Goal: Task Accomplishment & Management: Manage account settings

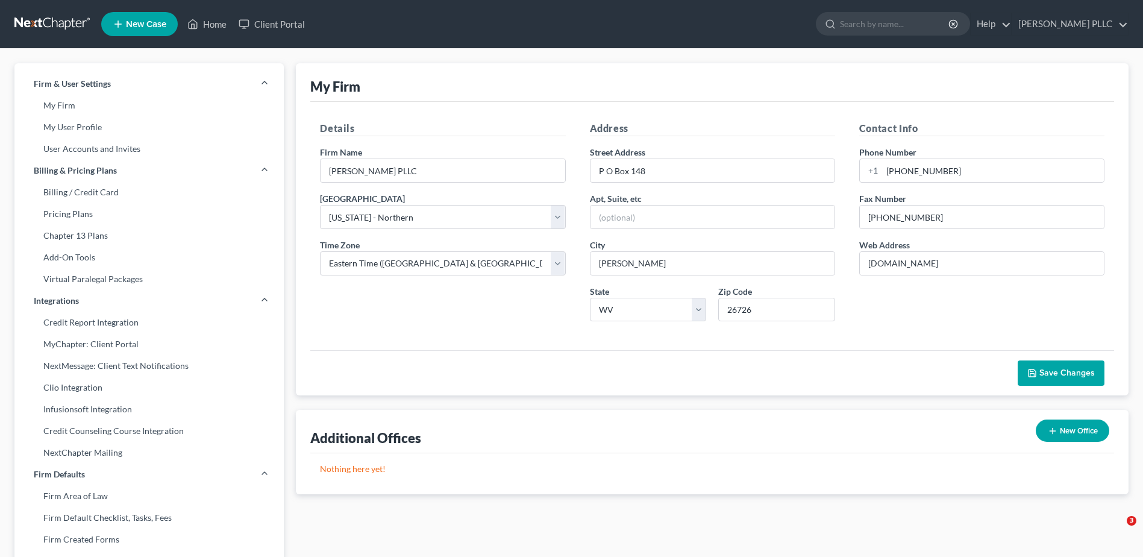
select select "88"
select select "24"
select select "51"
click at [1061, 31] on link "[PERSON_NAME] PLLC" at bounding box center [1070, 24] width 116 height 22
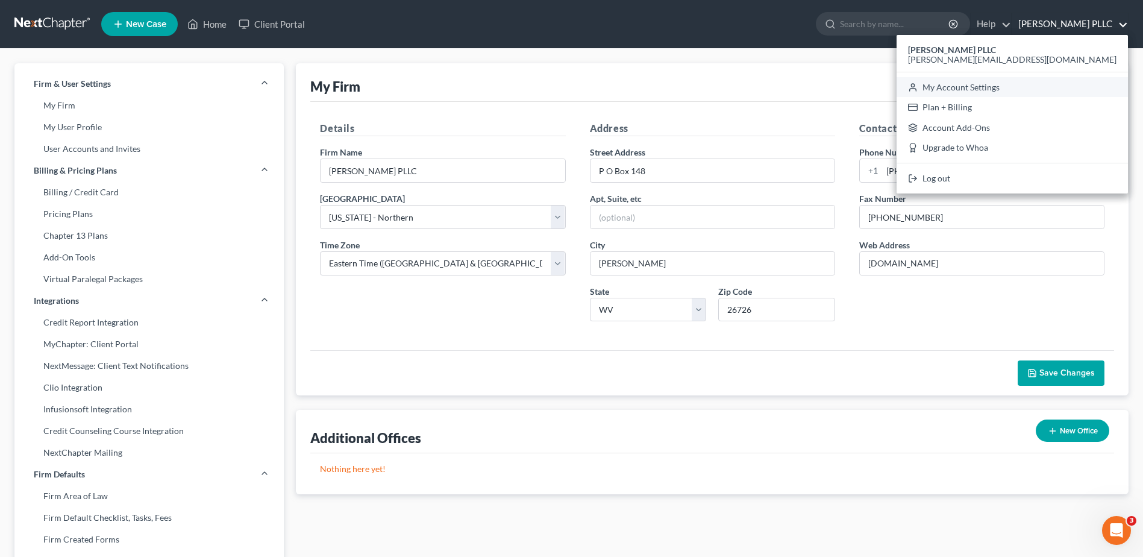
click at [1023, 98] on link "My Account Settings" at bounding box center [1011, 87] width 231 height 20
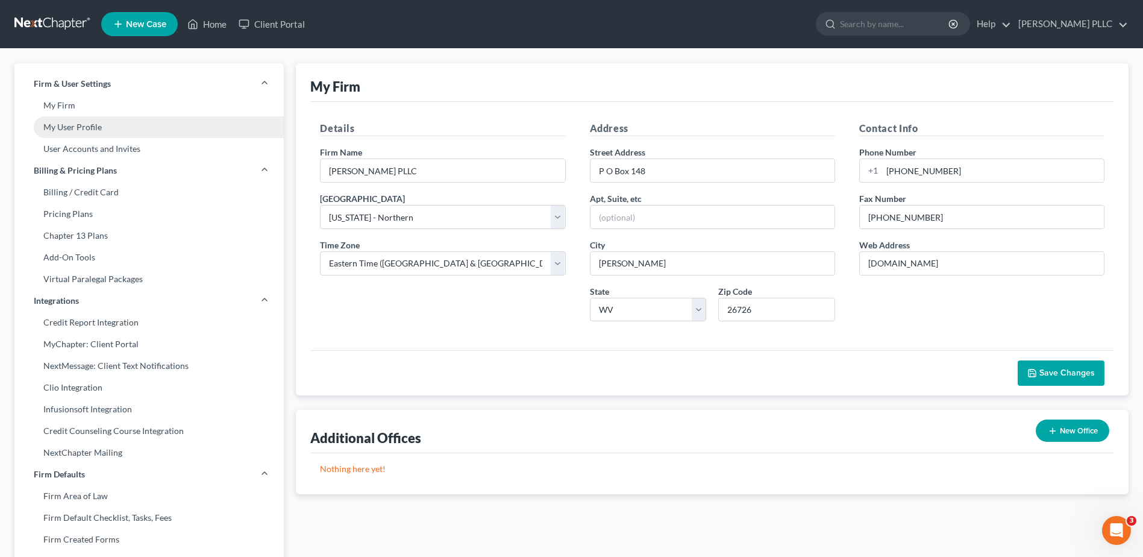
click at [111, 138] on link "My User Profile" at bounding box center [148, 127] width 269 height 22
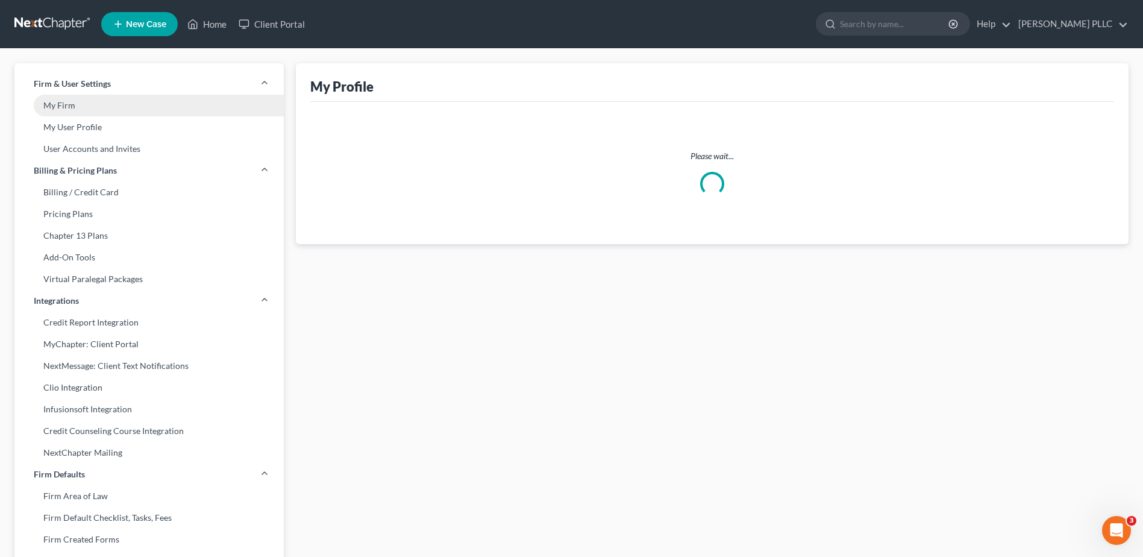
select select "51"
select select "88"
select select "paralegal"
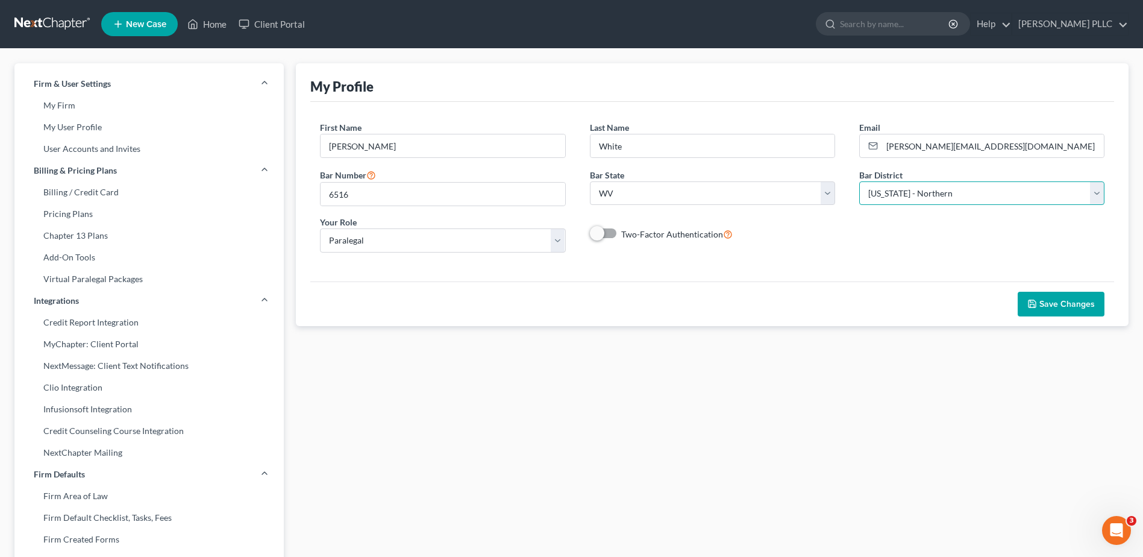
click at [1084, 205] on select "Select Alabama - Middle Alabama - Northern Alabama - Southern Alaska Arizona Ar…" at bounding box center [981, 193] width 245 height 24
click at [859, 205] on select "Select Alabama - Middle Alabama - Northern Alabama - Southern Alaska Arizona Ar…" at bounding box center [981, 193] width 245 height 24
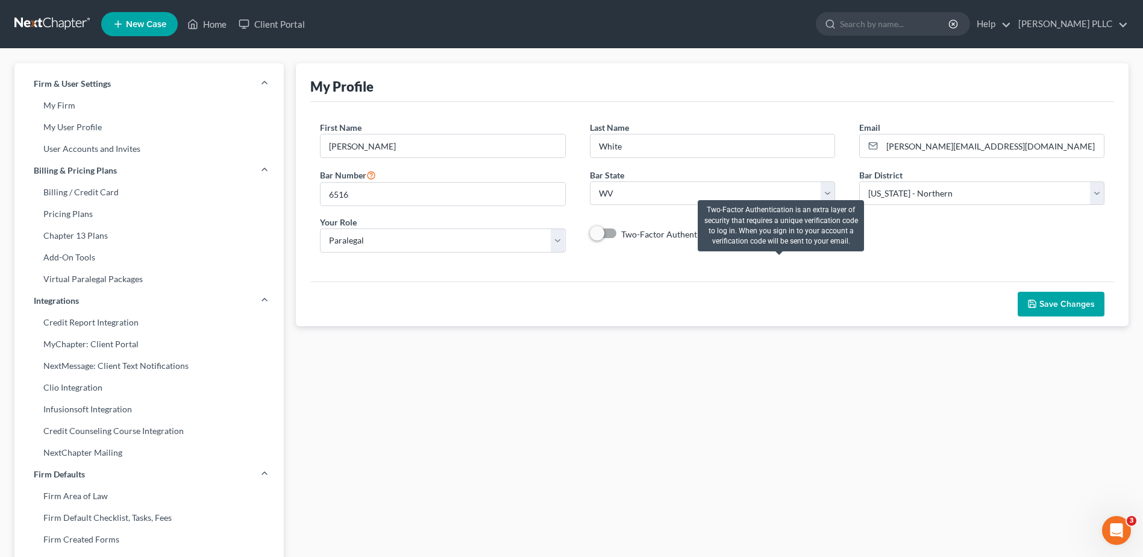
click at [732, 239] on icon at bounding box center [728, 233] width 10 height 11
click at [634, 235] on input "Two-Factor Authentication" at bounding box center [630, 231] width 8 height 8
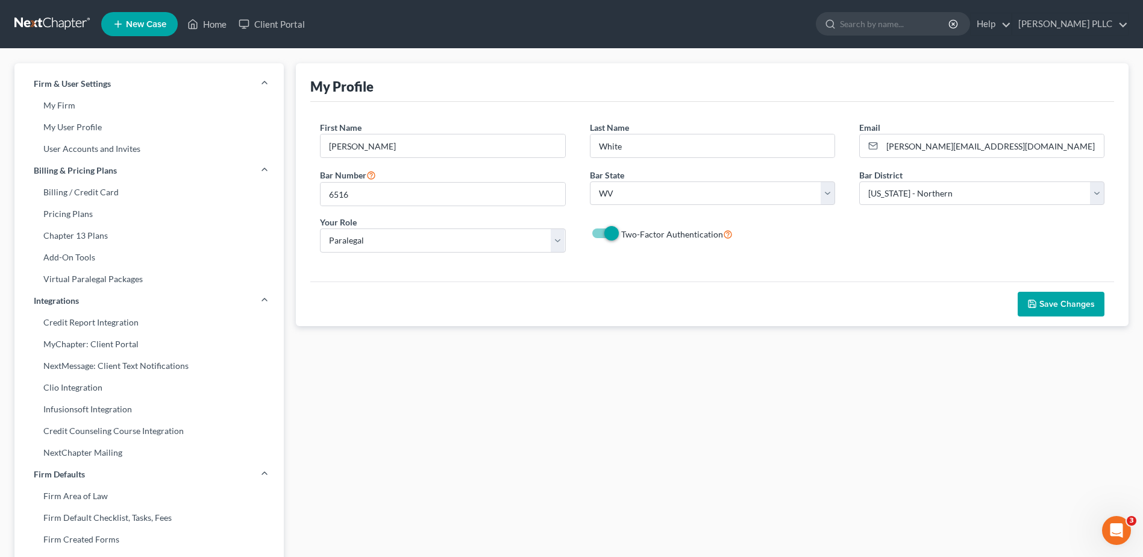
click at [601, 240] on span at bounding box center [604, 233] width 29 height 14
click at [627, 241] on label "Two-Factor Authentication" at bounding box center [676, 234] width 111 height 14
click at [627, 235] on input "Two-Factor Authentication" at bounding box center [630, 231] width 8 height 8
checkbox input "false"
click at [91, 138] on link "My User Profile" at bounding box center [148, 127] width 269 height 22
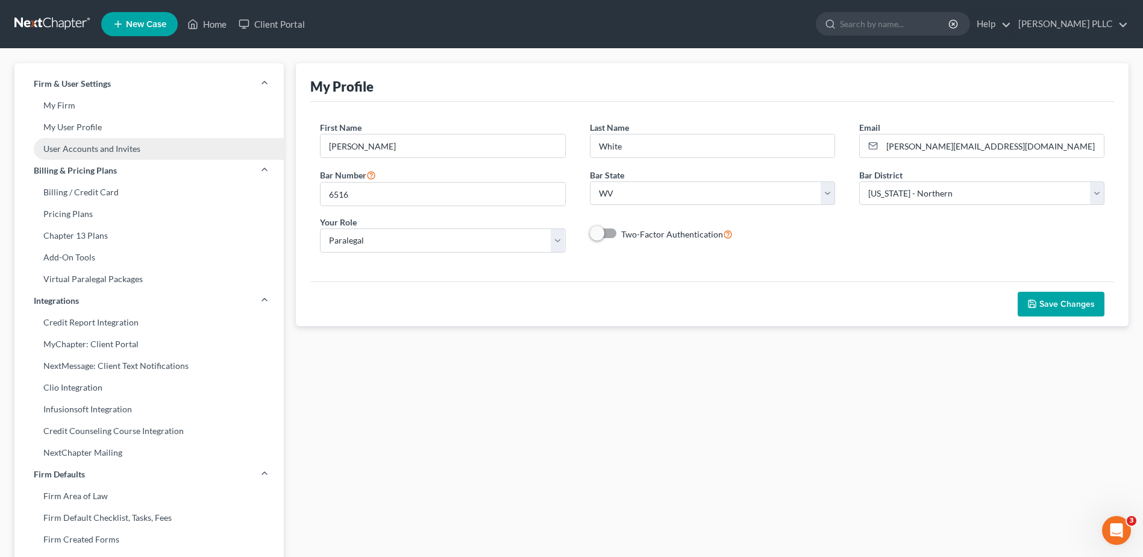
click at [136, 160] on link "User Accounts and Invites" at bounding box center [148, 149] width 269 height 22
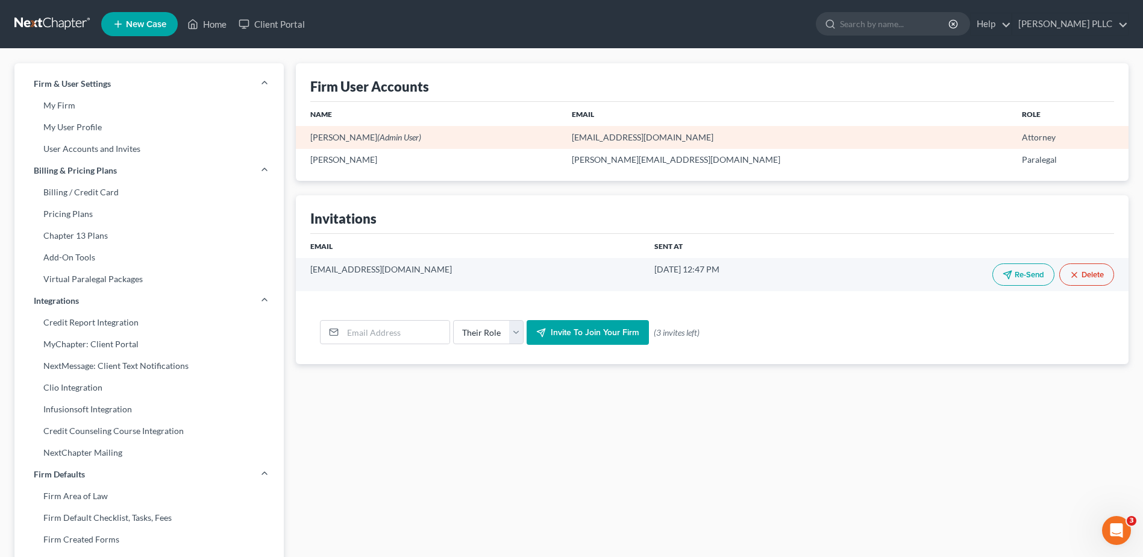
click at [349, 148] on td "Max White (Admin User)" at bounding box center [429, 137] width 266 height 22
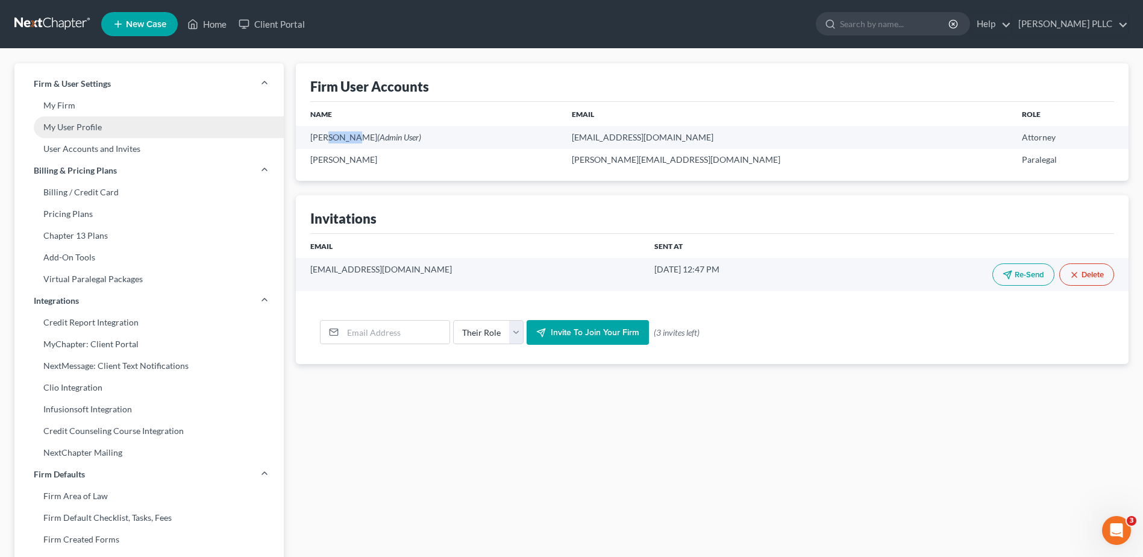
click at [117, 138] on link "My User Profile" at bounding box center [148, 127] width 269 height 22
select select "51"
select select "88"
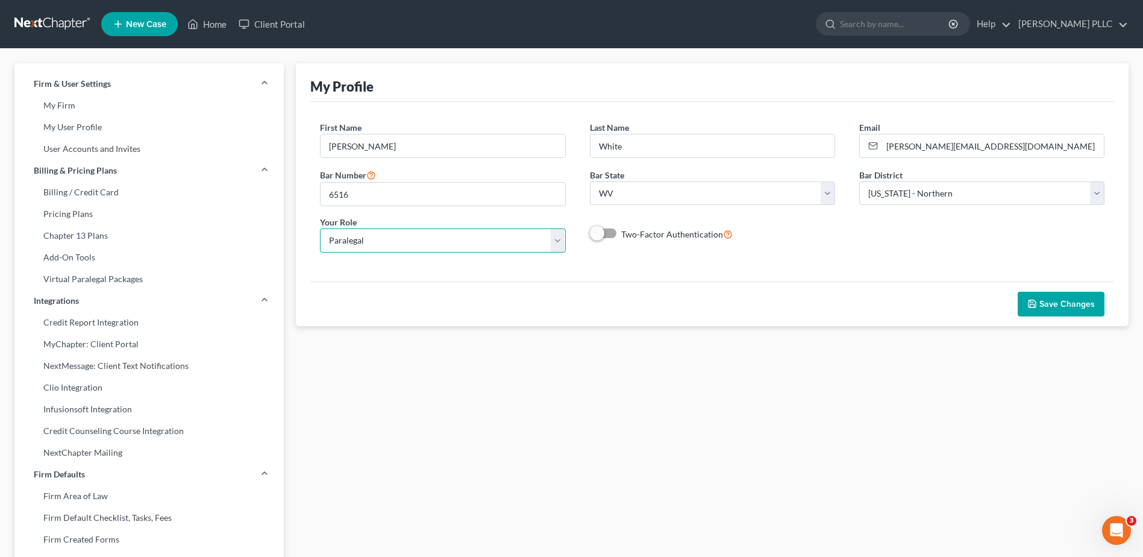
click at [558, 252] on select "Select Attorney Paralegal Assistant" at bounding box center [442, 240] width 245 height 24
select select "attorney"
click at [331, 252] on select "Select Attorney Paralegal Assistant" at bounding box center [442, 240] width 245 height 24
select select "0"
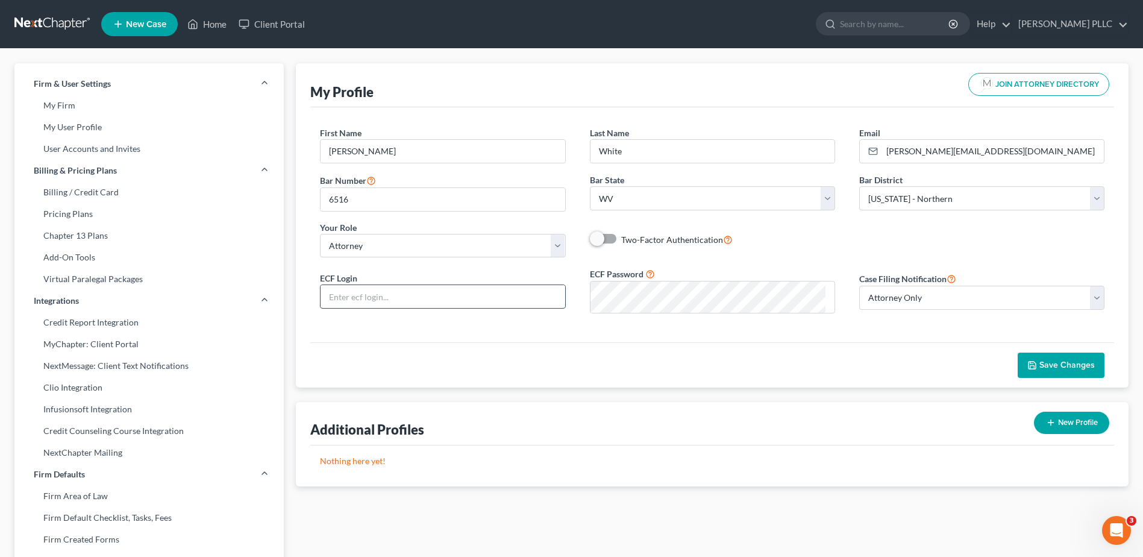
click at [457, 308] on input "text" at bounding box center [442, 296] width 244 height 23
type input "maxwhite"
click at [380, 323] on div "ECF Login maxwhite ECF Password Case Filing Notification Select Attorney Only A…" at bounding box center [712, 295] width 808 height 56
click at [1041, 370] on span "Save Changes" at bounding box center [1066, 365] width 55 height 10
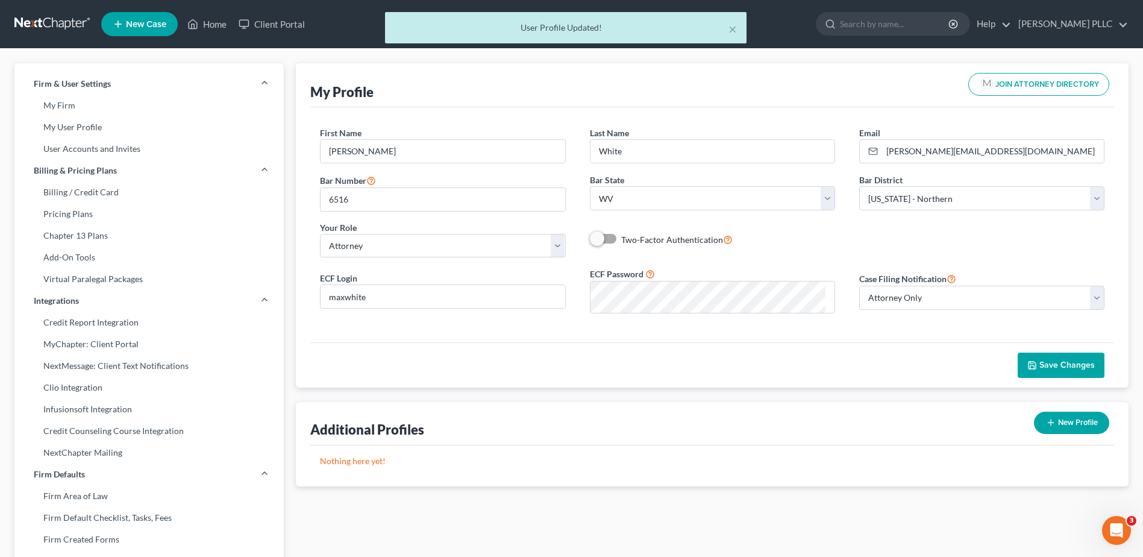
click at [71, 31] on div "× User Profile Updated!" at bounding box center [565, 30] width 1143 height 37
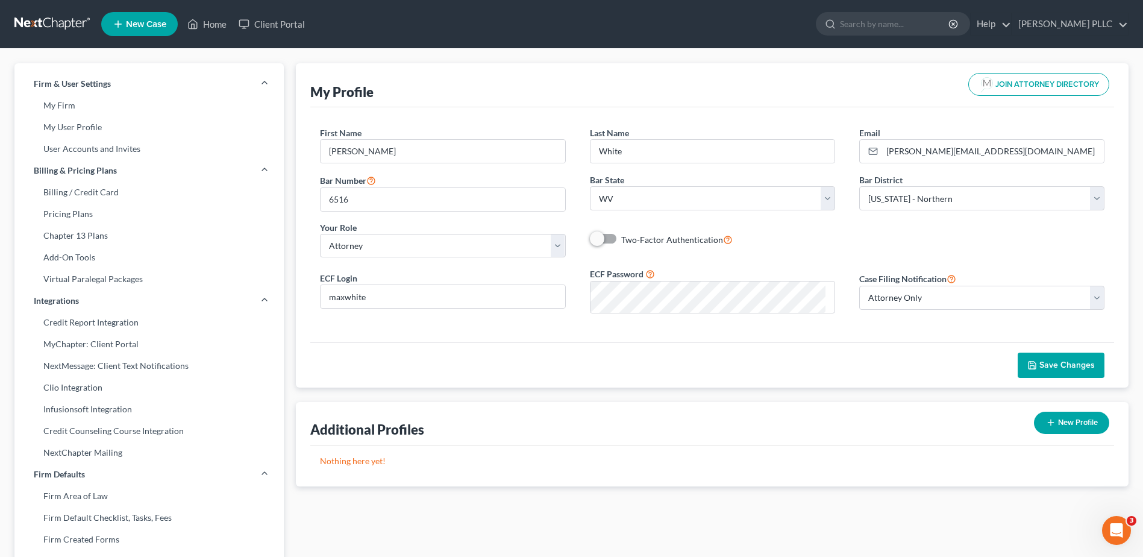
click at [92, 29] on link at bounding box center [52, 24] width 77 height 22
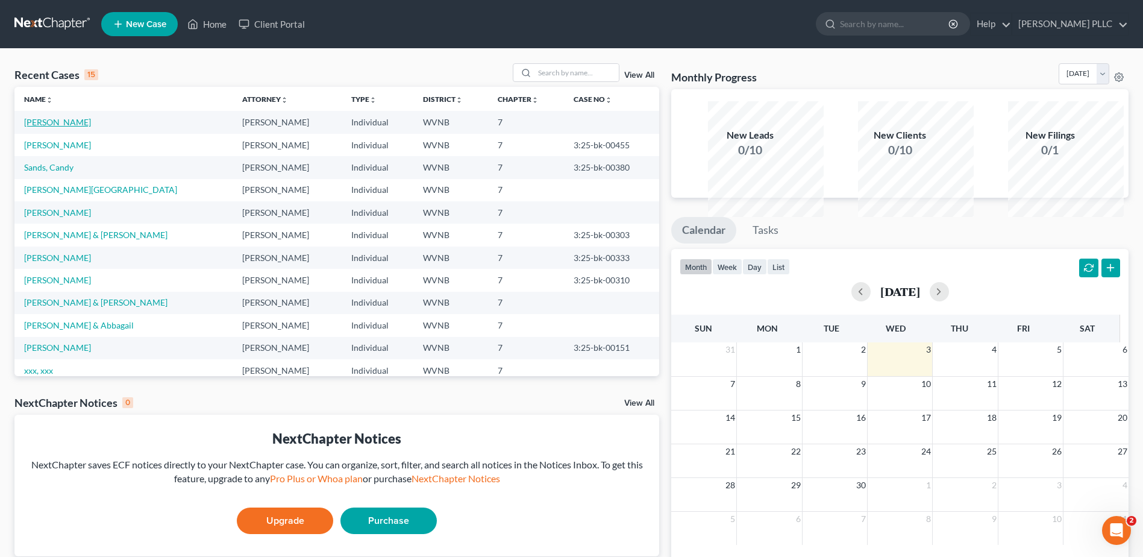
click at [80, 127] on link "[PERSON_NAME]" at bounding box center [57, 122] width 67 height 10
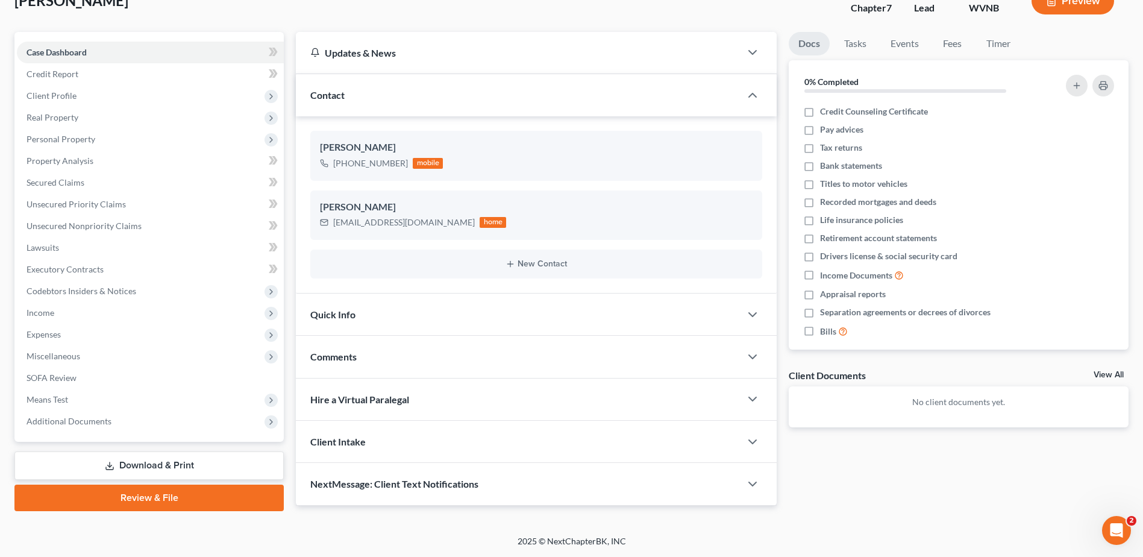
click at [142, 484] on link "Review & File" at bounding box center [148, 497] width 269 height 27
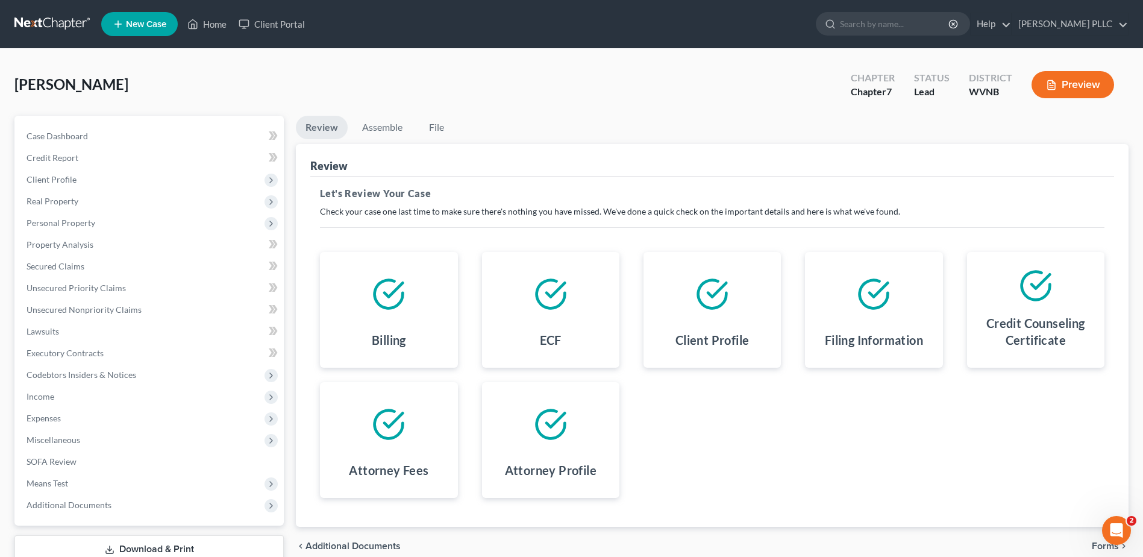
scroll to position [301, 0]
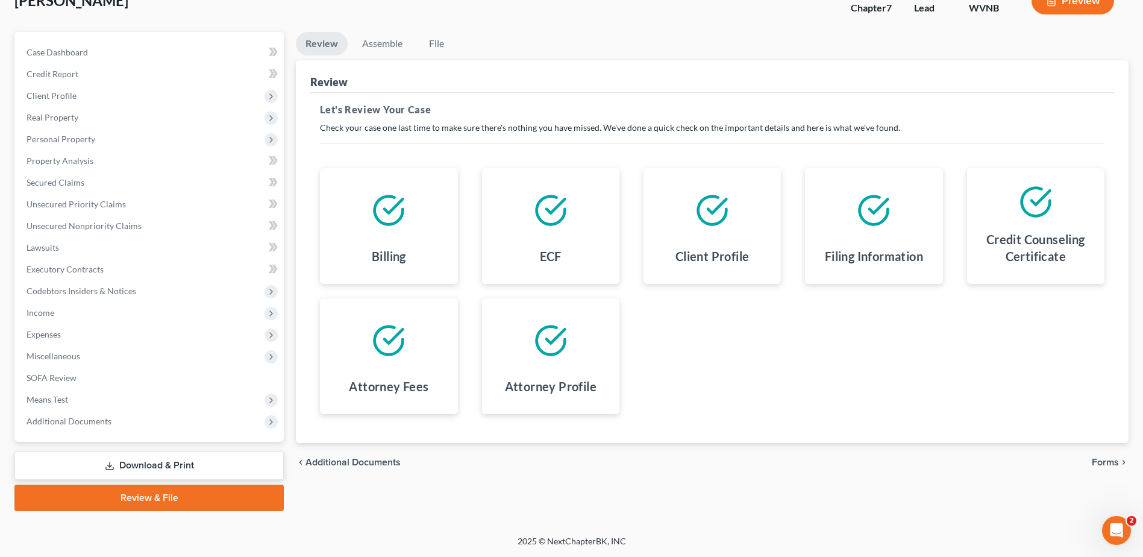
click at [1096, 460] on span "Forms" at bounding box center [1104, 462] width 27 height 10
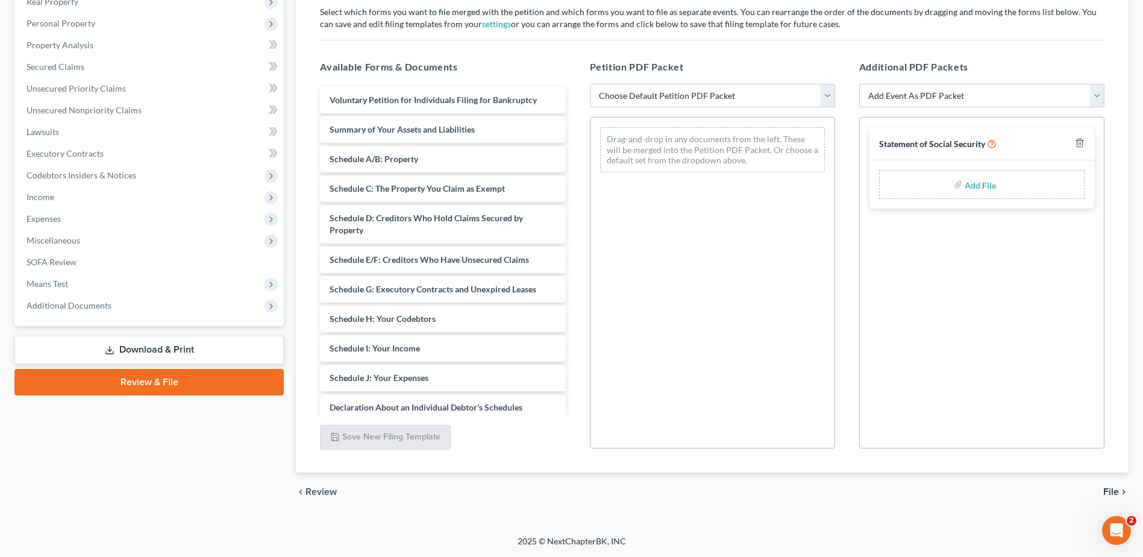
click at [649, 108] on select "Choose Default Petition PDF Packet Complete Bankruptcy Petition (all forms and …" at bounding box center [712, 96] width 245 height 24
select select "0"
click at [592, 99] on select "Choose Default Petition PDF Packet Complete Bankruptcy Petition (all forms and …" at bounding box center [712, 96] width 245 height 24
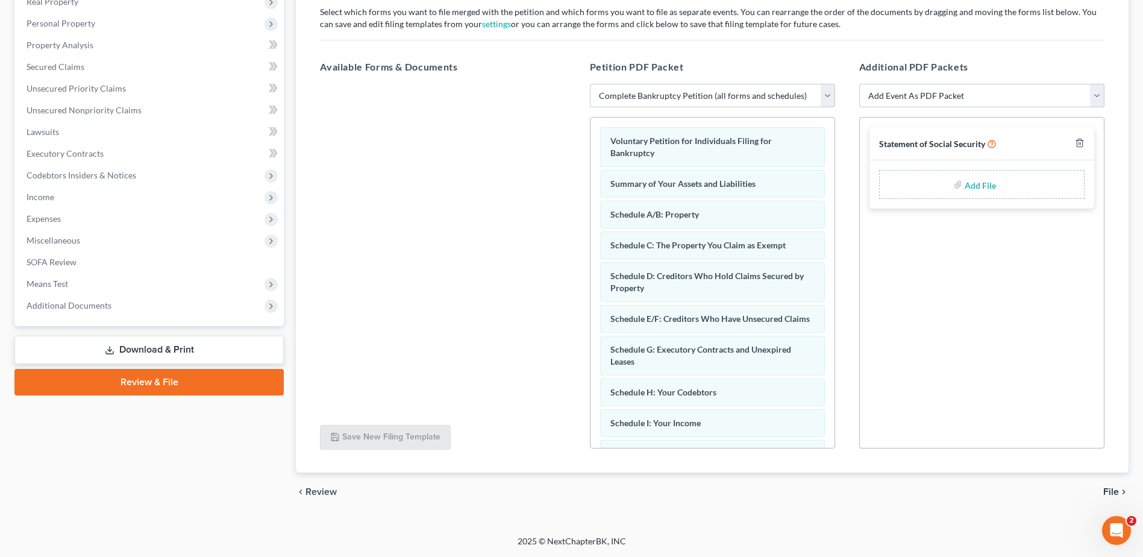
click at [1103, 496] on span "File" at bounding box center [1111, 492] width 16 height 10
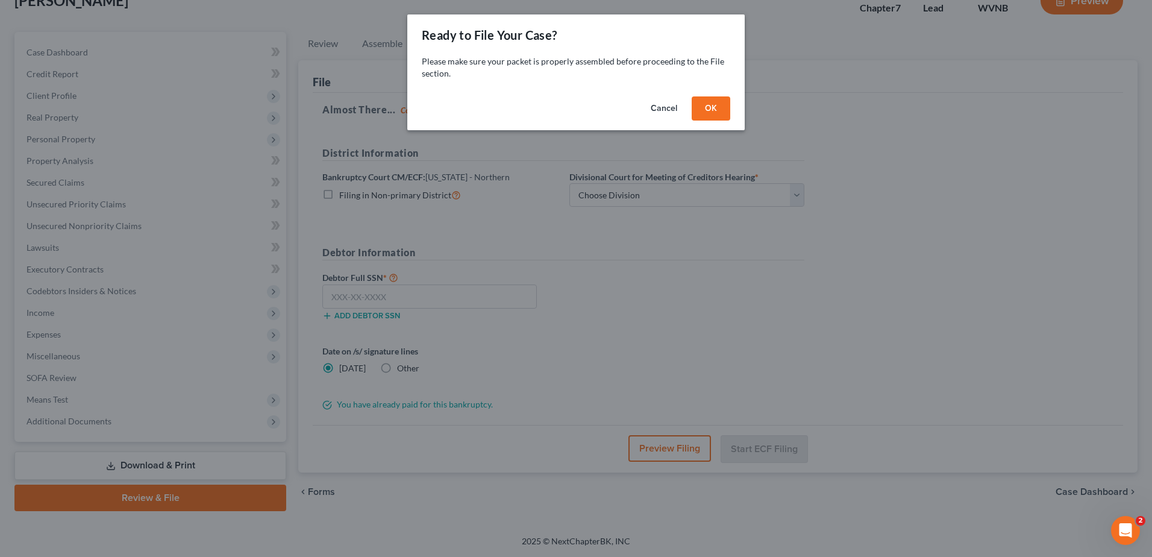
click at [730, 120] on button "OK" at bounding box center [711, 108] width 39 height 24
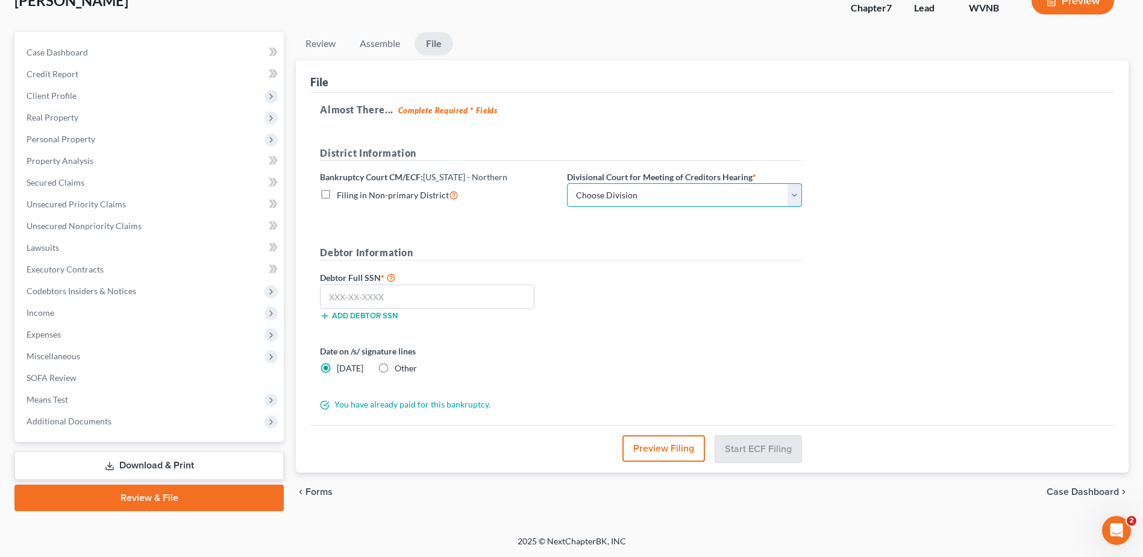
click at [709, 183] on select "Choose Division Clarksburg [PERSON_NAME] [GEOGRAPHIC_DATA] Wheeling" at bounding box center [684, 195] width 235 height 24
select select "2"
click at [669, 183] on select "Choose Division Clarksburg [PERSON_NAME] [GEOGRAPHIC_DATA] Wheeling" at bounding box center [684, 195] width 235 height 24
click at [384, 284] on input "text" at bounding box center [427, 296] width 214 height 24
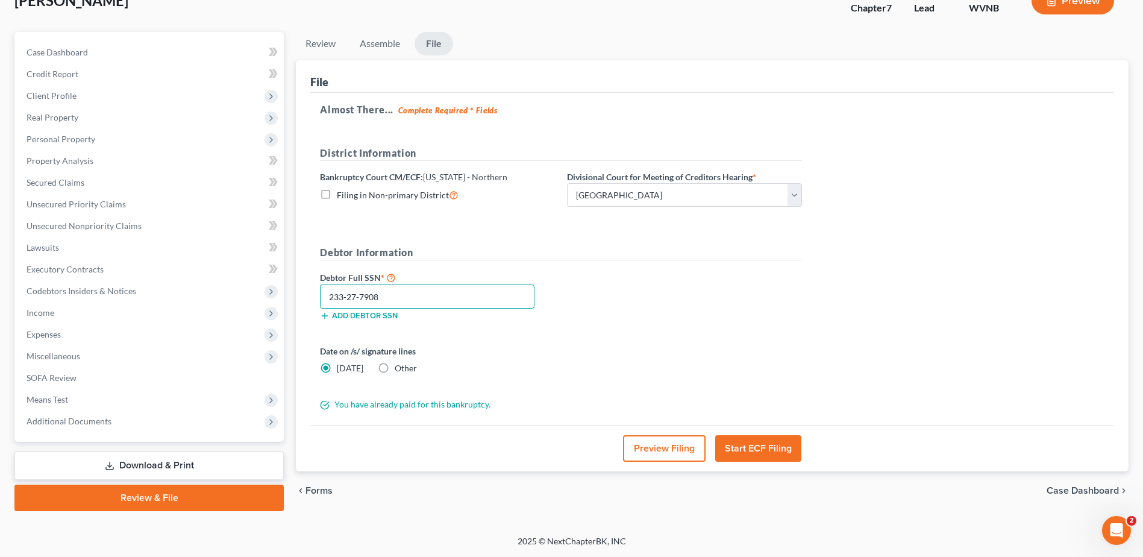
type input "233-27-7908"
click at [769, 435] on button "Start ECF Filing" at bounding box center [758, 448] width 86 height 27
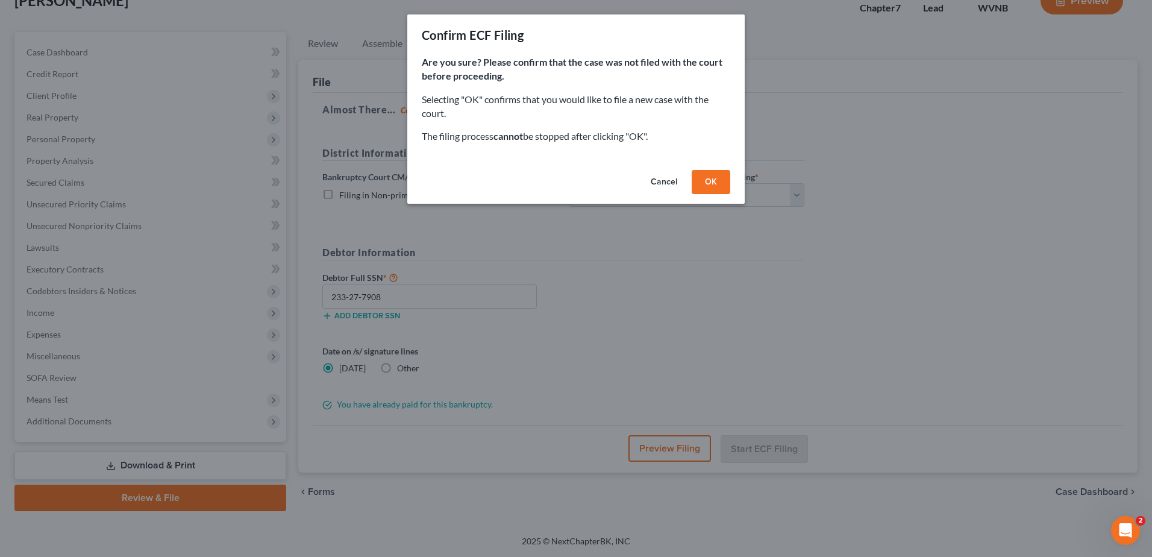
click at [730, 194] on button "OK" at bounding box center [711, 182] width 39 height 24
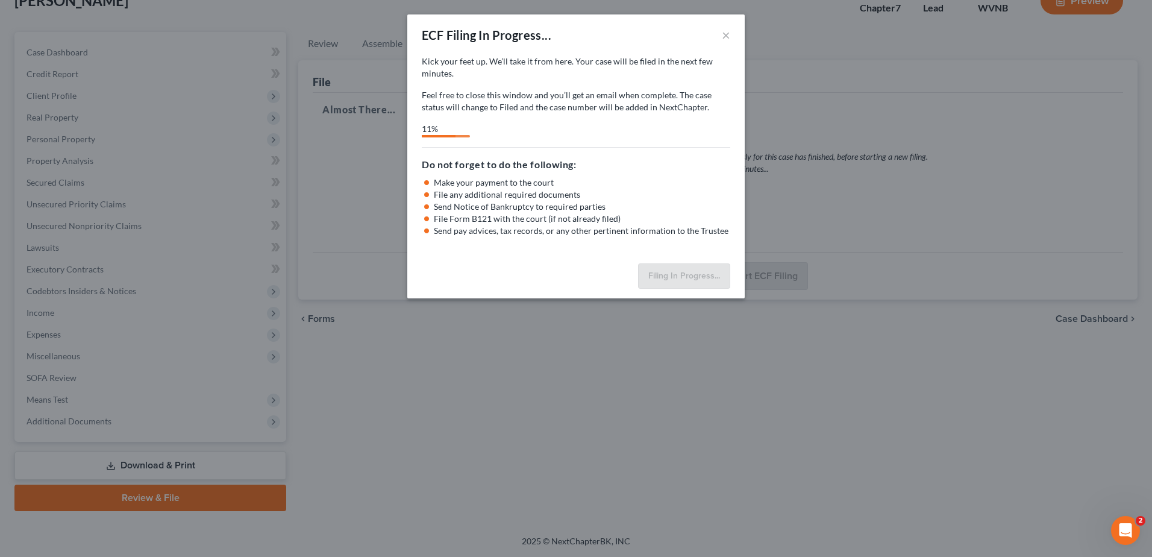
select select "2"
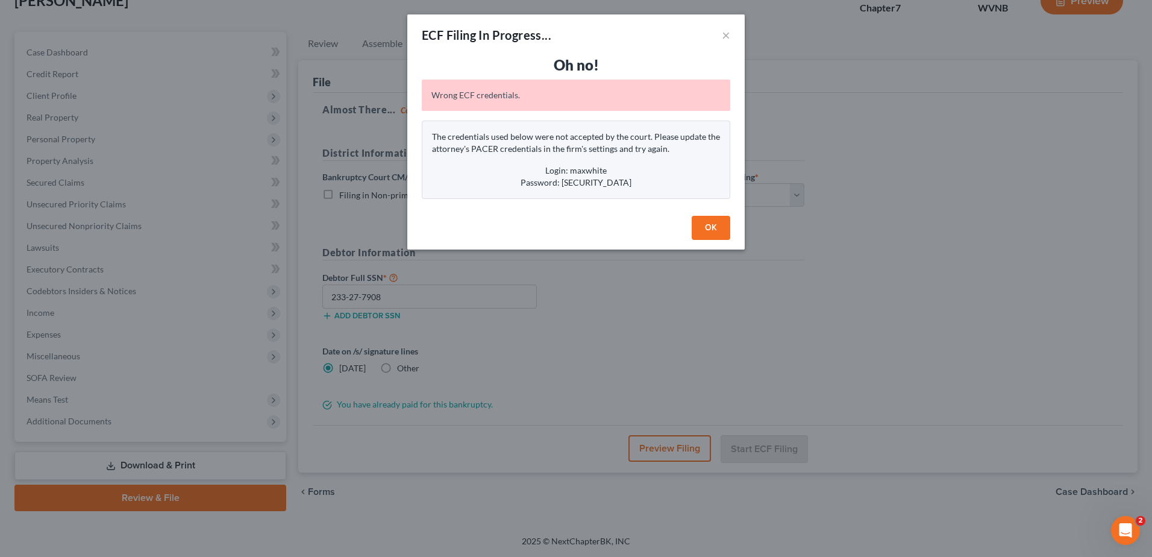
click at [730, 240] on button "OK" at bounding box center [711, 228] width 39 height 24
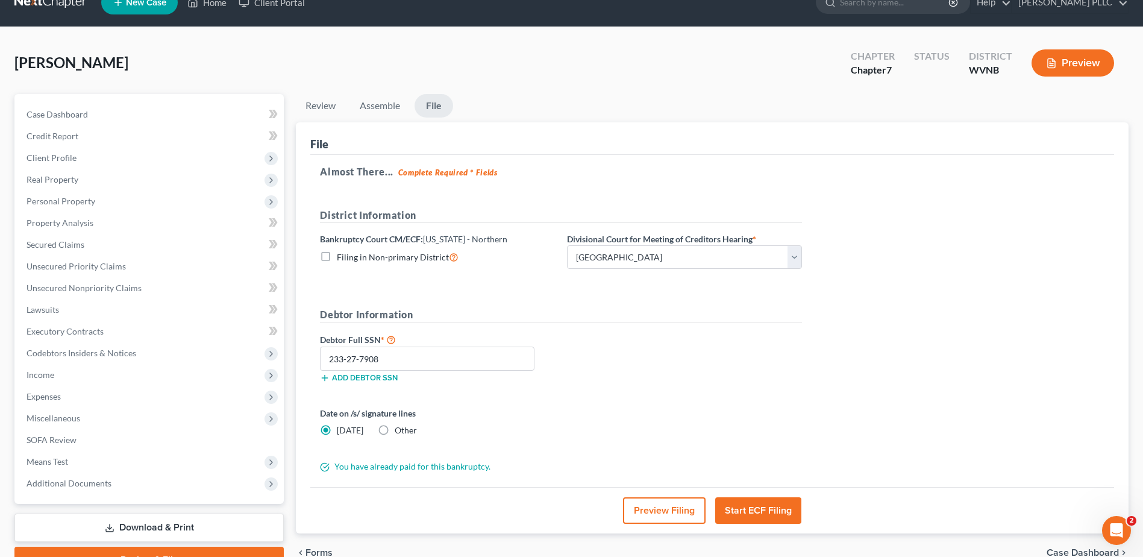
scroll to position [0, 0]
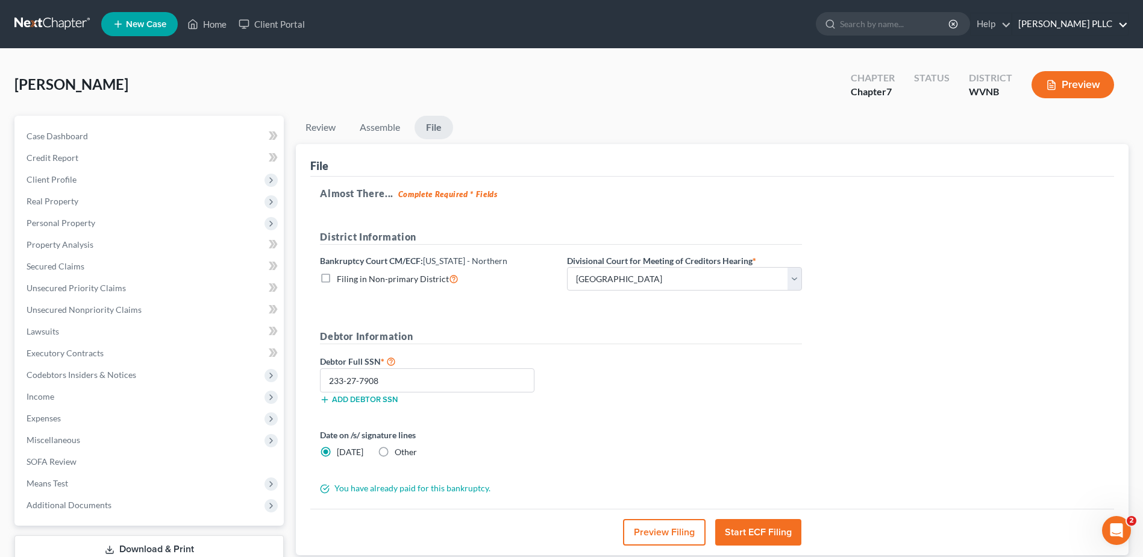
click at [1062, 34] on link "[PERSON_NAME] PLLC" at bounding box center [1070, 24] width 116 height 22
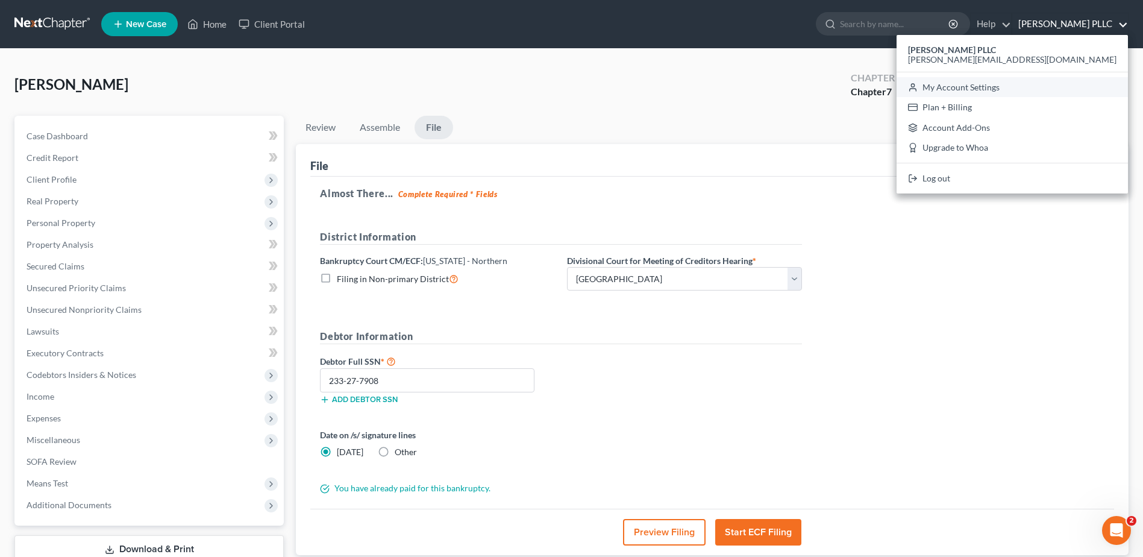
click at [1028, 98] on link "My Account Settings" at bounding box center [1011, 87] width 231 height 20
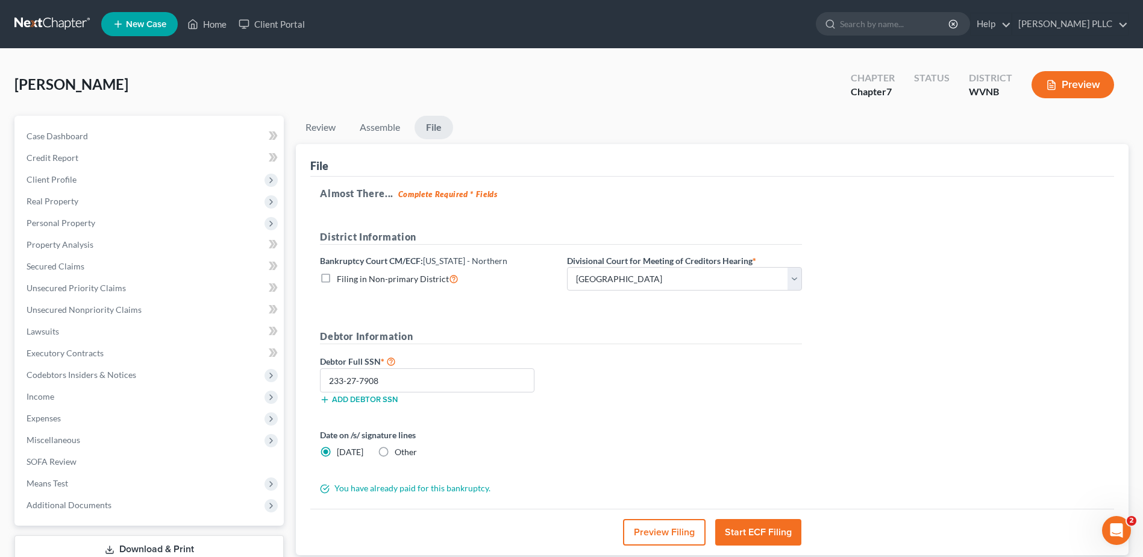
select select "24"
select select "51"
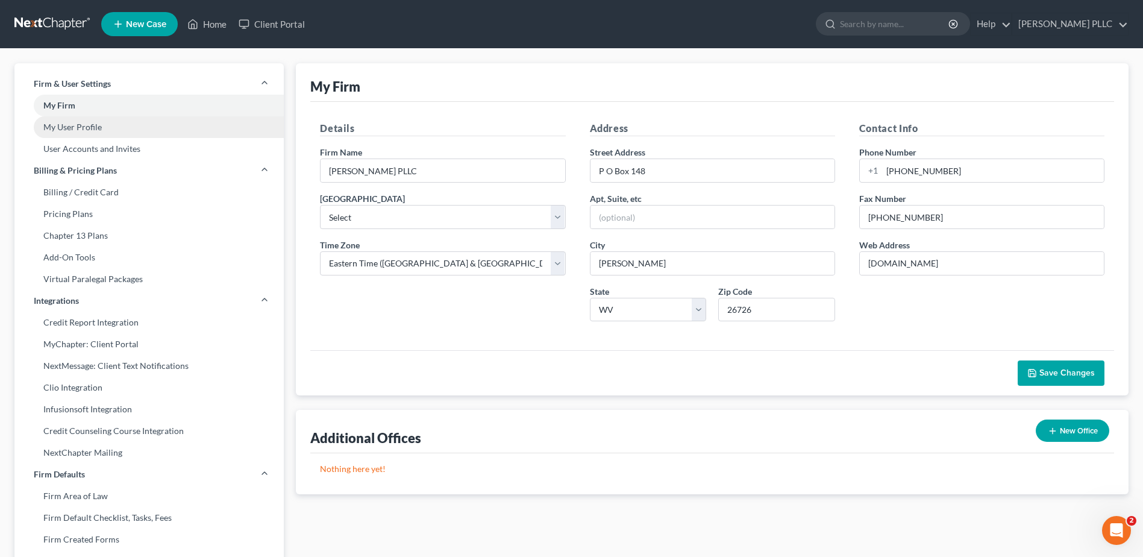
click at [106, 138] on link "My User Profile" at bounding box center [148, 127] width 269 height 22
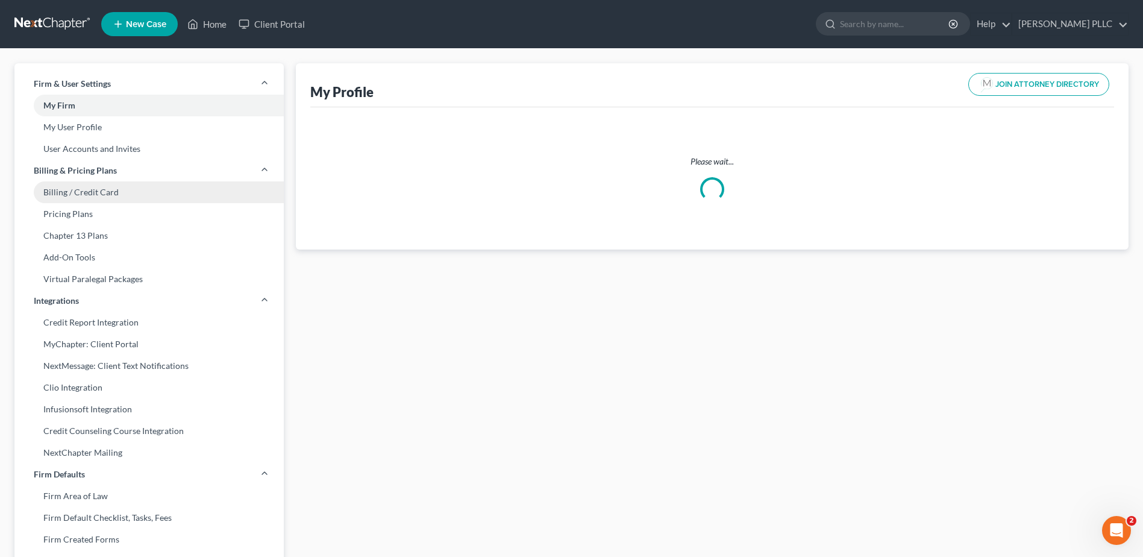
select select "51"
select select "88"
select select "attorney"
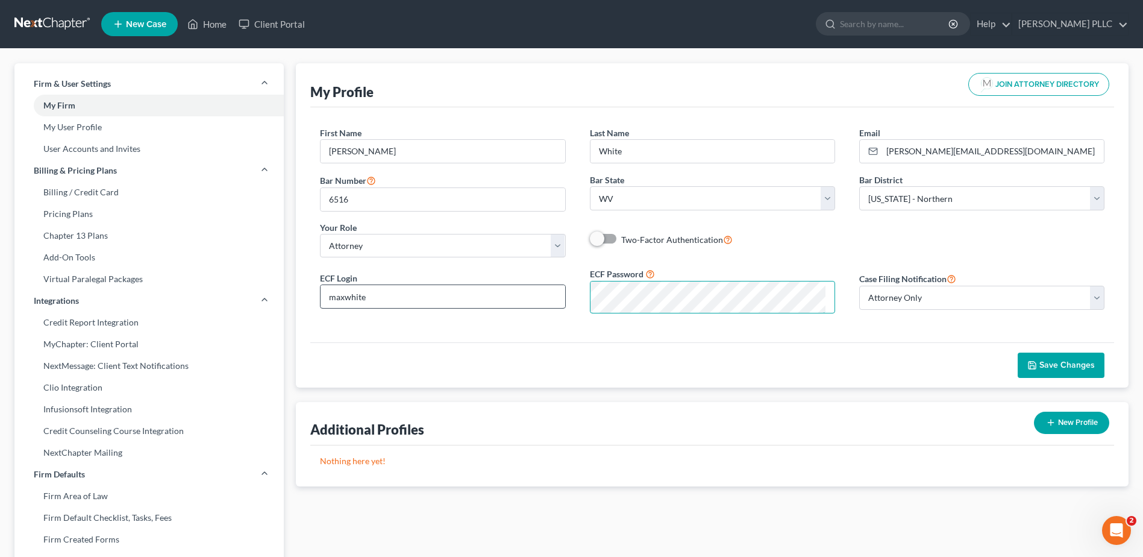
click at [387, 323] on div "ECF Login maxwhite ECF Password Case Filing Notification Select Attorney Only A…" at bounding box center [712, 295] width 808 height 56
click at [1017, 378] on button "Save Changes" at bounding box center [1060, 364] width 87 height 25
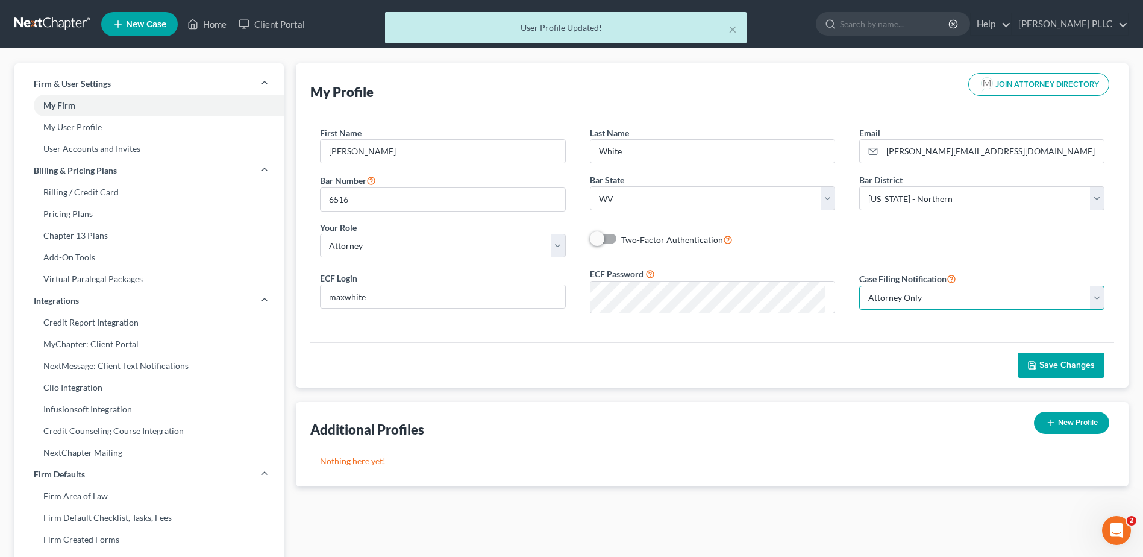
click at [989, 310] on select "Select Attorney Only Attorney And Other Other Only" at bounding box center [981, 298] width 245 height 24
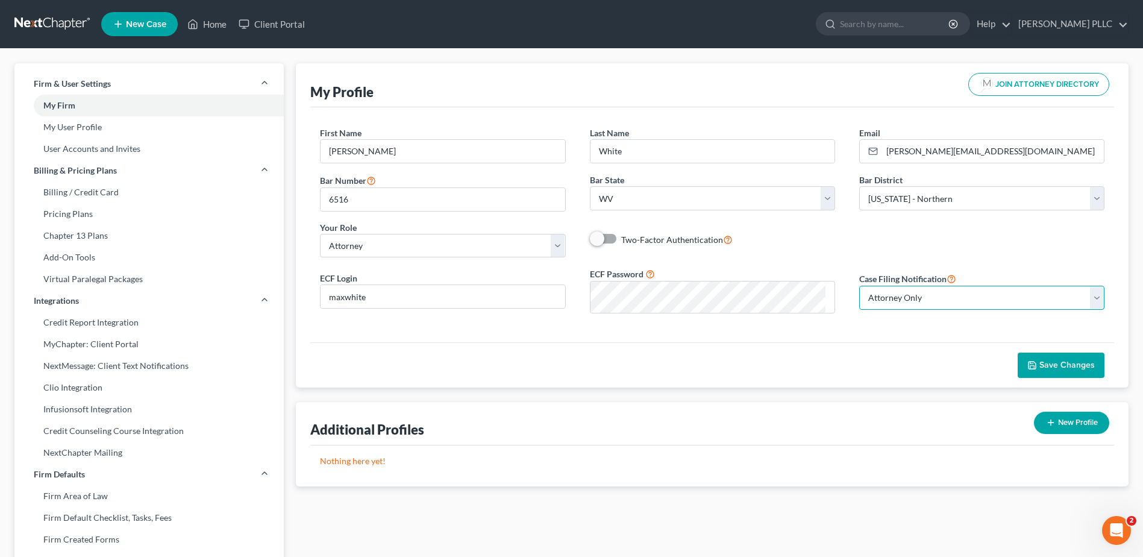
select select "1"
click at [859, 310] on select "Select Attorney Only Attorney And Other Other Only" at bounding box center [981, 298] width 245 height 24
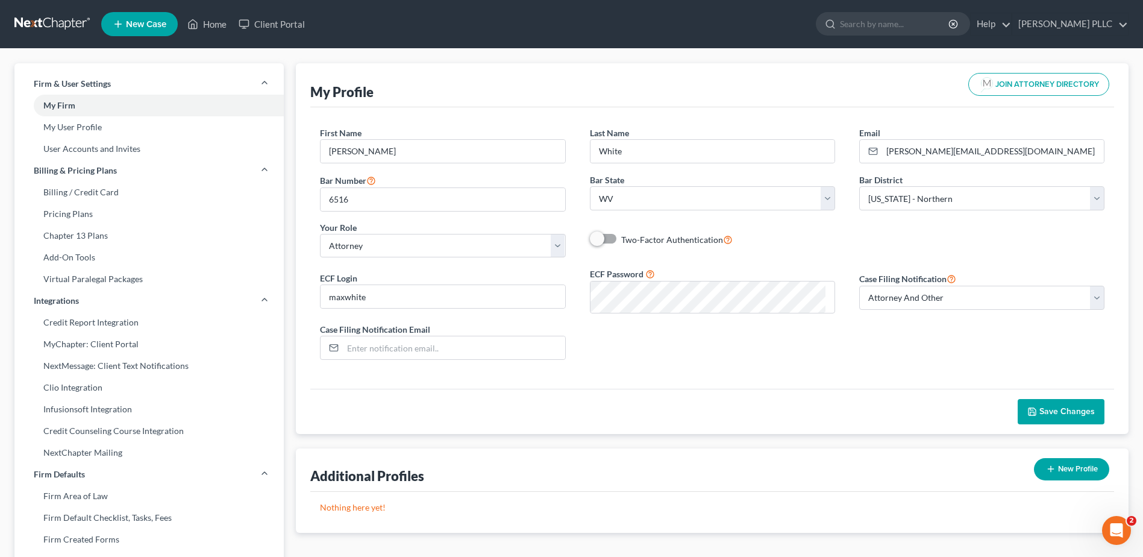
click at [1039, 416] on span "Save Changes" at bounding box center [1066, 411] width 55 height 10
click at [381, 359] on input "email" at bounding box center [454, 347] width 222 height 23
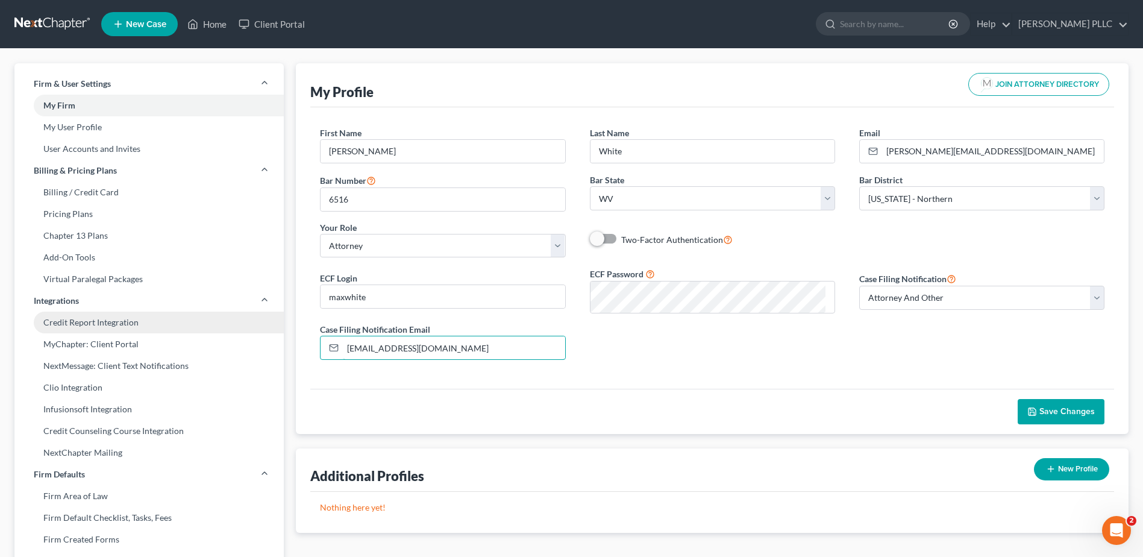
drag, startPoint x: 271, startPoint y: 461, endPoint x: 117, endPoint y: 456, distance: 154.3
click at [117, 456] on div "Firm & User Settings My Firm My User Profile User Accounts and Invites Billing …" at bounding box center [571, 459] width 1126 height 793
drag, startPoint x: 126, startPoint y: 444, endPoint x: 100, endPoint y: 441, distance: 26.7
click at [104, 444] on div "Firm & User Settings My Firm My User Profile User Accounts and Invites Billing …" at bounding box center [571, 459] width 1126 height 793
type input "[EMAIL_ADDRESS][DOMAIN_NAME]"
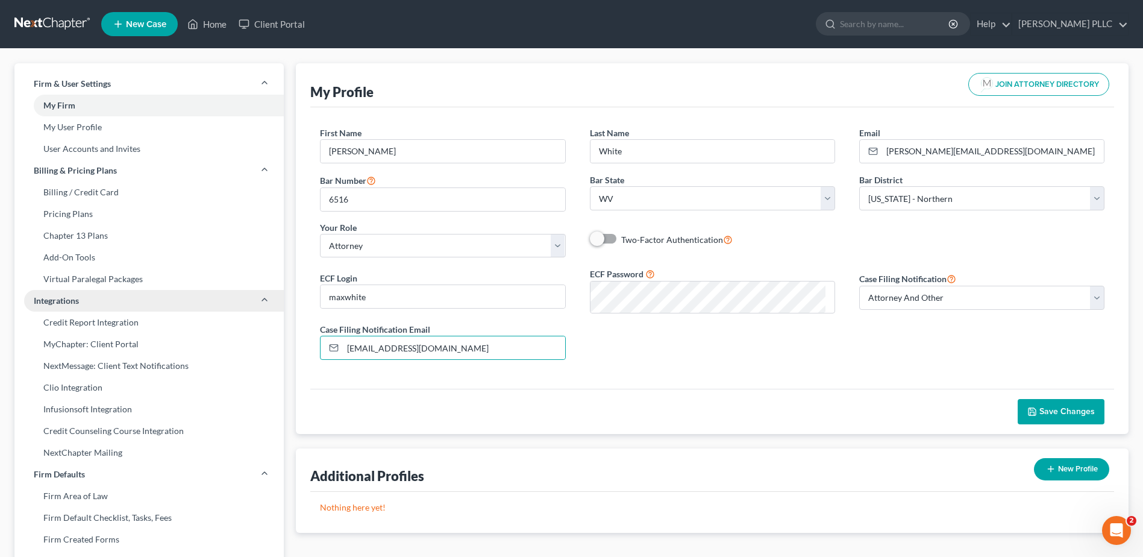
scroll to position [9, 0]
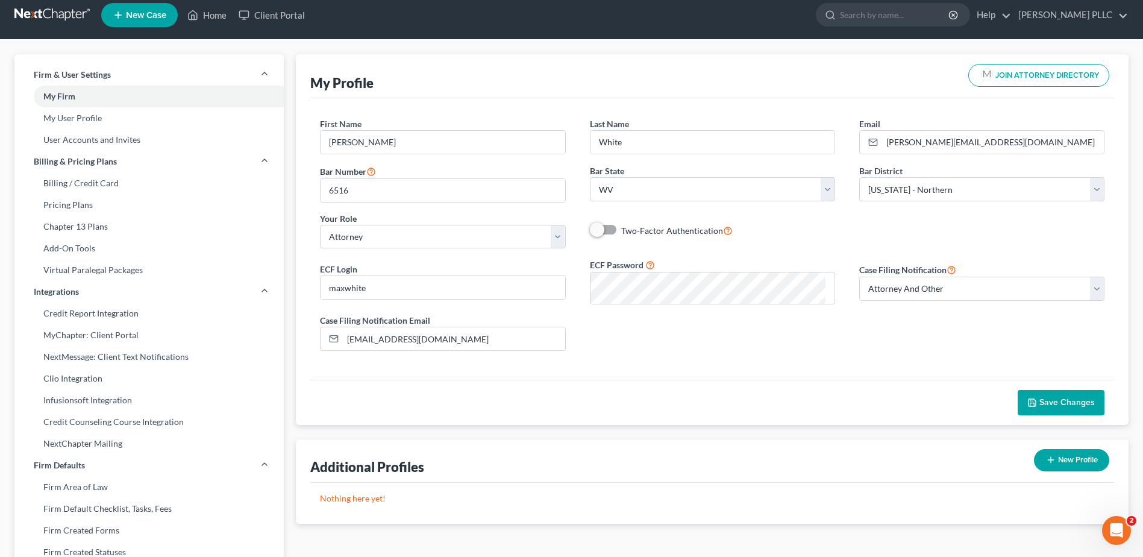
click at [1027, 407] on span "Save Changes" at bounding box center [1060, 402] width 67 height 10
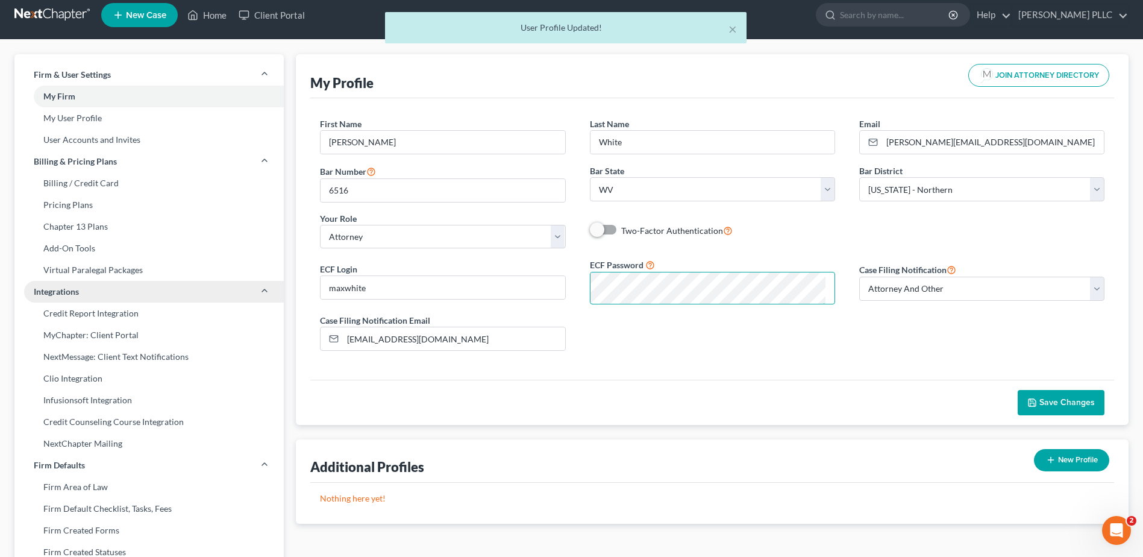
click at [275, 391] on div "Firm & User Settings My Firm My User Profile User Accounts and Invites Billing …" at bounding box center [571, 450] width 1126 height 793
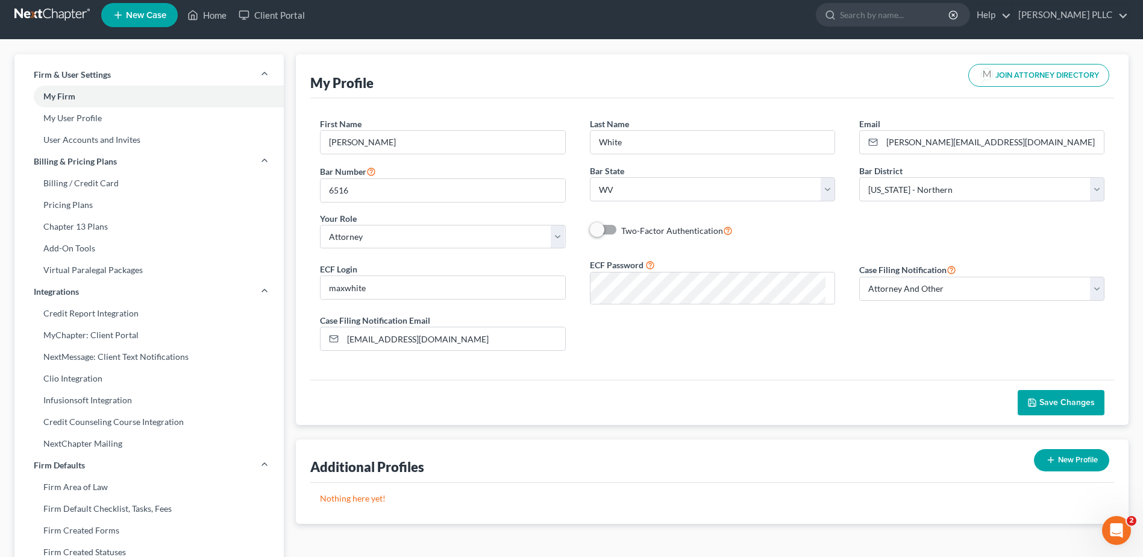
click at [1025, 415] on button "Save Changes" at bounding box center [1060, 402] width 87 height 25
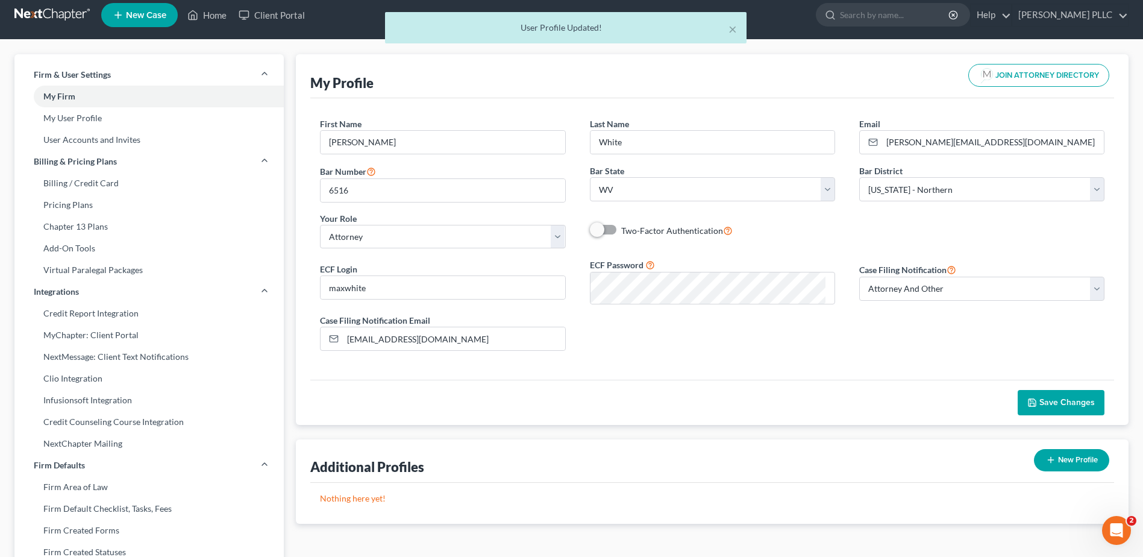
click at [70, 24] on div "× User Profile Updated!" at bounding box center [565, 30] width 1143 height 37
click at [75, 19] on div "× User Profile Updated!" at bounding box center [565, 30] width 1143 height 37
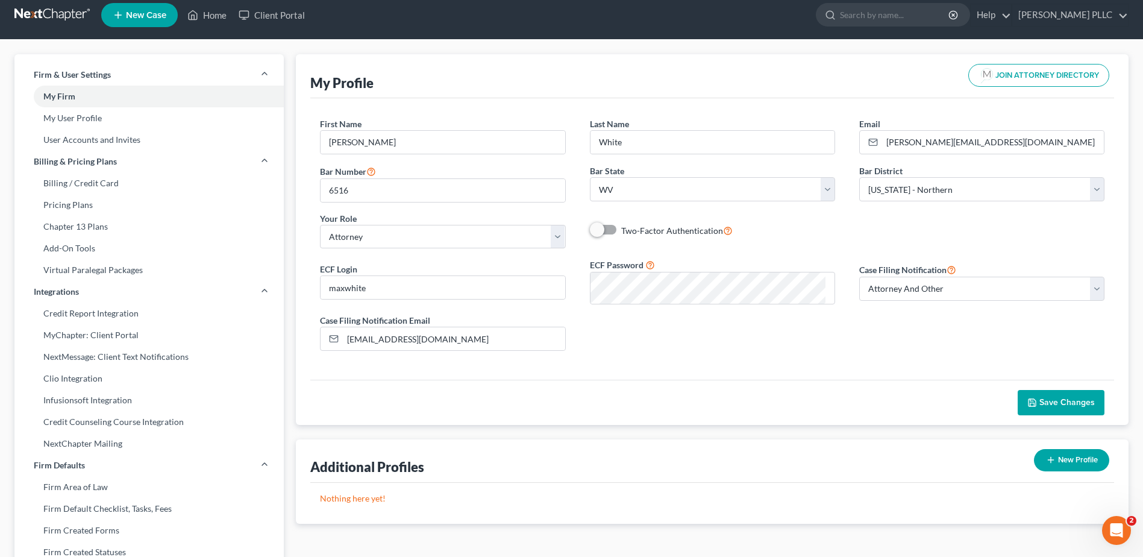
click at [77, 19] on link at bounding box center [52, 15] width 77 height 22
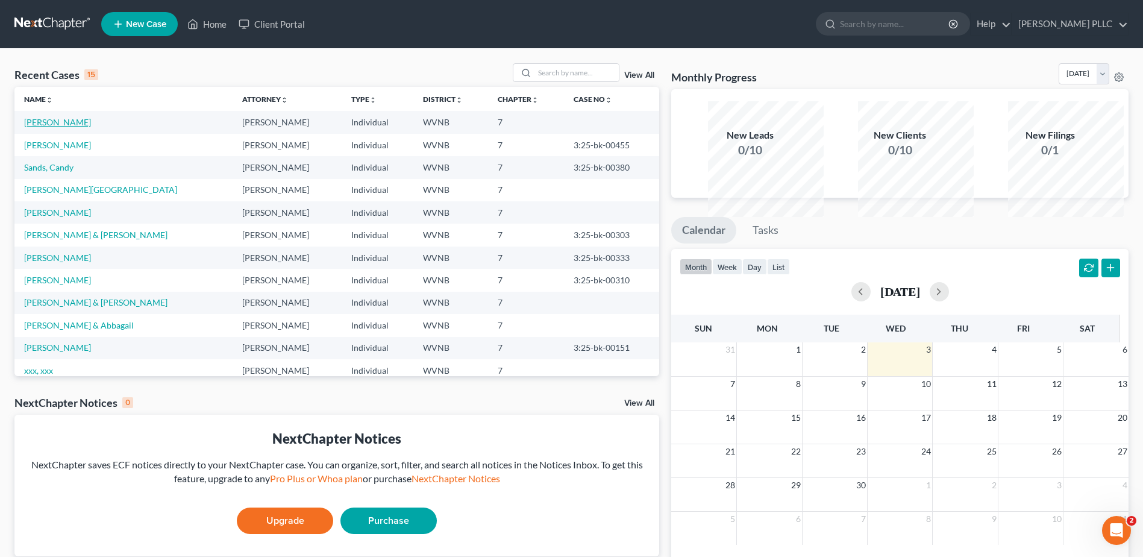
click at [79, 127] on link "[PERSON_NAME]" at bounding box center [57, 122] width 67 height 10
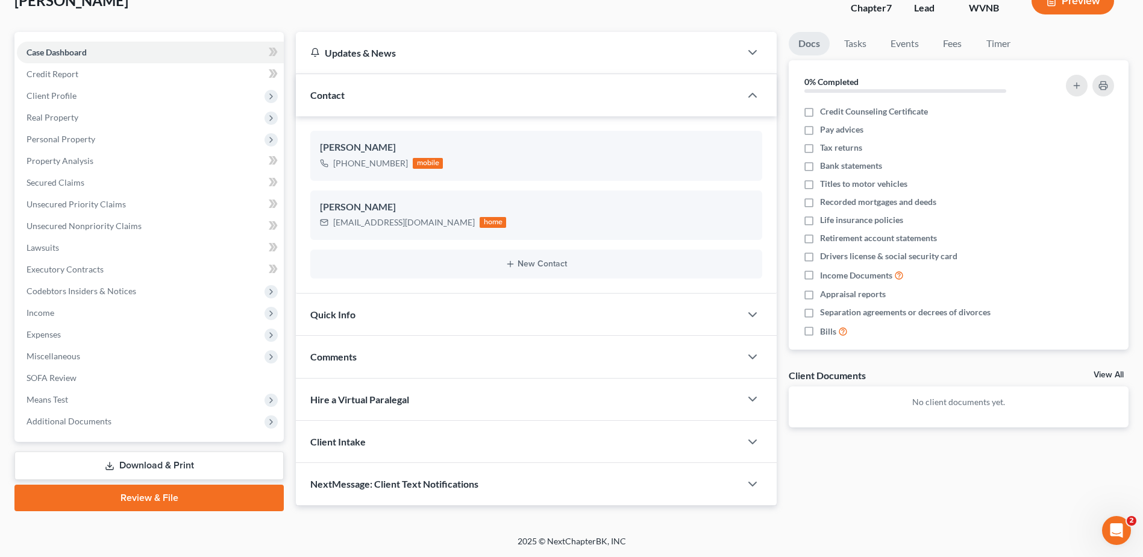
scroll to position [320, 0]
click at [160, 484] on link "Review & File" at bounding box center [148, 497] width 269 height 27
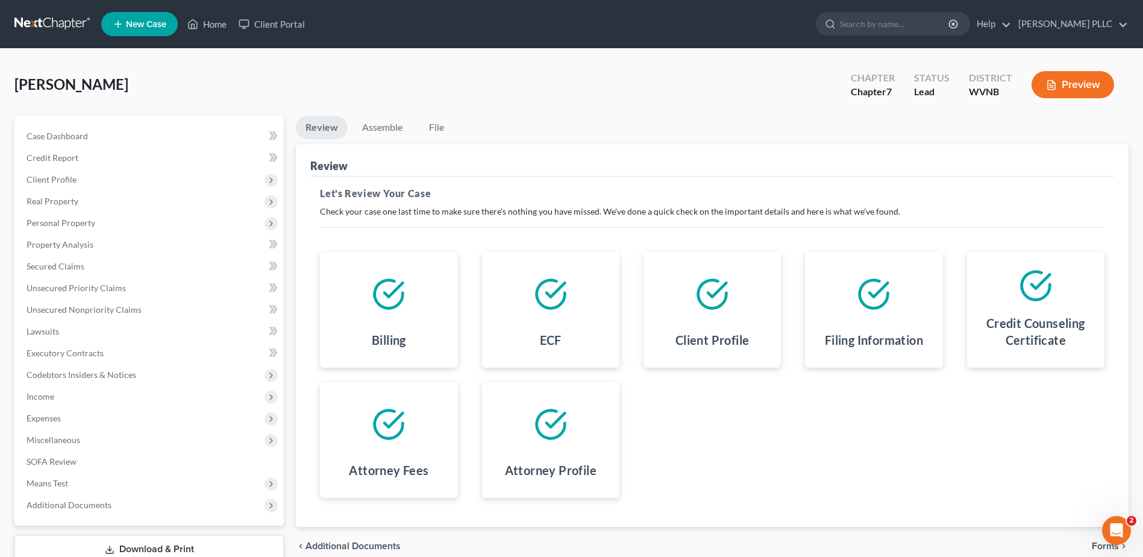
scroll to position [301, 0]
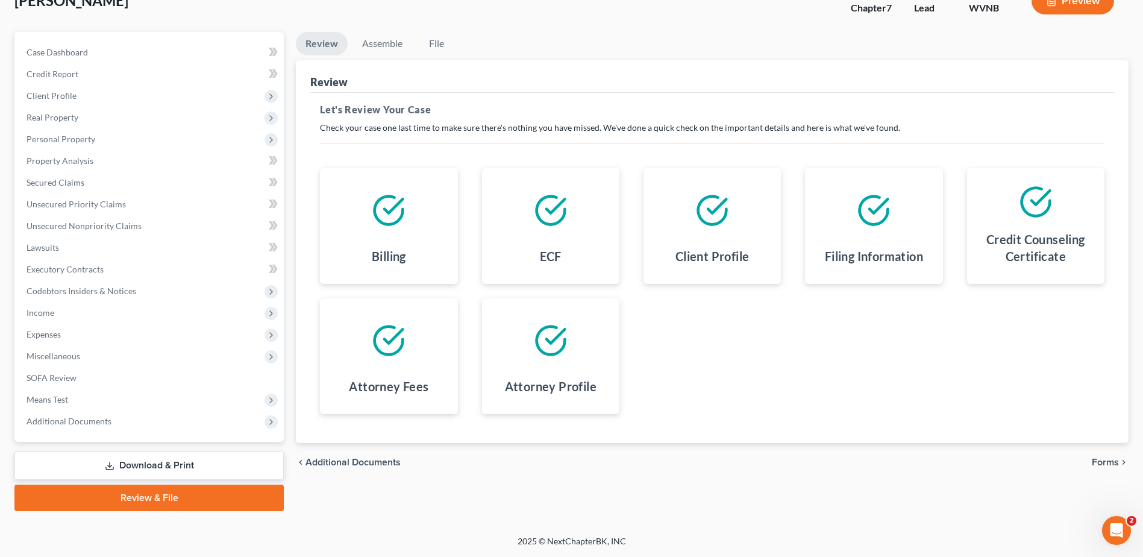
click at [1096, 462] on span "Forms" at bounding box center [1104, 462] width 27 height 10
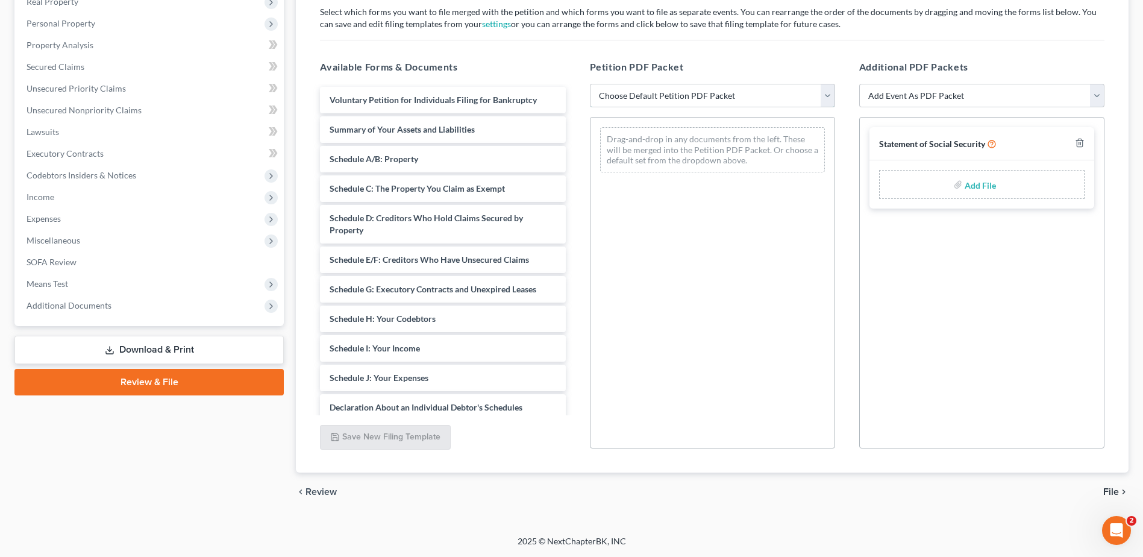
click at [818, 108] on select "Choose Default Petition PDF Packet Complete Bankruptcy Petition (all forms and …" at bounding box center [712, 96] width 245 height 24
select select "0"
click at [592, 99] on select "Choose Default Petition PDF Packet Complete Bankruptcy Petition (all forms and …" at bounding box center [712, 96] width 245 height 24
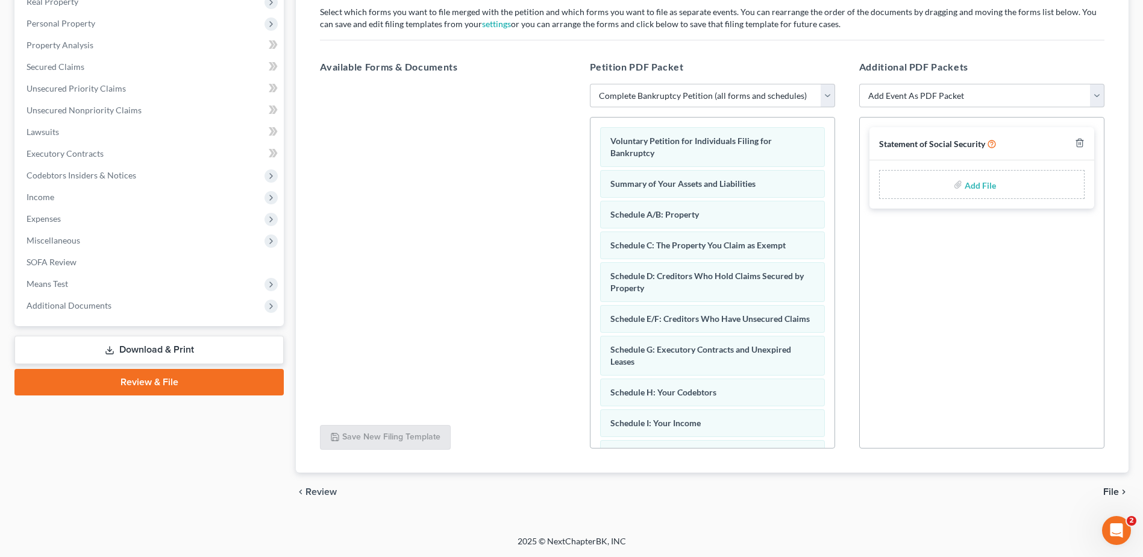
click at [1103, 496] on span "File" at bounding box center [1111, 492] width 16 height 10
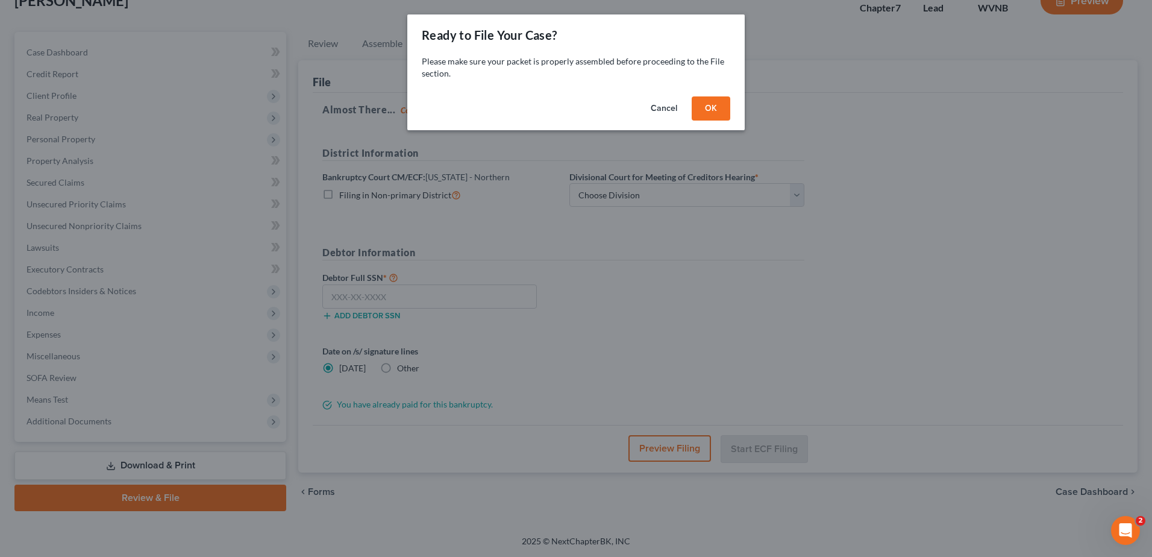
click at [730, 120] on button "OK" at bounding box center [711, 108] width 39 height 24
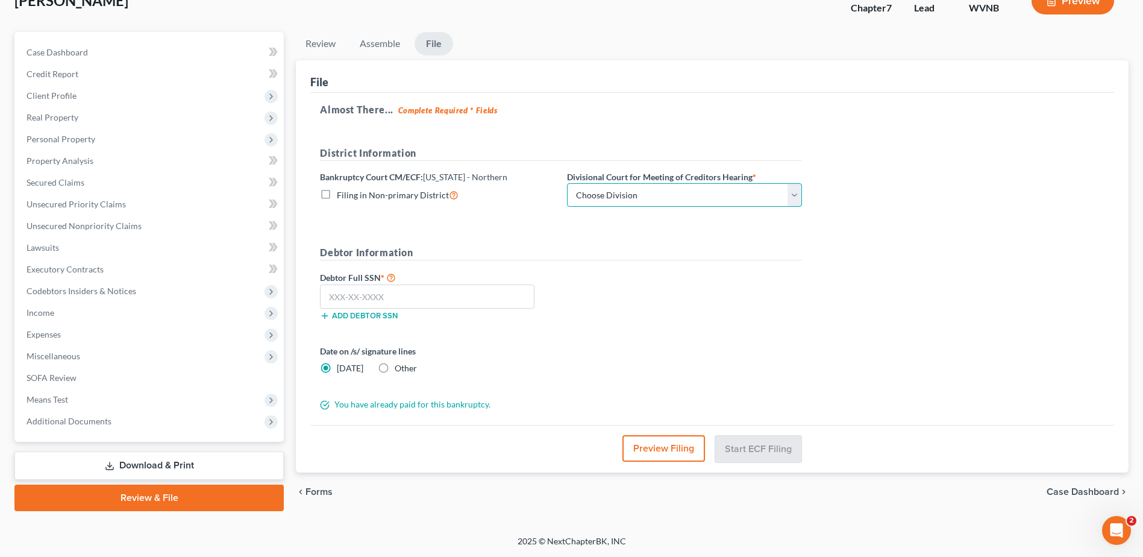
click at [745, 183] on select "Choose Division Clarksburg [PERSON_NAME] [GEOGRAPHIC_DATA] Wheeling" at bounding box center [684, 195] width 235 height 24
select select "2"
click at [669, 183] on select "Choose Division Clarksburg [PERSON_NAME] [GEOGRAPHIC_DATA] Wheeling" at bounding box center [684, 195] width 235 height 24
click at [396, 284] on input "text" at bounding box center [427, 296] width 214 height 24
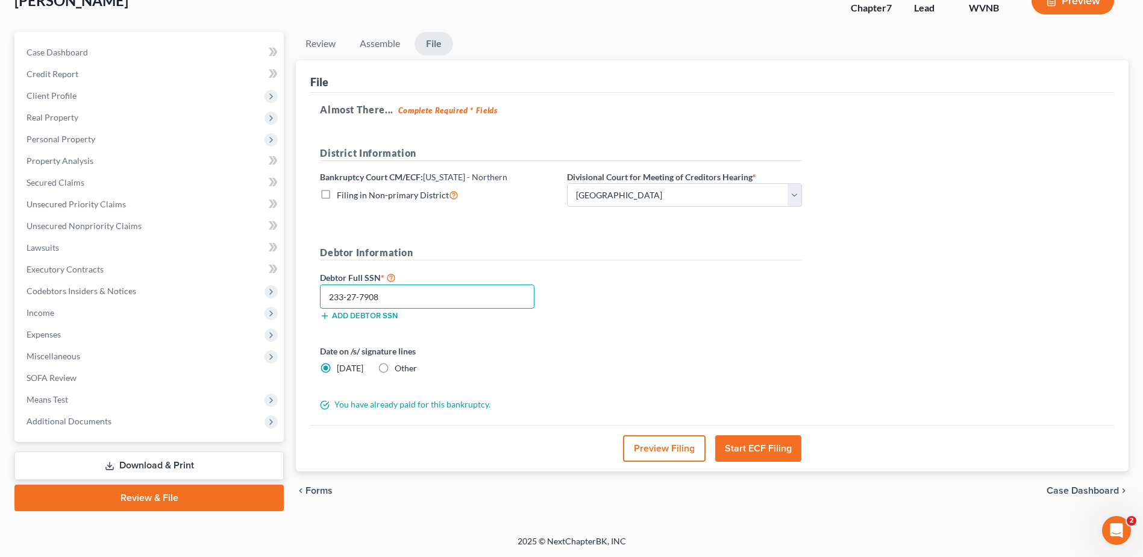
type input "233-27-7908"
click at [767, 435] on button "Start ECF Filing" at bounding box center [758, 448] width 86 height 27
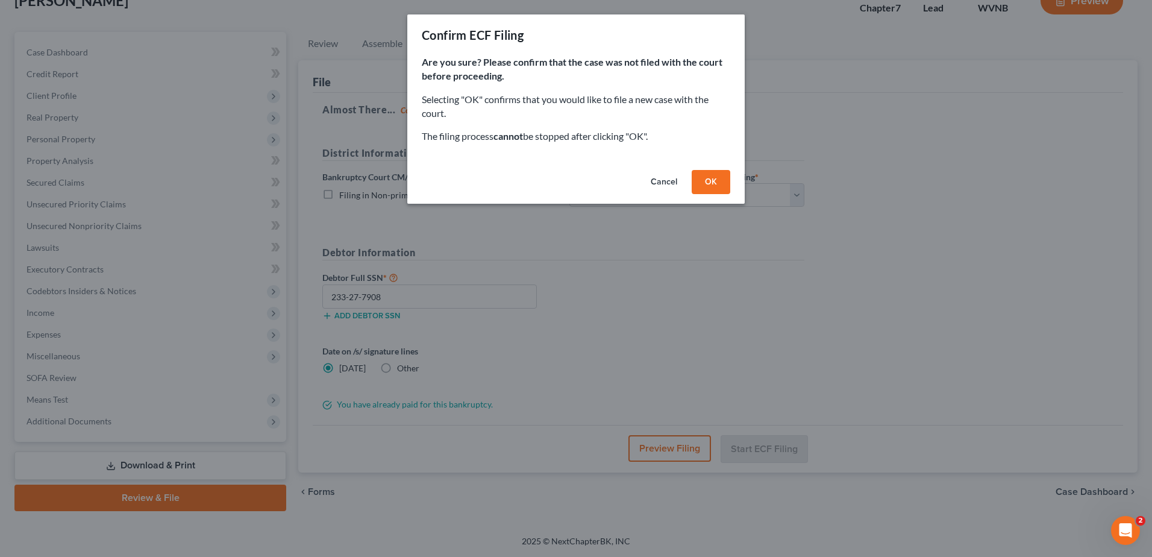
click at [730, 194] on button "OK" at bounding box center [711, 182] width 39 height 24
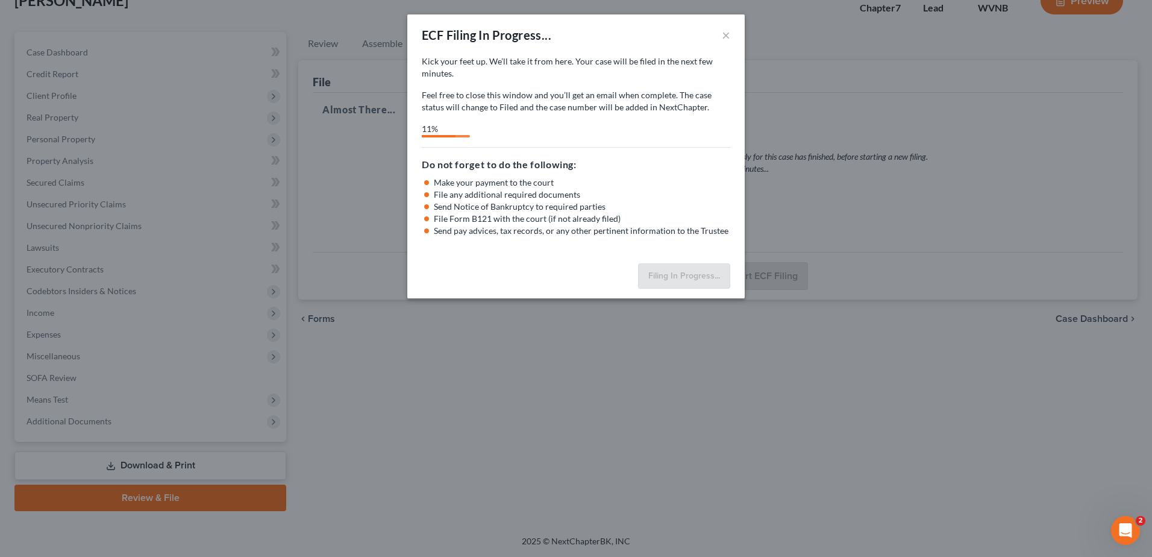
select select "2"
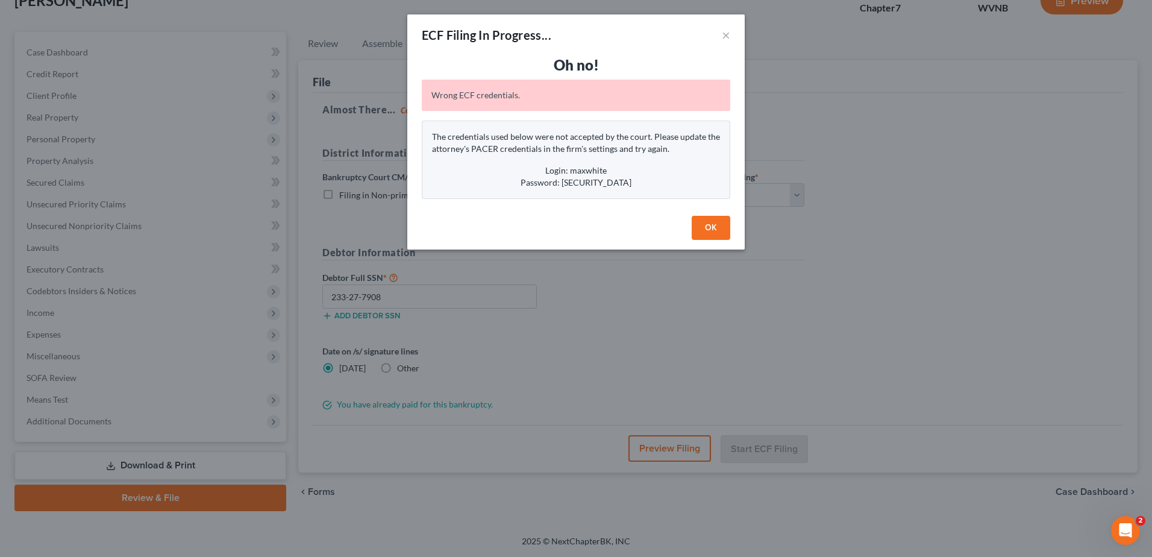
click at [730, 240] on button "OK" at bounding box center [711, 228] width 39 height 24
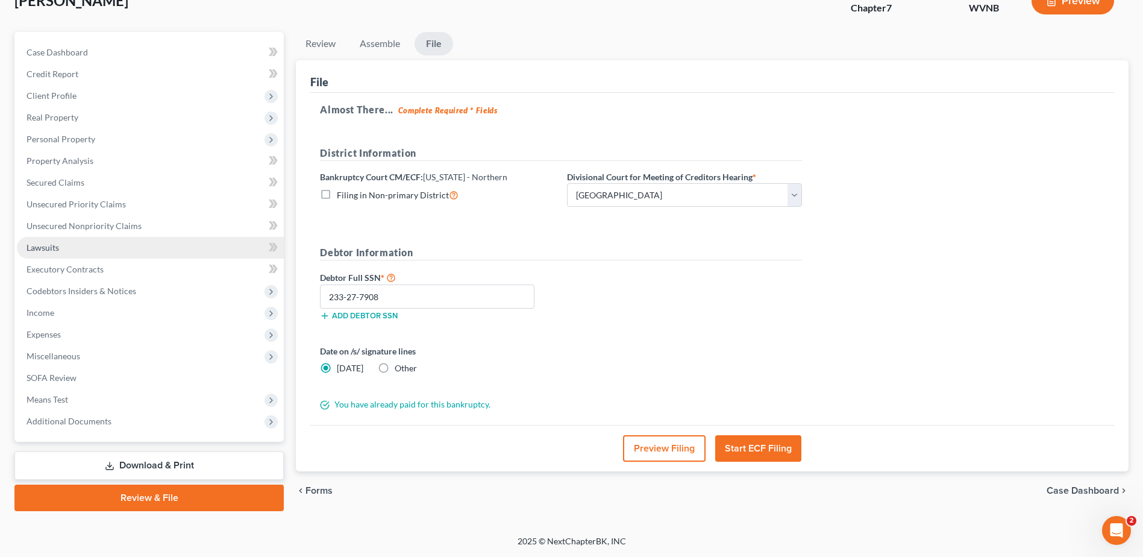
scroll to position [0, 0]
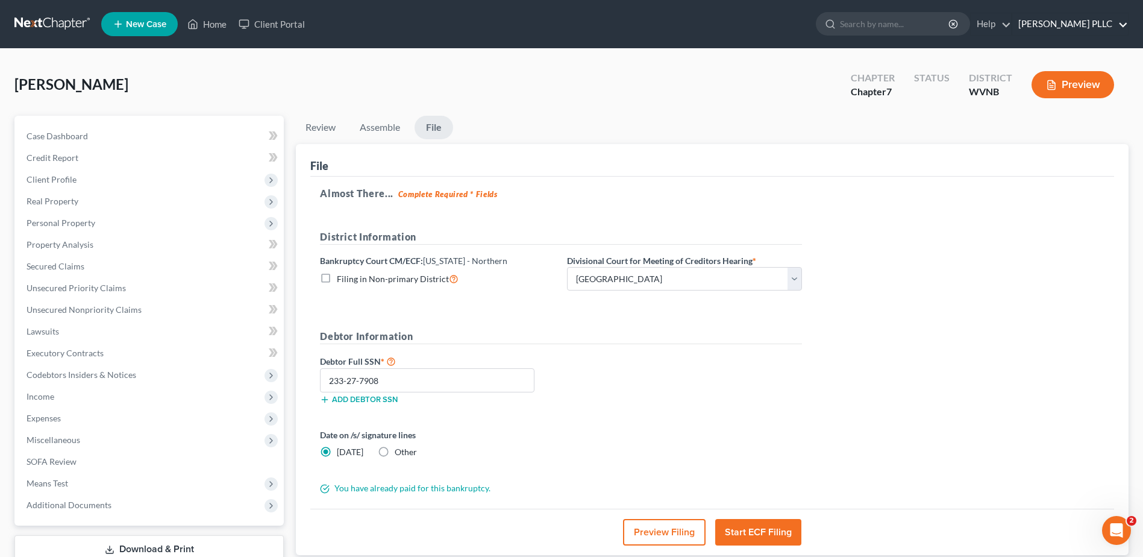
click at [1094, 32] on link "[PERSON_NAME] PLLC" at bounding box center [1070, 24] width 116 height 22
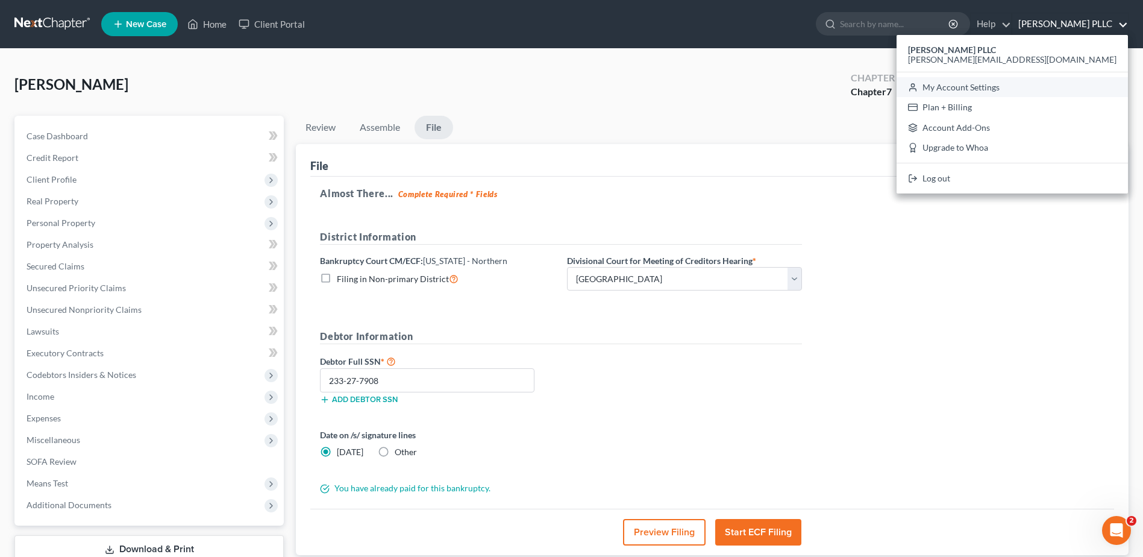
click at [1023, 98] on link "My Account Settings" at bounding box center [1011, 87] width 231 height 20
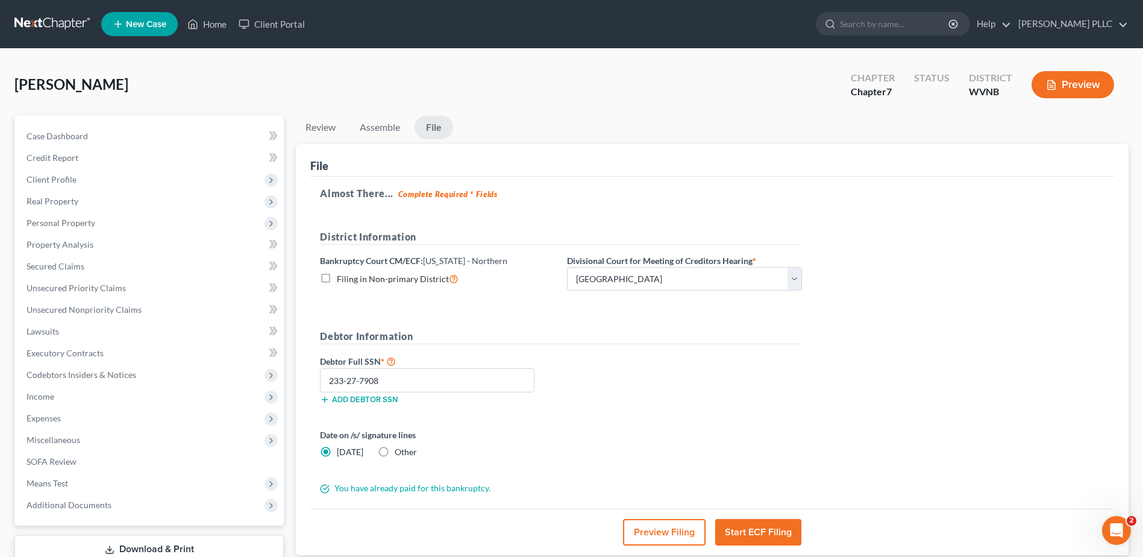
select select "24"
select select "51"
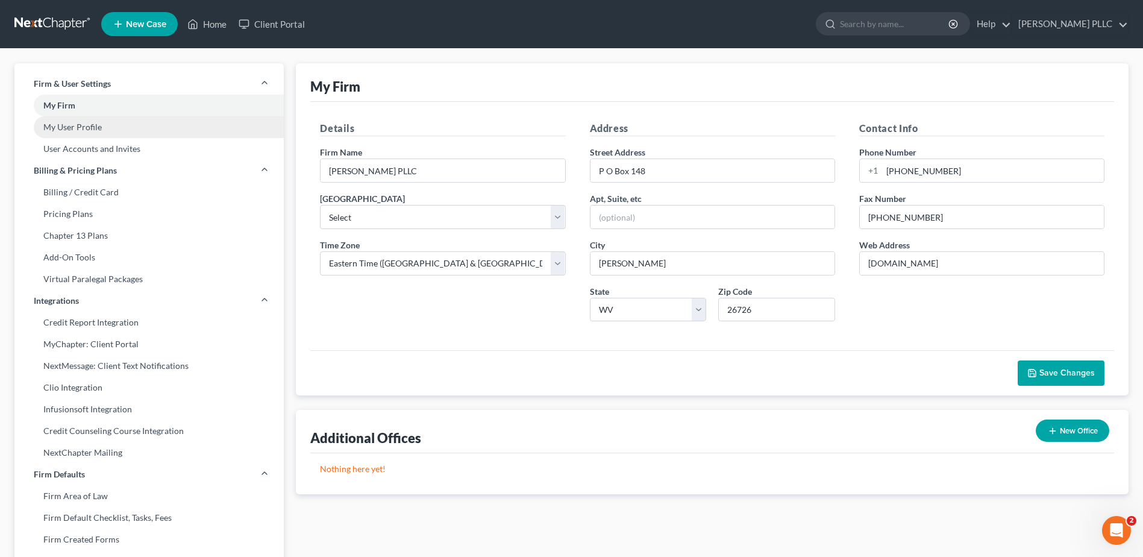
click at [112, 138] on link "My User Profile" at bounding box center [148, 127] width 269 height 22
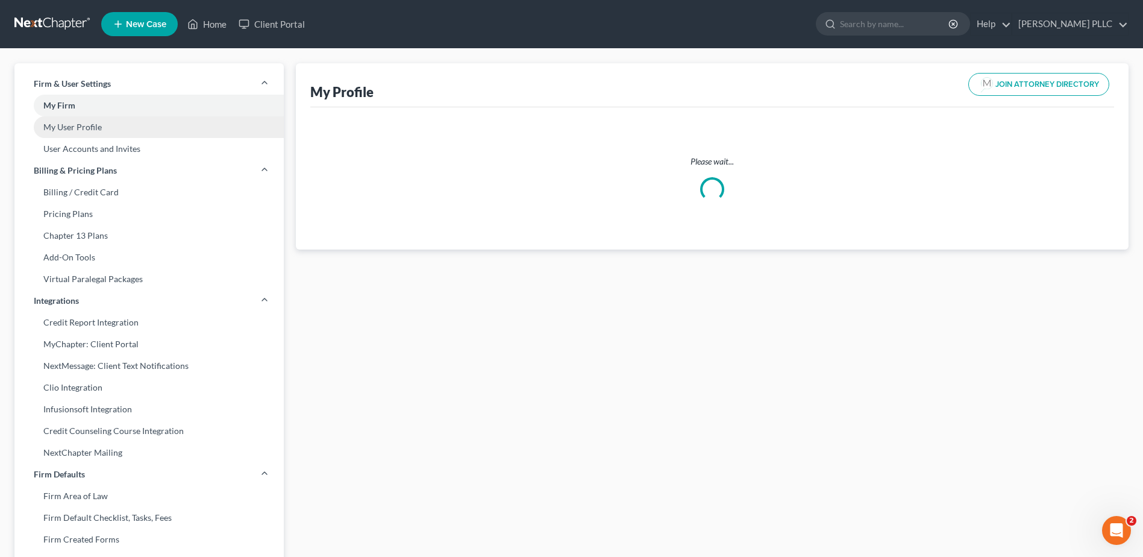
select select "51"
select select "88"
select select "attorney"
select select "1"
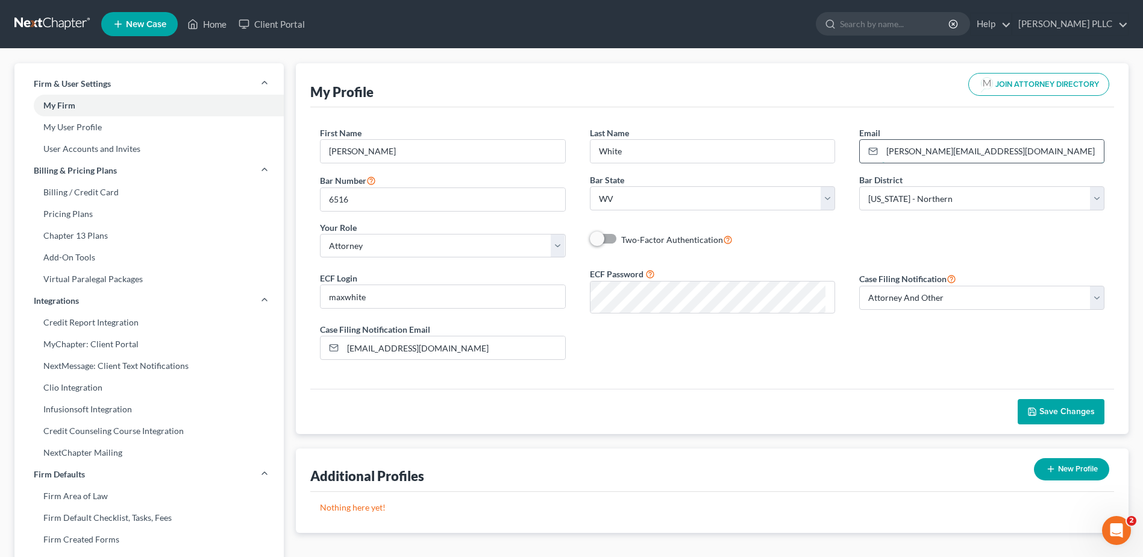
click at [902, 163] on input "[PERSON_NAME][EMAIL_ADDRESS][DOMAIN_NAME]" at bounding box center [993, 151] width 222 height 23
type input "max@maxwhitelawyer.com"
drag, startPoint x: 425, startPoint y: 208, endPoint x: 189, endPoint y: 204, distance: 236.2
click at [193, 207] on div "Firm & User Settings My Firm My User Profile User Accounts and Invites Billing …" at bounding box center [571, 459] width 1126 height 793
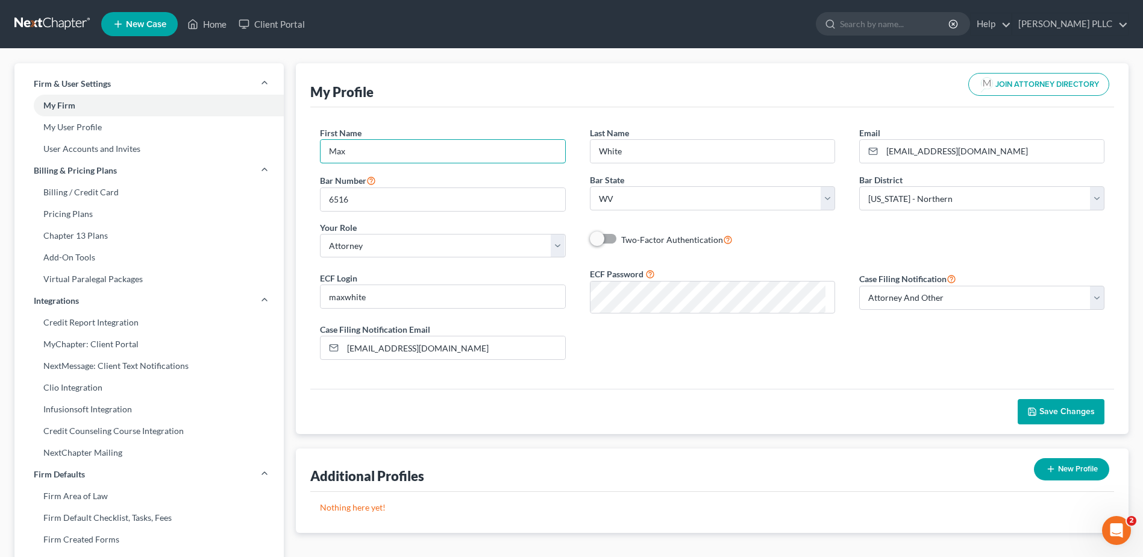
type input "Max"
click at [452, 369] on div "ECF Login maxwhite ECF Password Case Filing Notification Select Attorney Only A…" at bounding box center [712, 318] width 808 height 102
click at [1041, 310] on select "Select Attorney Only Attorney And Other Other Only" at bounding box center [981, 298] width 245 height 24
select select "0"
click at [859, 310] on select "Select Attorney Only Attorney And Other Other Only" at bounding box center [981, 298] width 245 height 24
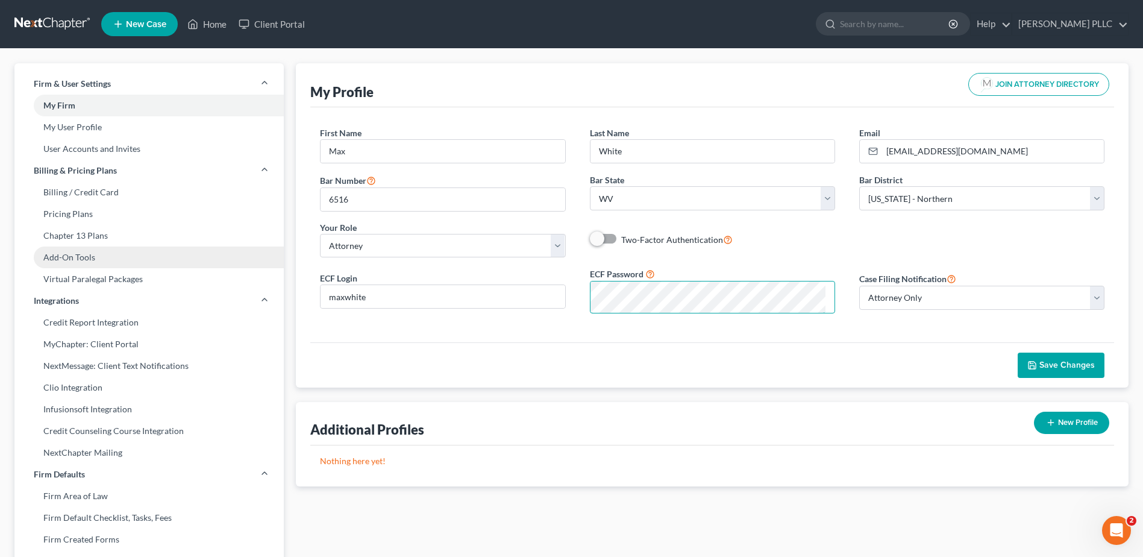
click at [151, 378] on div "Firm & User Settings My Firm My User Profile User Accounts and Invites Billing …" at bounding box center [571, 459] width 1126 height 793
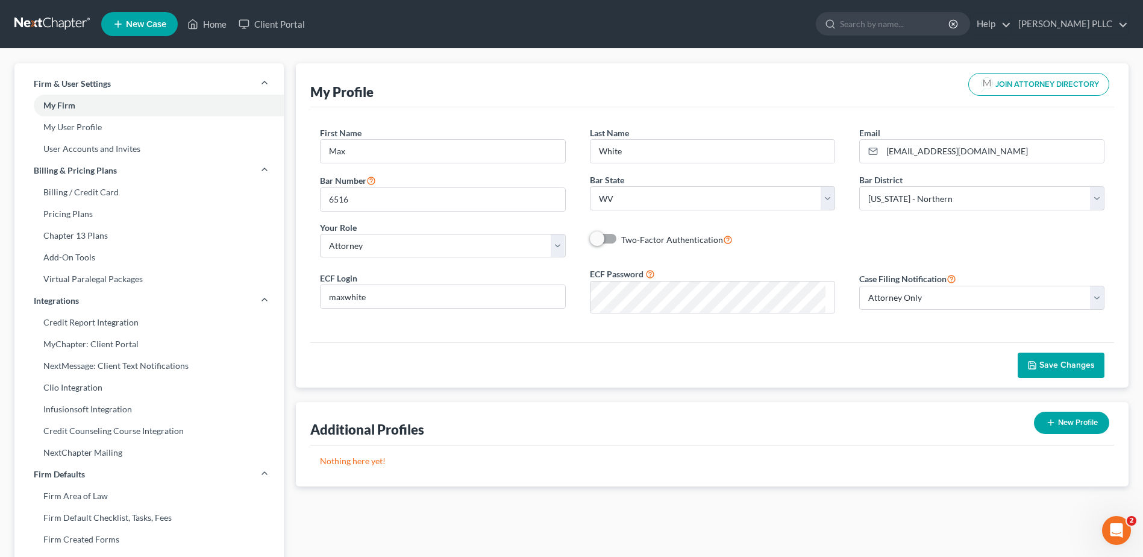
click at [1039, 370] on span "Save Changes" at bounding box center [1066, 365] width 55 height 10
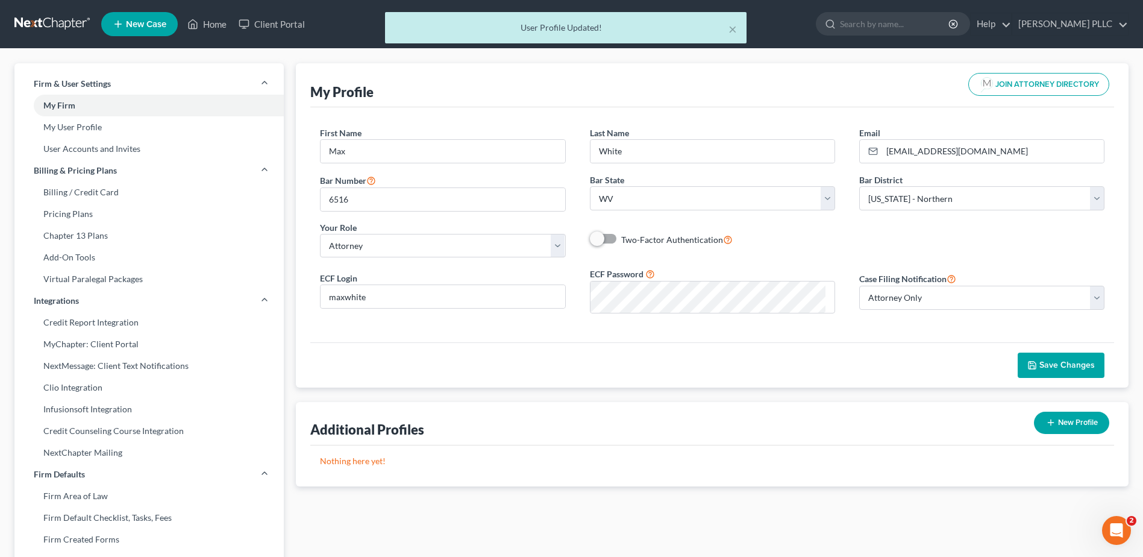
click at [1039, 370] on span "Save Changes" at bounding box center [1066, 365] width 55 height 10
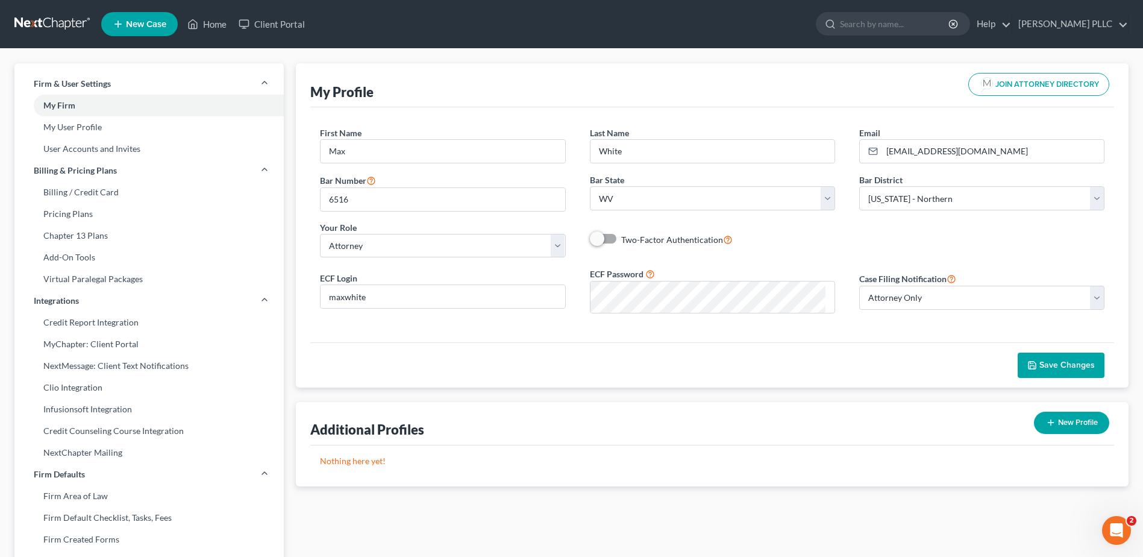
click at [89, 28] on link at bounding box center [52, 24] width 77 height 22
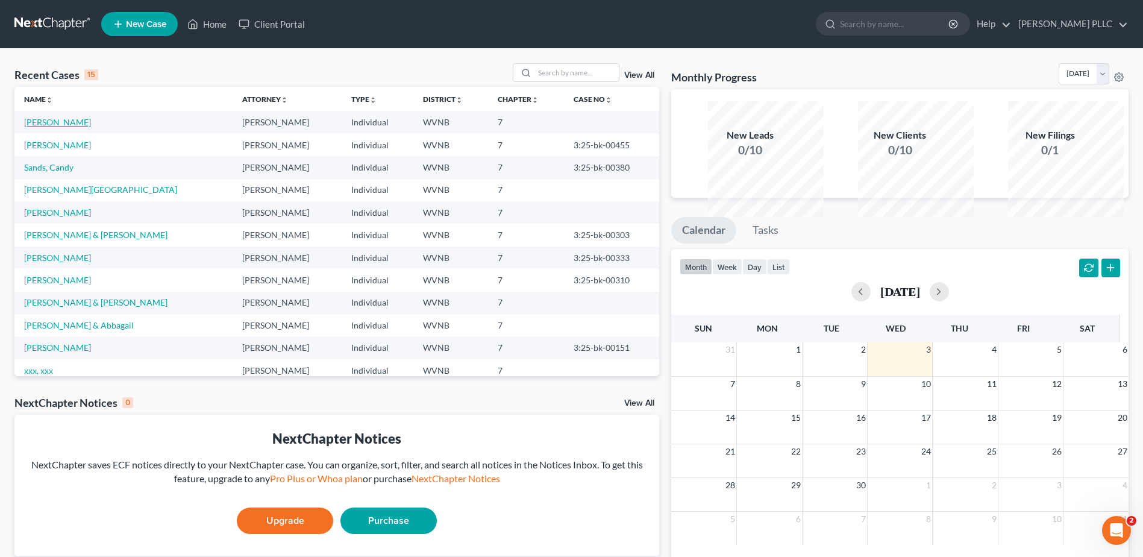
click at [91, 127] on link "[PERSON_NAME]" at bounding box center [57, 122] width 67 height 10
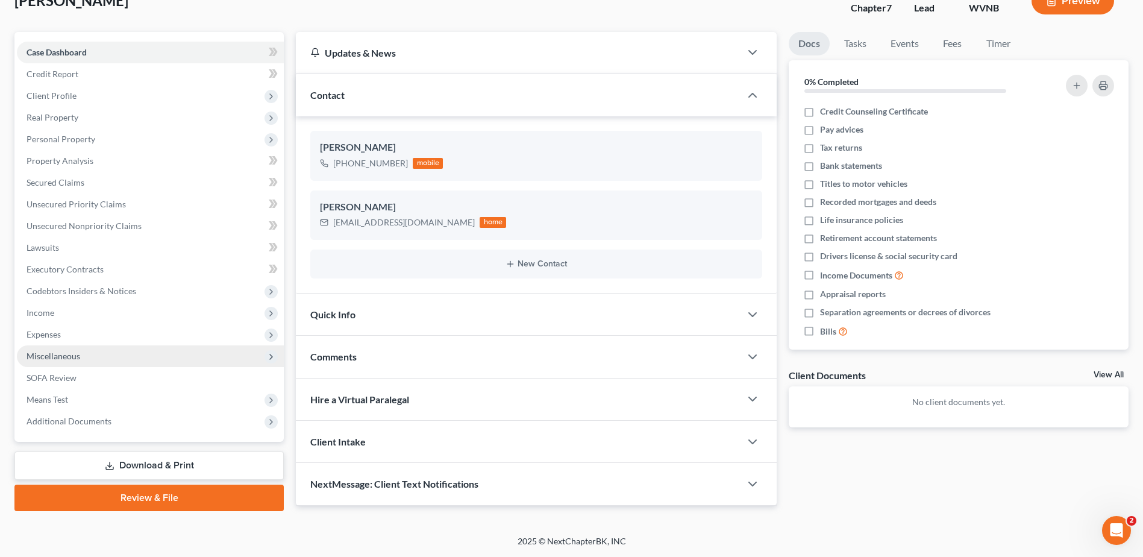
scroll to position [320, 0]
click at [139, 484] on link "Review & File" at bounding box center [148, 497] width 269 height 27
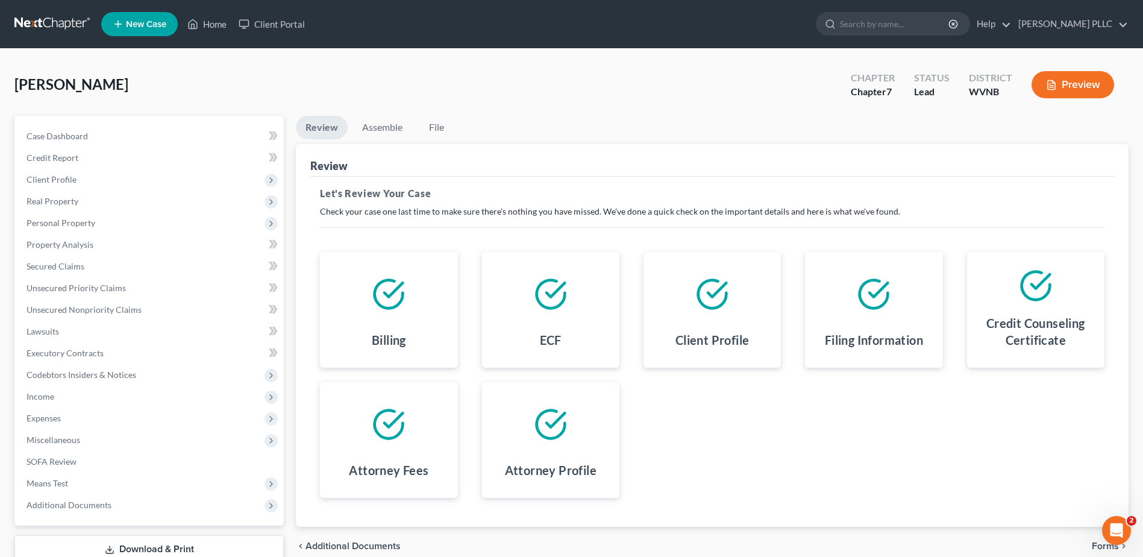
scroll to position [301, 0]
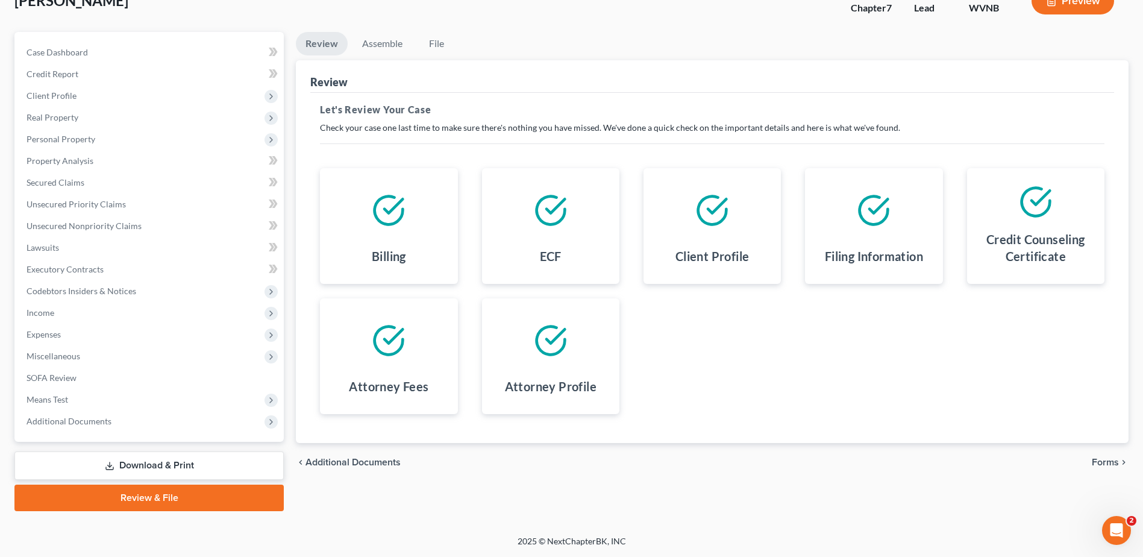
click at [1102, 467] on span "Forms" at bounding box center [1104, 462] width 27 height 10
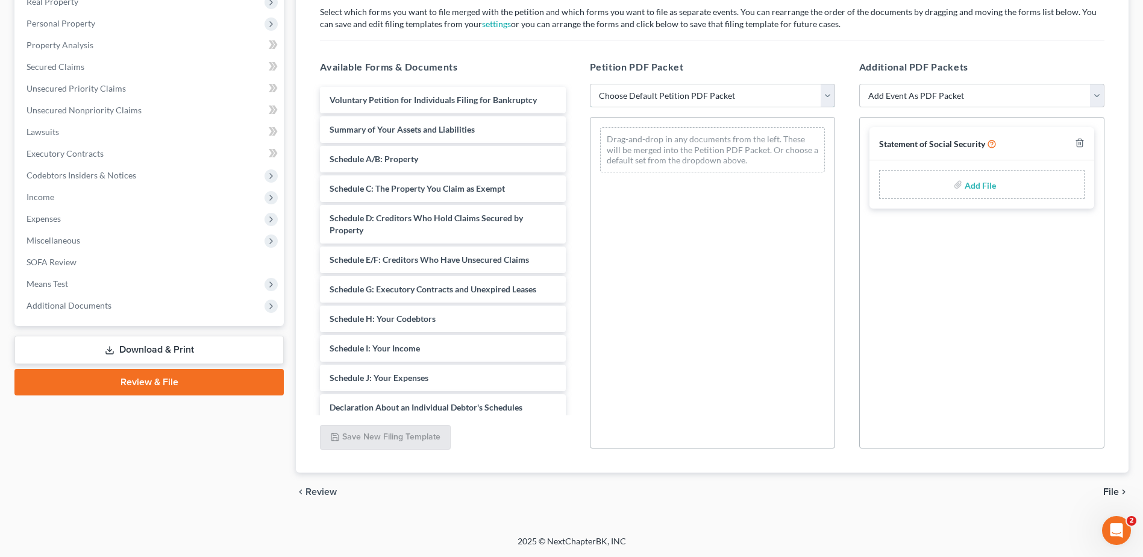
click at [725, 108] on select "Choose Default Petition PDF Packet Complete Bankruptcy Petition (all forms and …" at bounding box center [712, 96] width 245 height 24
select select "0"
click at [592, 99] on select "Choose Default Petition PDF Packet Complete Bankruptcy Petition (all forms and …" at bounding box center [712, 96] width 245 height 24
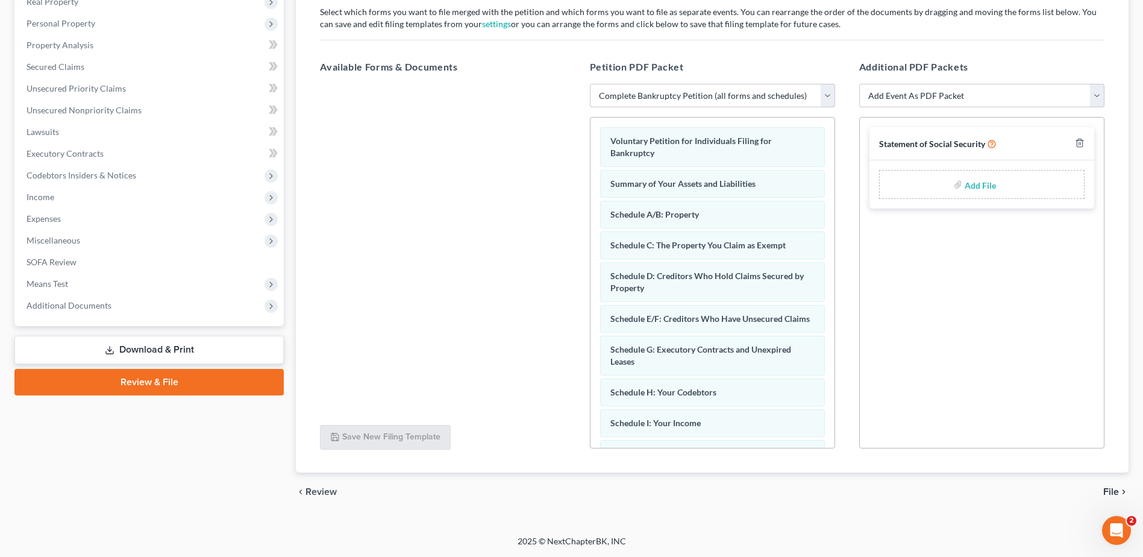
scroll to position [370, 0]
click at [1103, 487] on span "File" at bounding box center [1111, 492] width 16 height 10
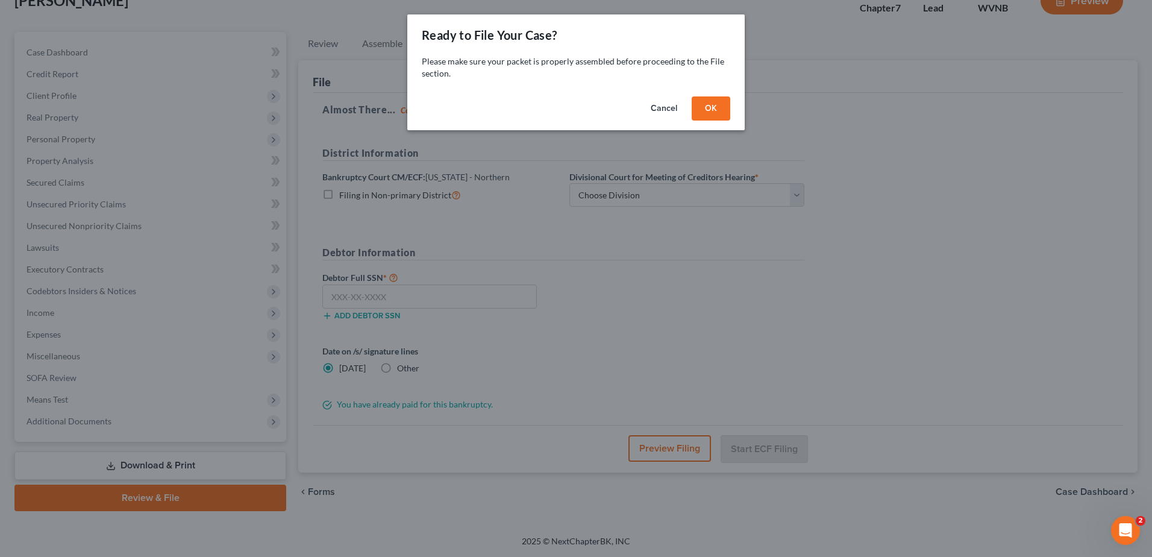
click at [730, 120] on button "OK" at bounding box center [711, 108] width 39 height 24
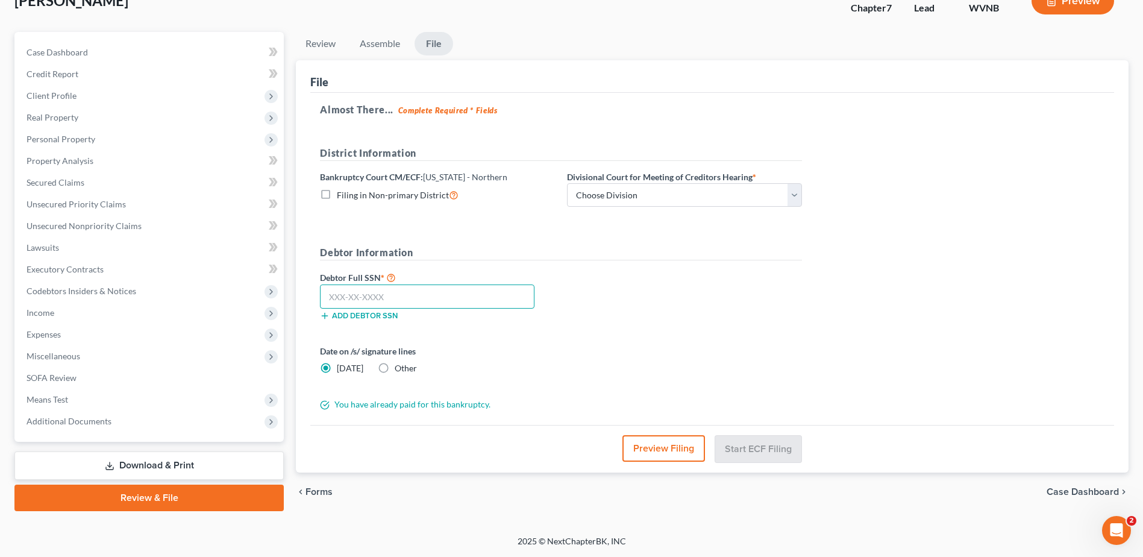
click at [355, 284] on input "text" at bounding box center [427, 296] width 214 height 24
click at [793, 183] on select "Choose Division Clarksburg Elkins Martinsburg Wheeling" at bounding box center [684, 195] width 235 height 24
select select "2"
click at [669, 183] on select "Choose Division Clarksburg Elkins Martinsburg Wheeling" at bounding box center [684, 195] width 235 height 24
click at [359, 284] on input "text" at bounding box center [427, 296] width 214 height 24
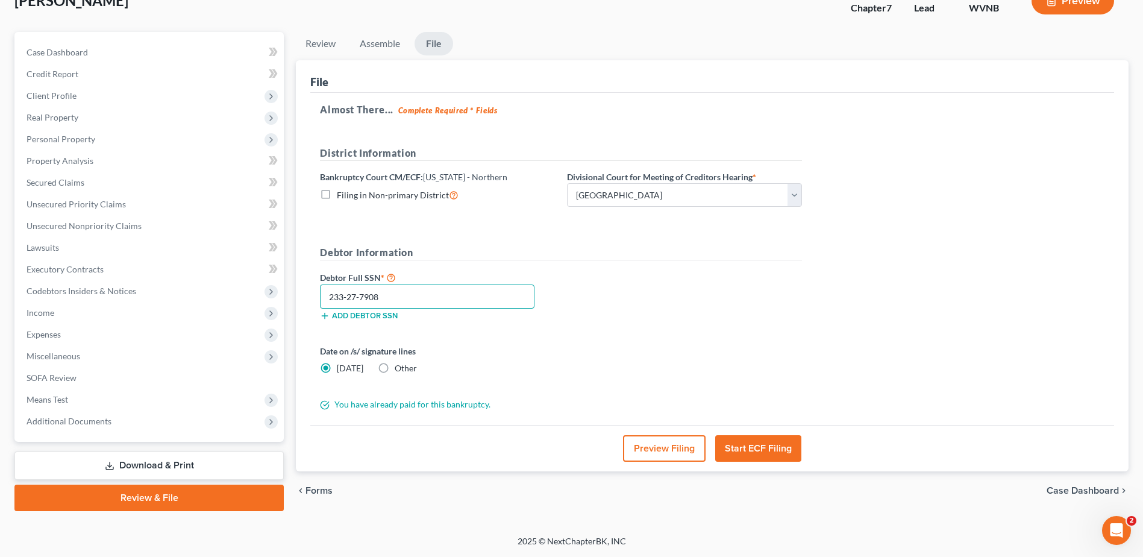
type input "233-27-7908"
click at [733, 435] on button "Start ECF Filing" at bounding box center [758, 448] width 86 height 27
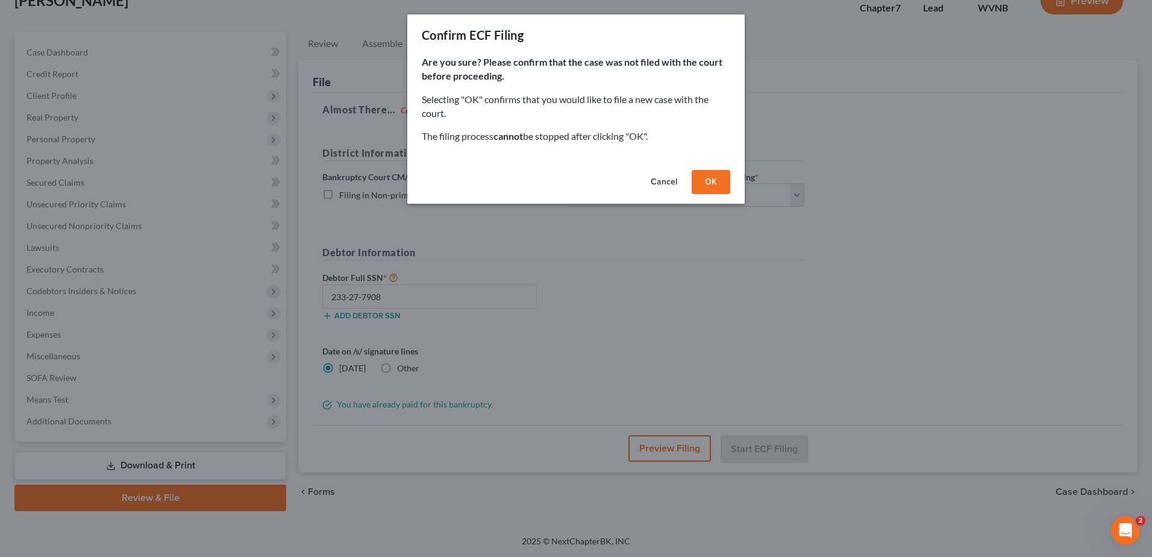
click at [730, 194] on button "OK" at bounding box center [711, 182] width 39 height 24
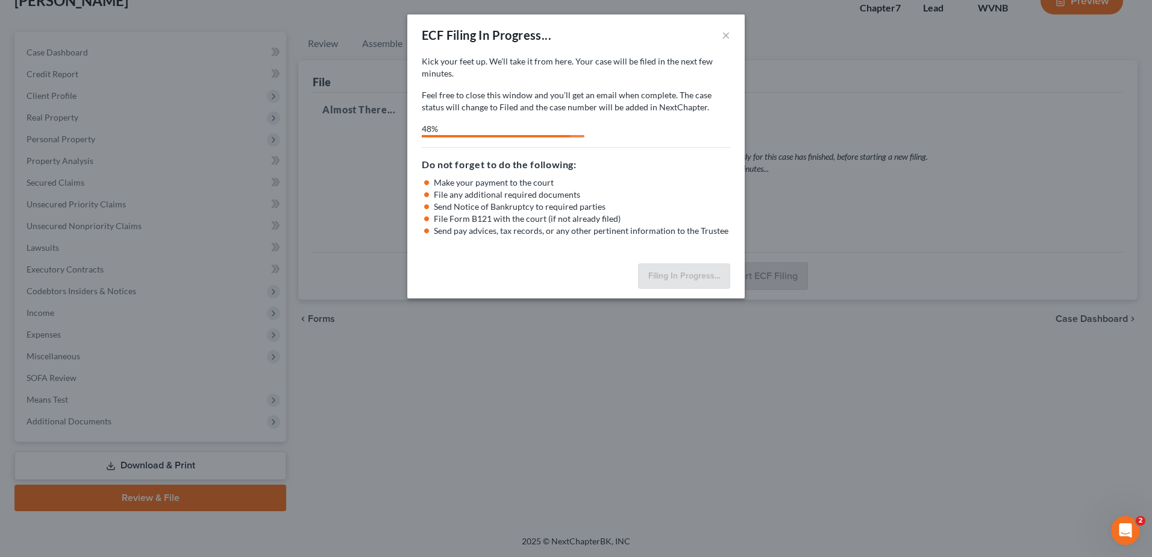
select select "2"
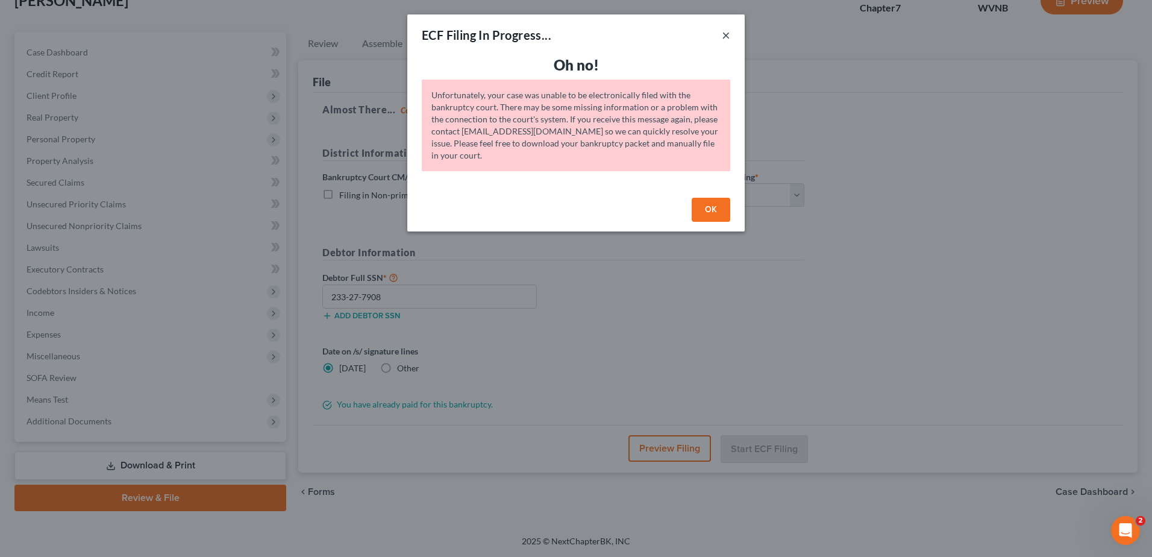
click at [730, 42] on button "×" at bounding box center [726, 35] width 8 height 14
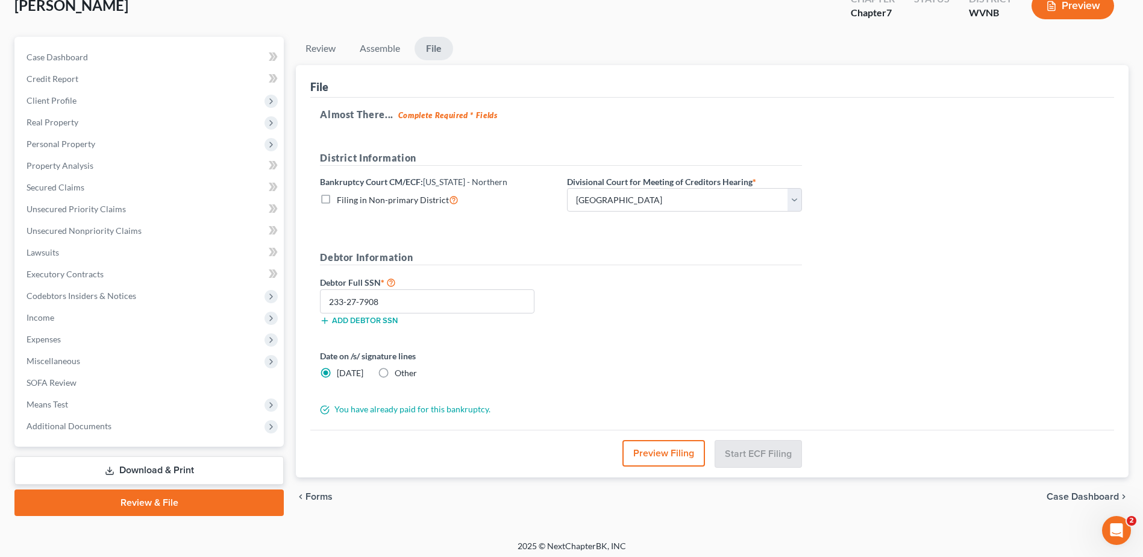
scroll to position [0, 0]
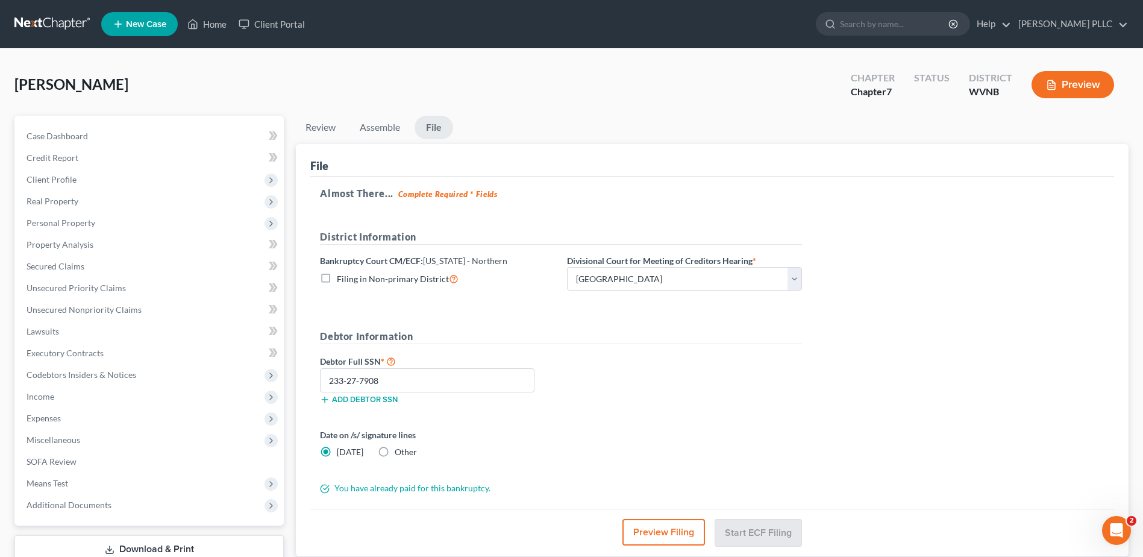
click at [77, 32] on link at bounding box center [52, 24] width 77 height 22
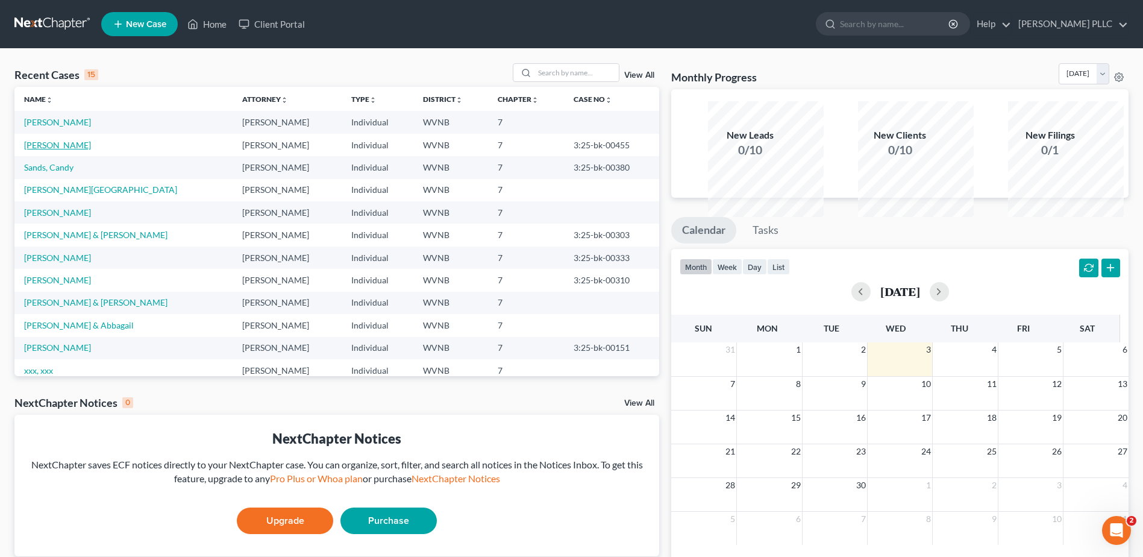
click at [67, 150] on link "[PERSON_NAME]" at bounding box center [57, 145] width 67 height 10
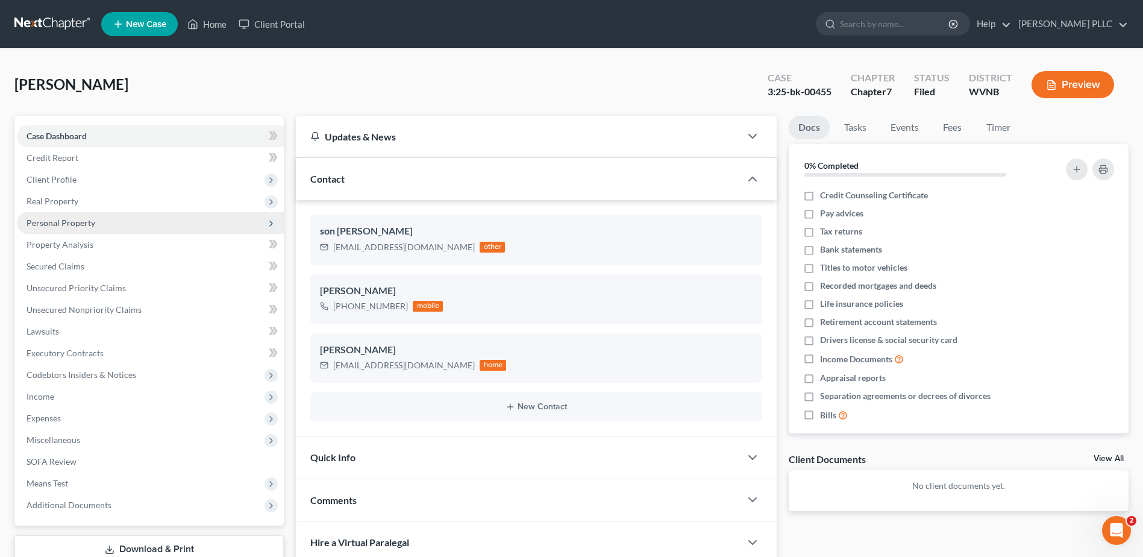
click at [95, 228] on span "Personal Property" at bounding box center [61, 222] width 69 height 10
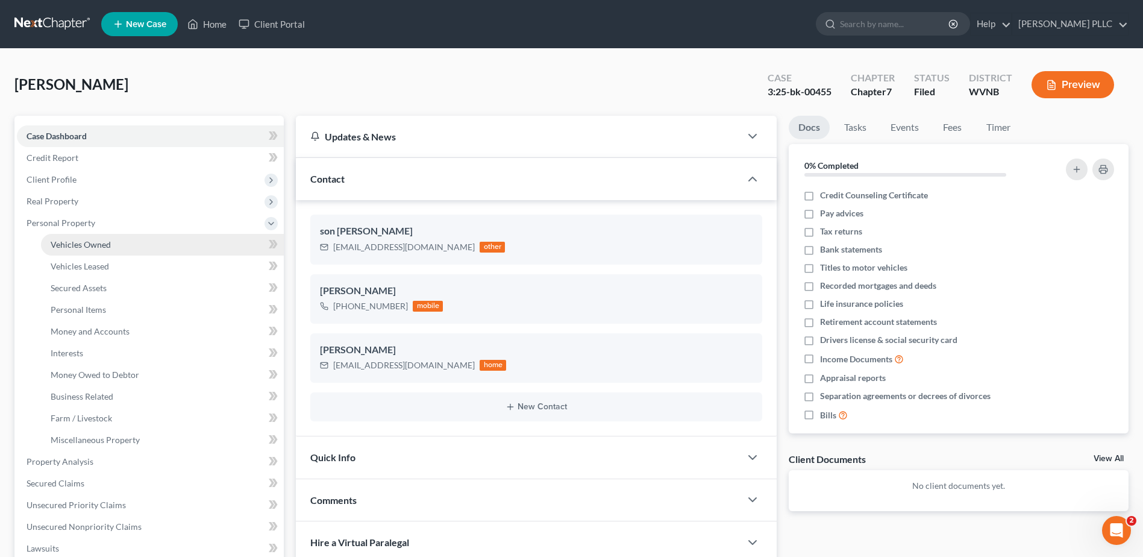
click at [111, 249] on span "Vehicles Owned" at bounding box center [81, 244] width 60 height 10
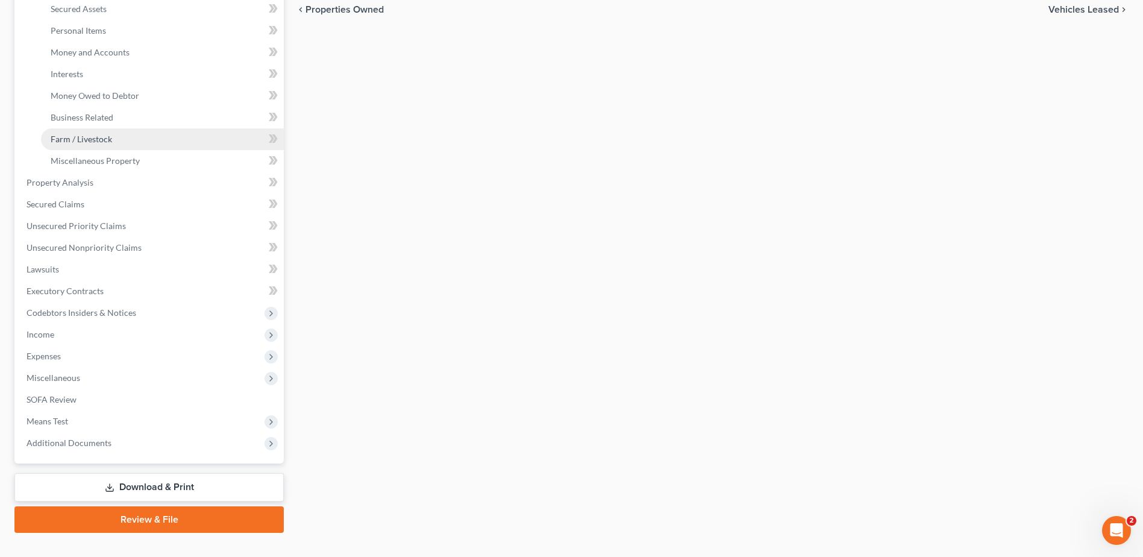
scroll to position [301, 0]
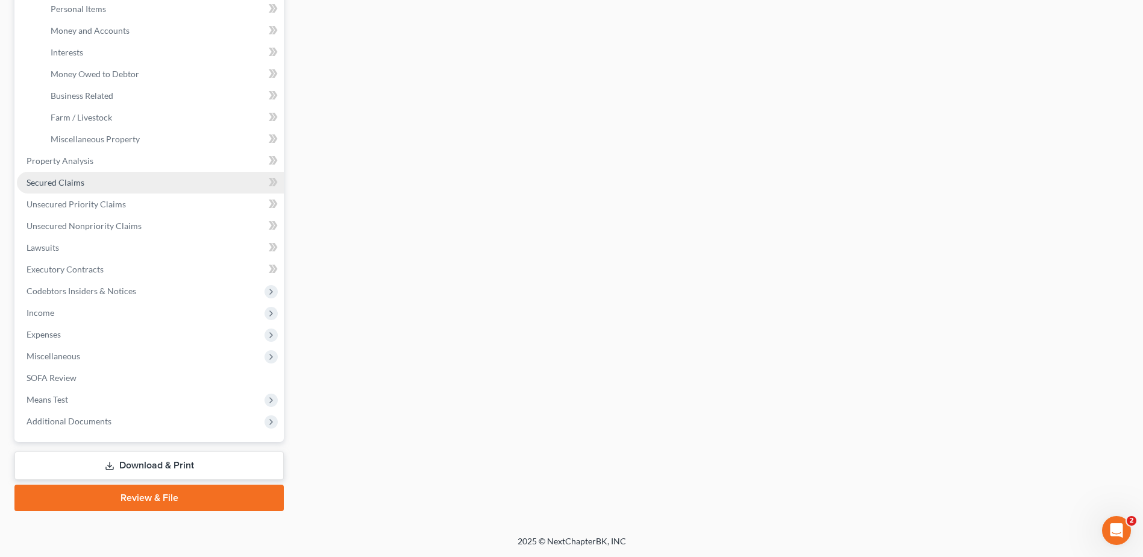
click at [84, 187] on span "Secured Claims" at bounding box center [56, 182] width 58 height 10
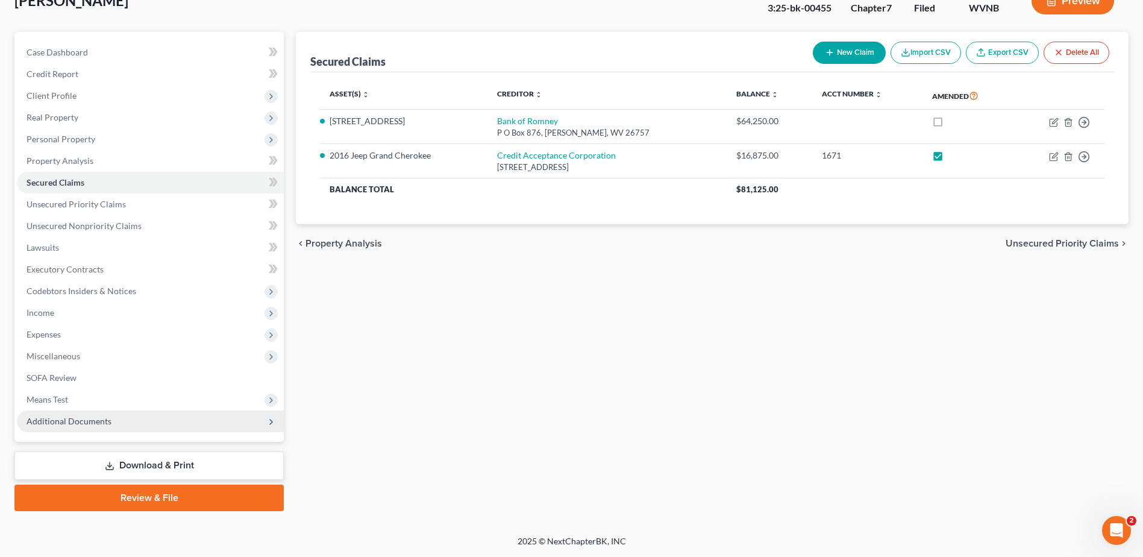
scroll to position [320, 0]
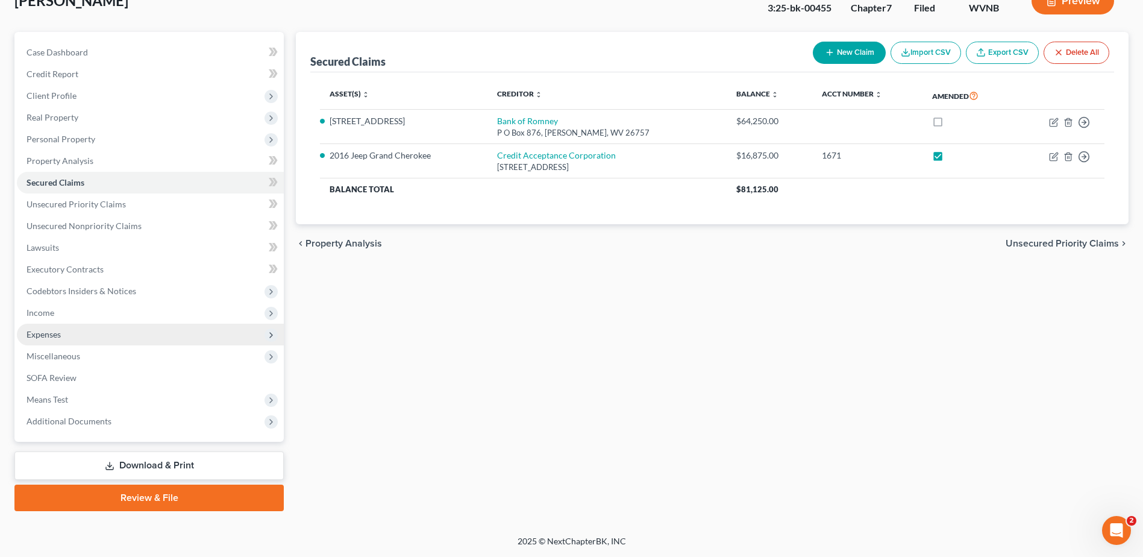
click at [61, 329] on span "Expenses" at bounding box center [44, 334] width 34 height 10
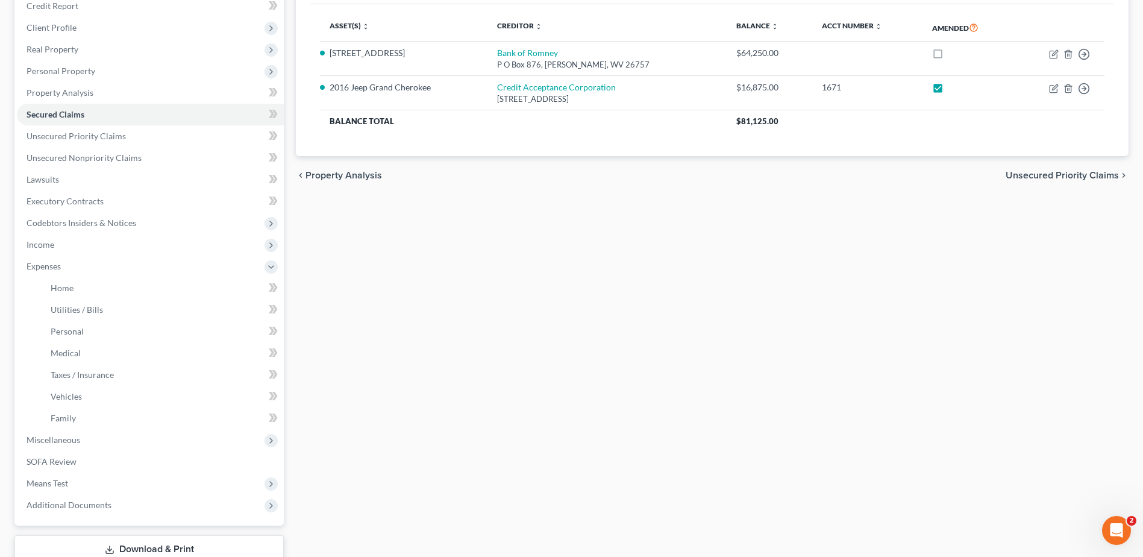
scroll to position [260, 0]
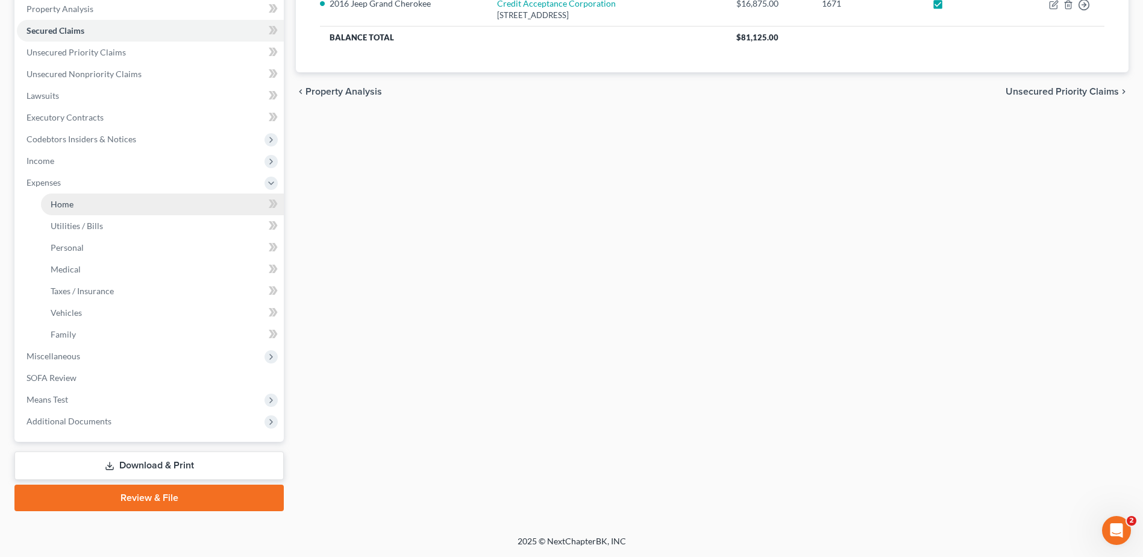
click at [75, 215] on link "Home" at bounding box center [162, 204] width 243 height 22
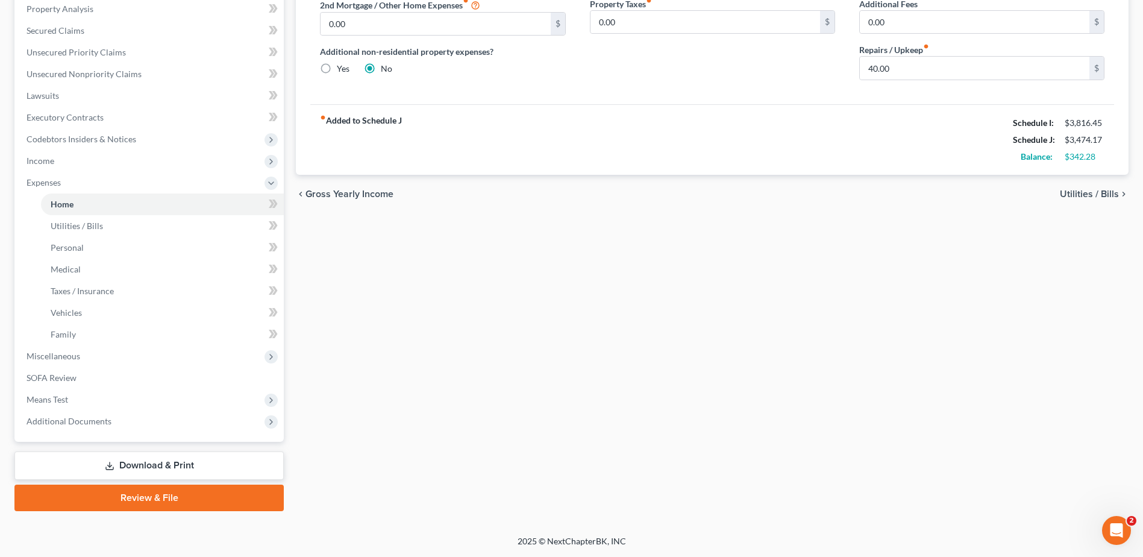
scroll to position [241, 0]
click at [1069, 199] on span "Utilities / Bills" at bounding box center [1089, 194] width 59 height 10
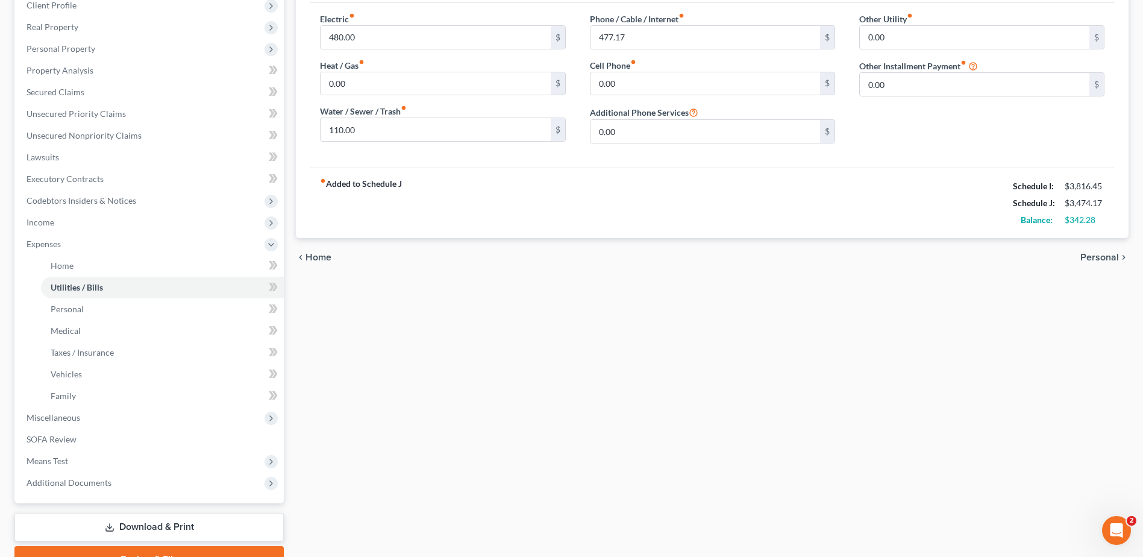
scroll to position [241, 0]
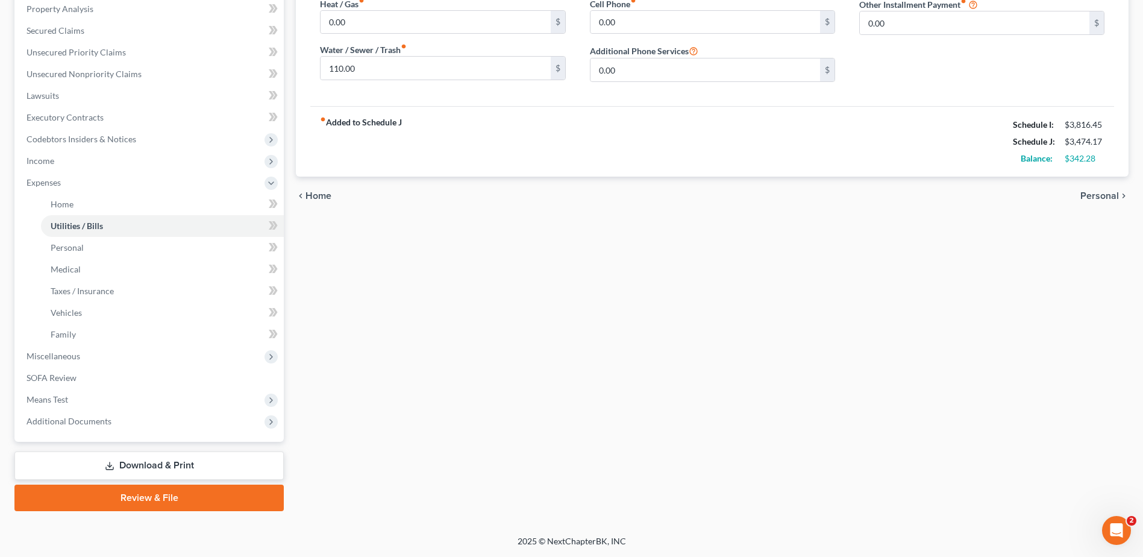
click at [1080, 201] on span "Personal" at bounding box center [1099, 196] width 39 height 10
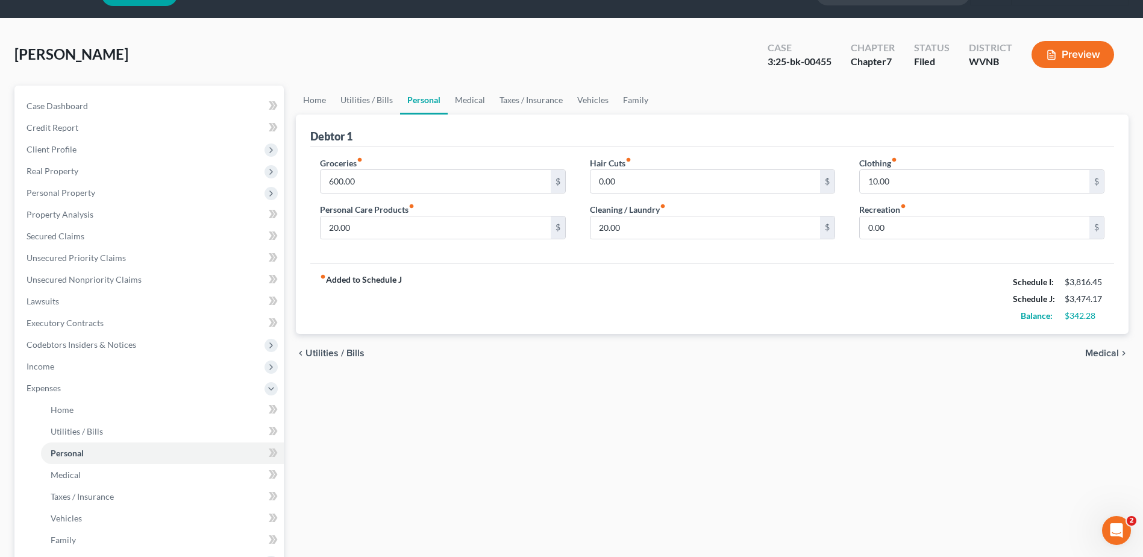
scroll to position [120, 0]
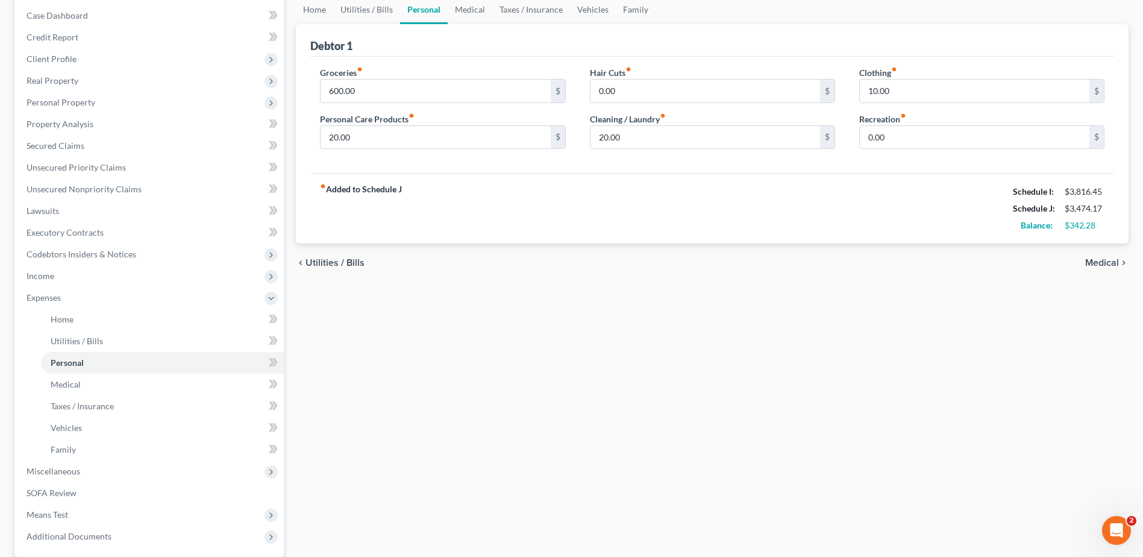
click at [1085, 267] on span "Medical" at bounding box center [1102, 263] width 34 height 10
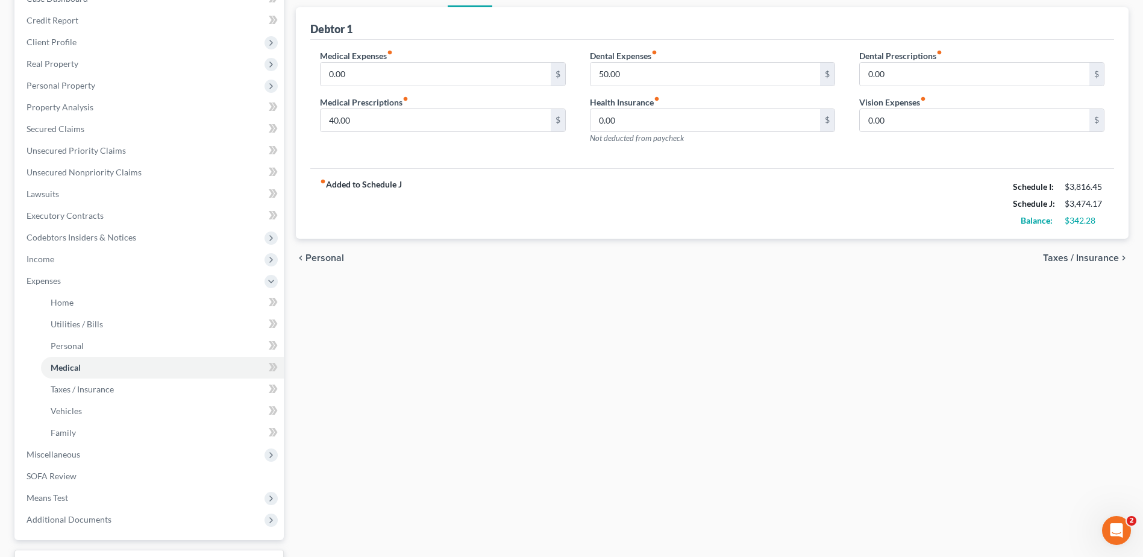
scroll to position [181, 0]
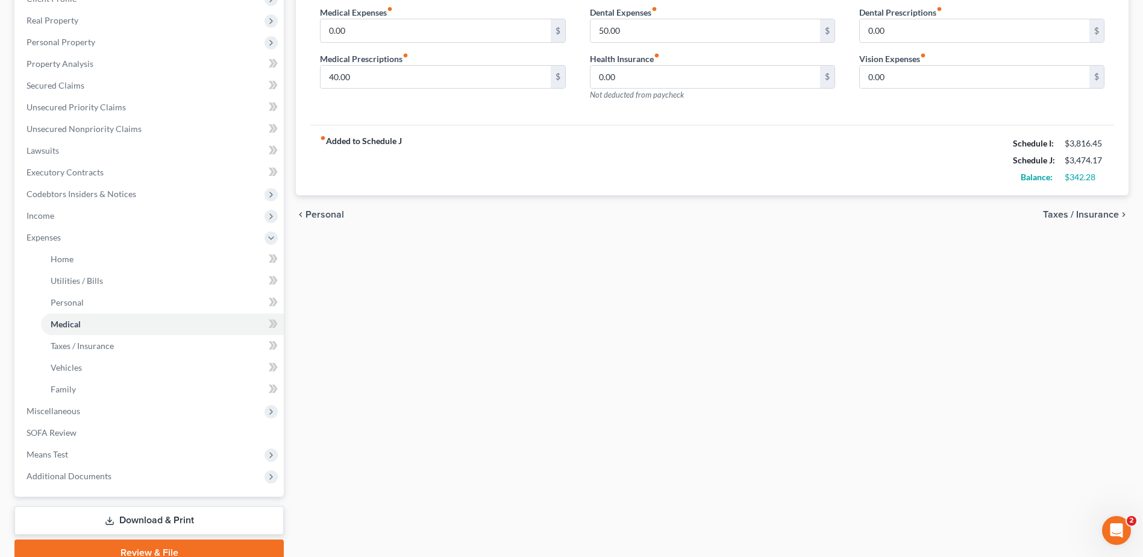
click at [1071, 219] on span "Taxes / Insurance" at bounding box center [1081, 215] width 76 height 10
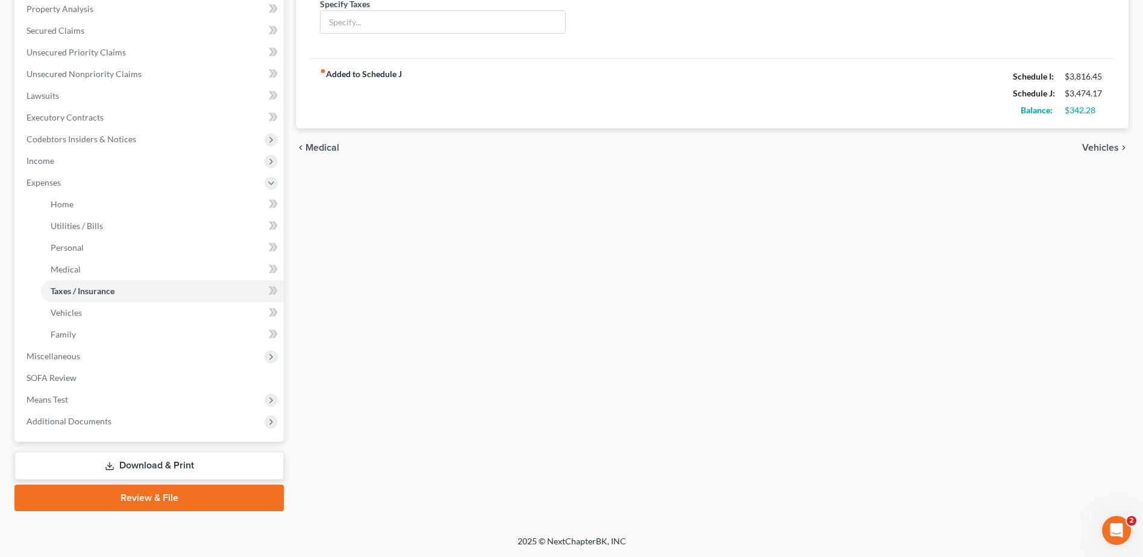
click at [1082, 152] on span "Vehicles" at bounding box center [1100, 148] width 37 height 10
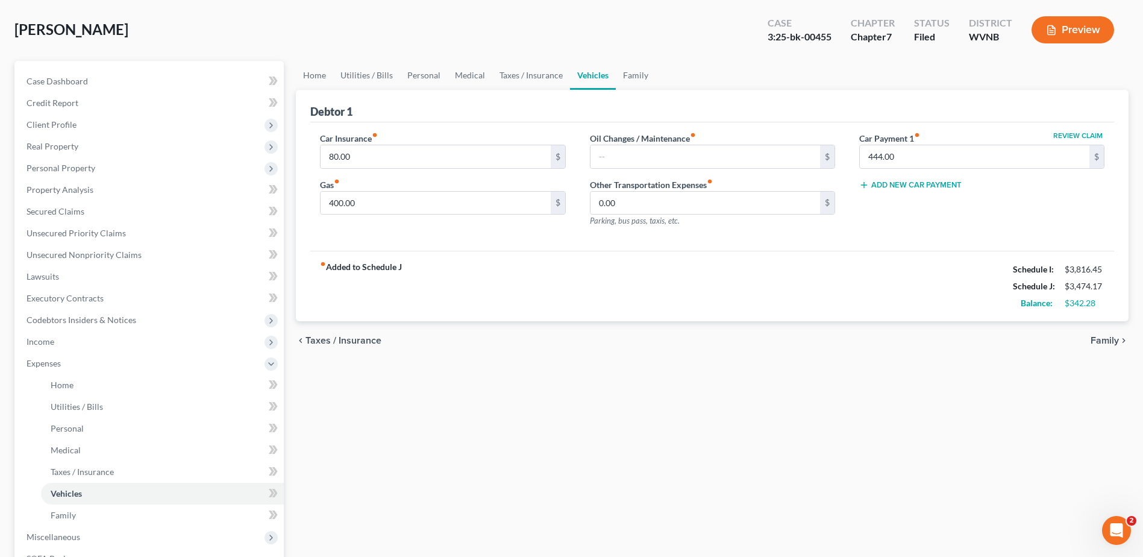
scroll to position [181, 0]
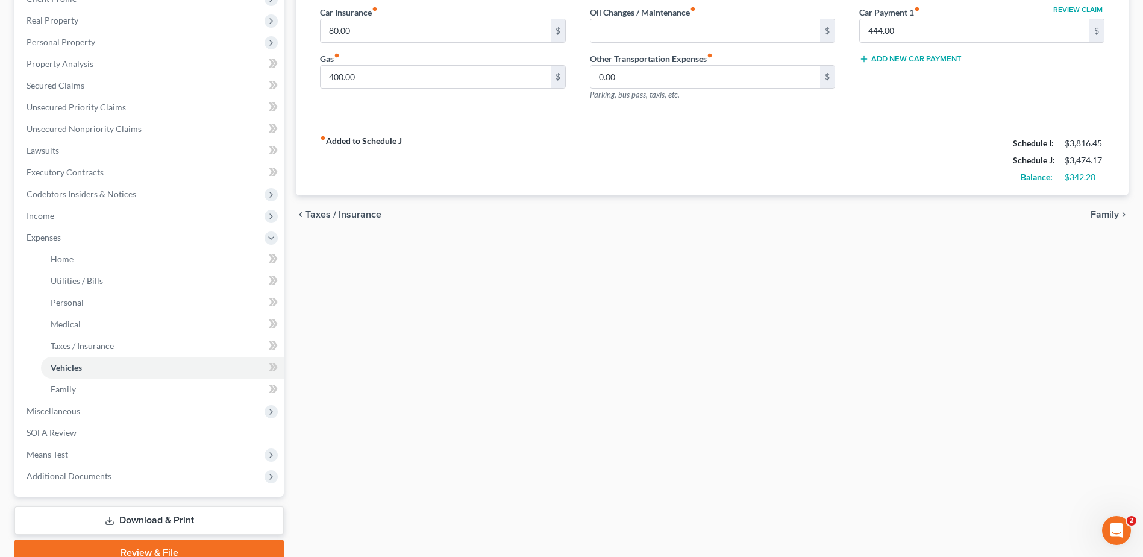
click at [1090, 219] on span "Family" at bounding box center [1104, 215] width 28 height 10
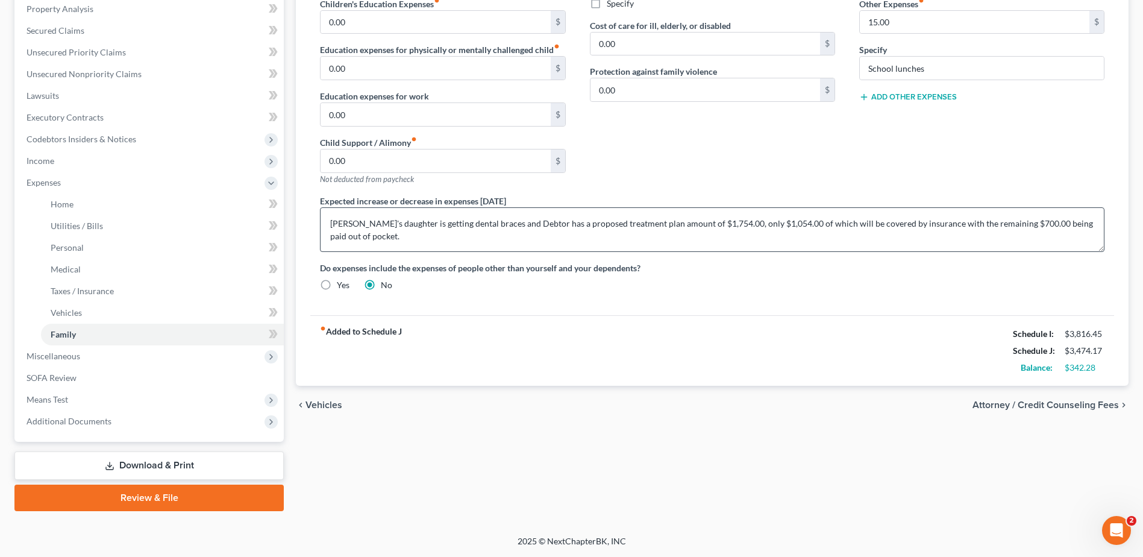
scroll to position [361, 0]
click at [715, 252] on textarea "Debtor's daughter is getting dental braces and Debtor has a proposed treatment …" at bounding box center [712, 229] width 784 height 45
click at [145, 451] on link "Download & Print" at bounding box center [148, 465] width 269 height 28
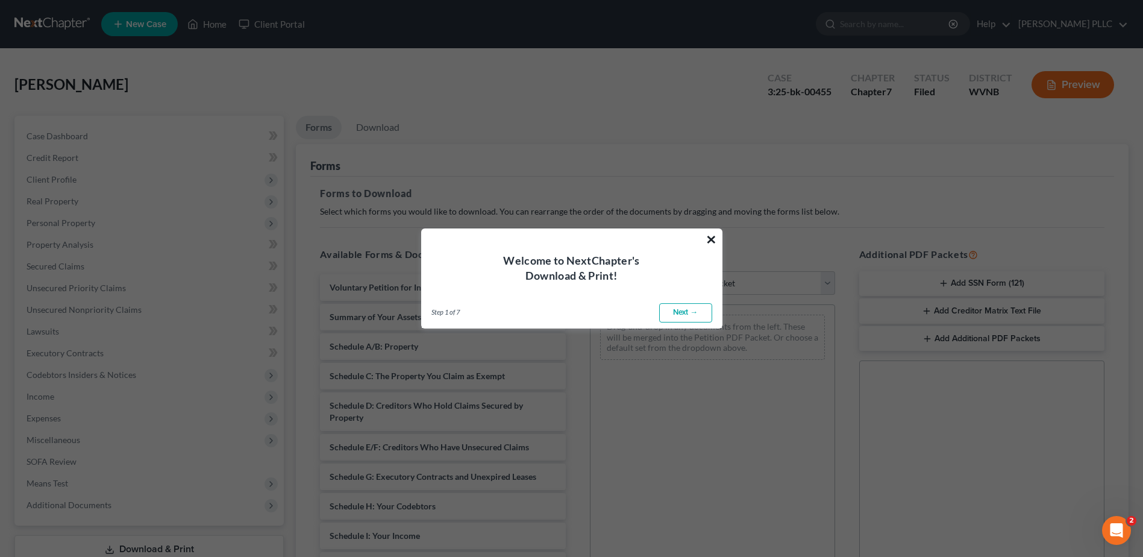
click at [708, 230] on button "×" at bounding box center [710, 239] width 11 height 19
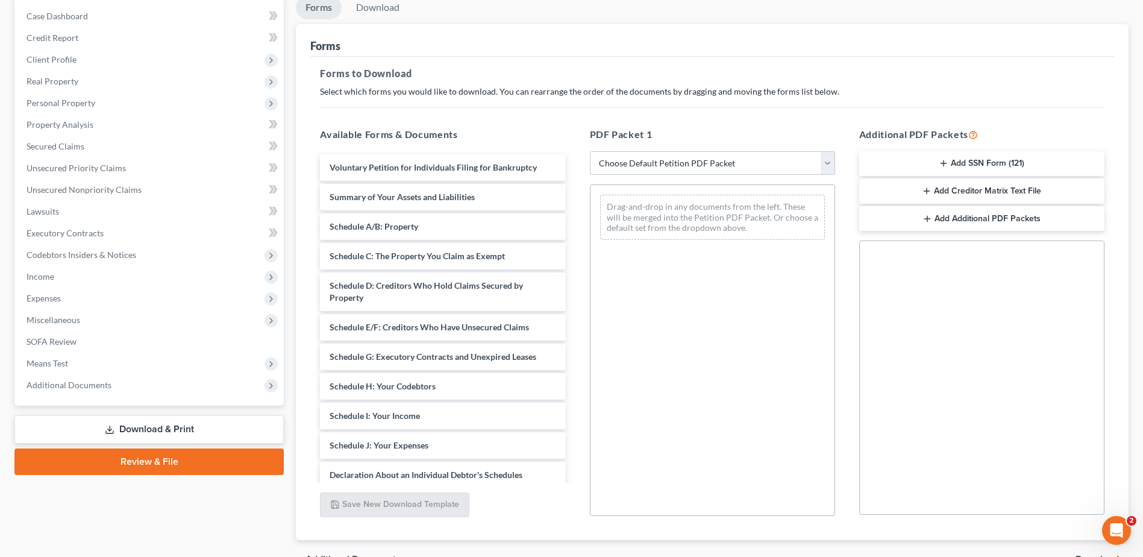
scroll to position [120, 0]
click at [822, 175] on select "Choose Default Petition PDF Packet Complete Bankruptcy Petition (all forms and …" at bounding box center [712, 163] width 245 height 24
select select "2"
click at [592, 175] on select "Choose Default Petition PDF Packet Complete Bankruptcy Petition (all forms and …" at bounding box center [712, 163] width 245 height 24
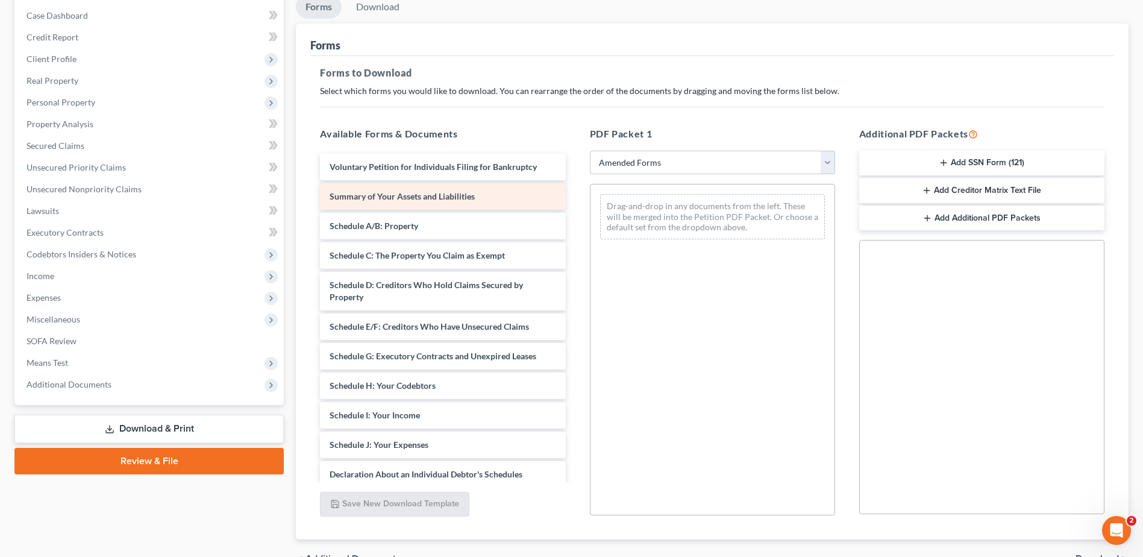
click at [475, 201] on span "Summary of Your Assets and Liabilities" at bounding box center [401, 196] width 145 height 10
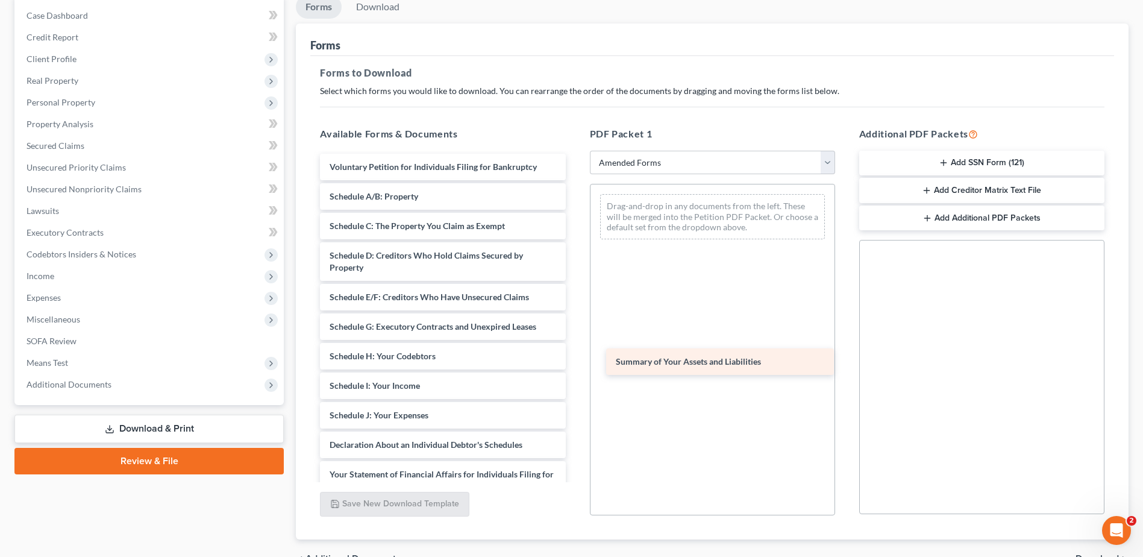
drag, startPoint x: 507, startPoint y: 328, endPoint x: 784, endPoint y: 353, distance: 277.6
click at [575, 353] on div "Summary of Your Assets and Liabilities Voluntary Petition for Individuals Filin…" at bounding box center [442, 433] width 264 height 559
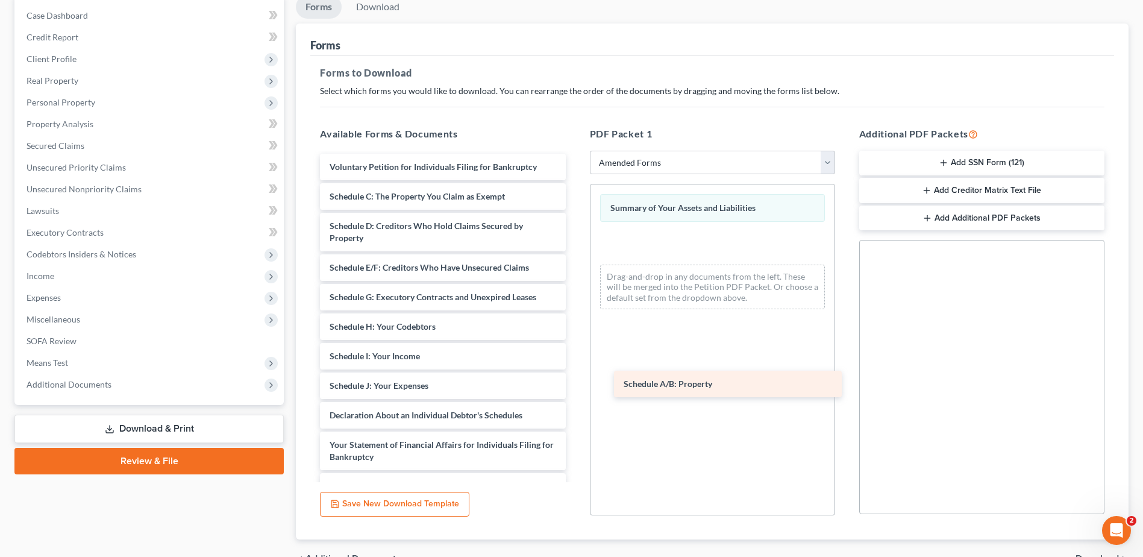
drag, startPoint x: 416, startPoint y: 325, endPoint x: 696, endPoint y: 389, distance: 287.3
click at [575, 390] on div "Schedule A/B: Property Voluntary Petition for Individuals Filing for Bankruptcy…" at bounding box center [442, 418] width 264 height 529
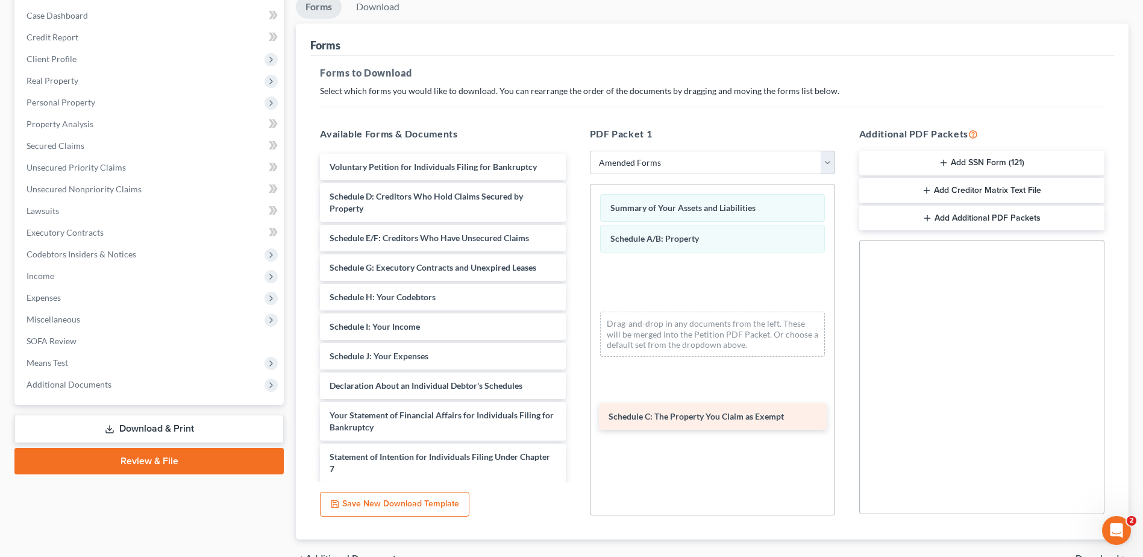
drag, startPoint x: 388, startPoint y: 335, endPoint x: 655, endPoint y: 432, distance: 283.9
click at [575, 432] on div "Schedule C: The Property You Claim as Exempt Voluntary Petition for Individuals…" at bounding box center [442, 404] width 264 height 500
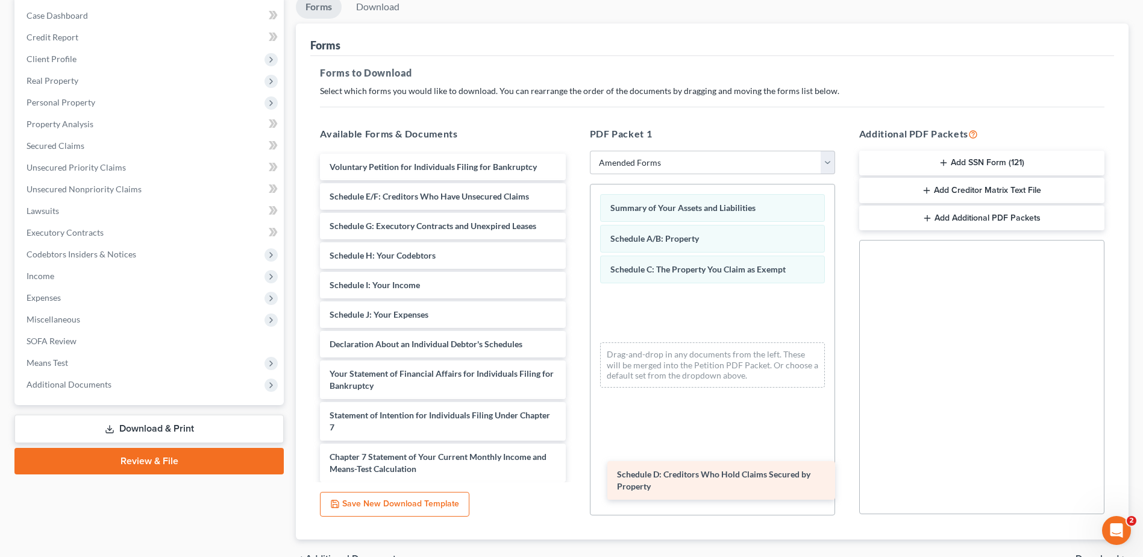
drag, startPoint x: 408, startPoint y: 328, endPoint x: 684, endPoint y: 483, distance: 315.8
click at [575, 483] on div "Schedule D: Creditors Who Hold Claims Secured by Property Voluntary Petition fo…" at bounding box center [442, 383] width 264 height 458
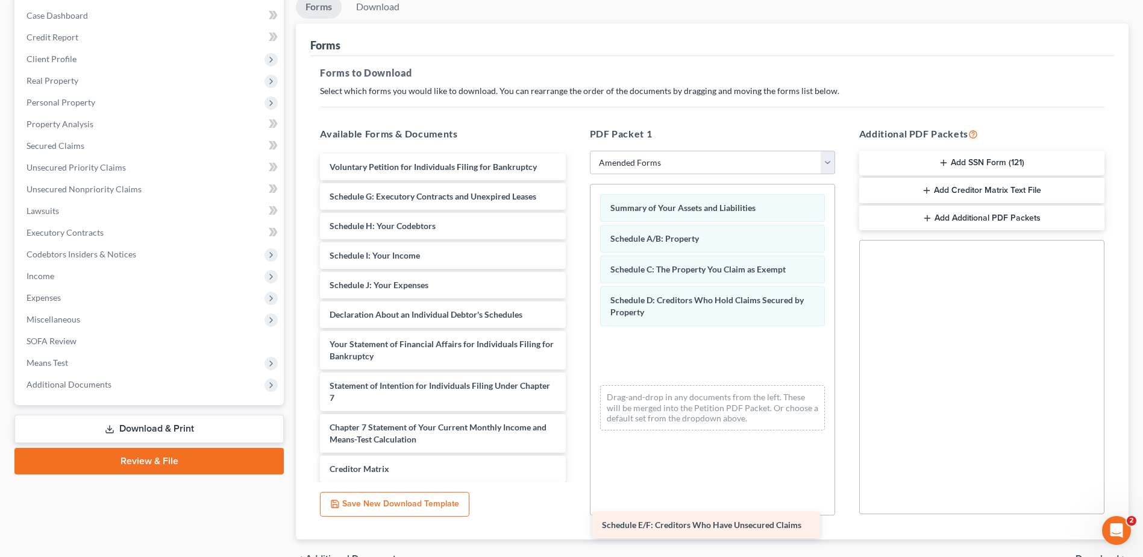
drag, startPoint x: 407, startPoint y: 332, endPoint x: 667, endPoint y: 537, distance: 331.5
click at [575, 537] on div "Schedule E/F: Creditors Who Have Unsecured Claims Voluntary Petition for Indivi…" at bounding box center [442, 368] width 264 height 429
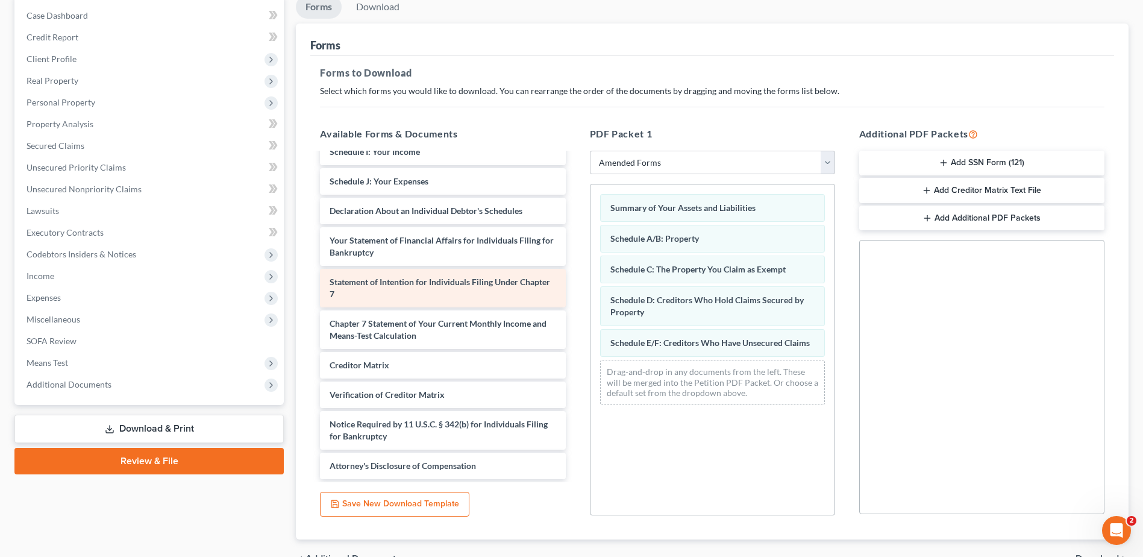
scroll to position [60, 0]
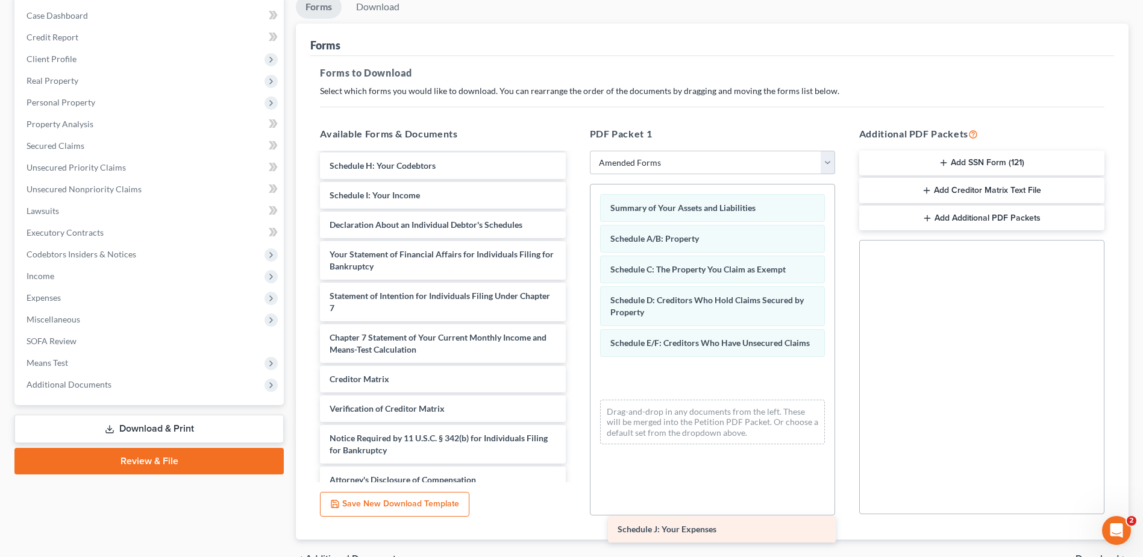
drag, startPoint x: 432, startPoint y: 395, endPoint x: 708, endPoint y: 530, distance: 307.1
click at [575, 493] on div "Schedule J: Your Expenses Voluntary Petition for Individuals Filing for Bankrup…" at bounding box center [442, 292] width 264 height 399
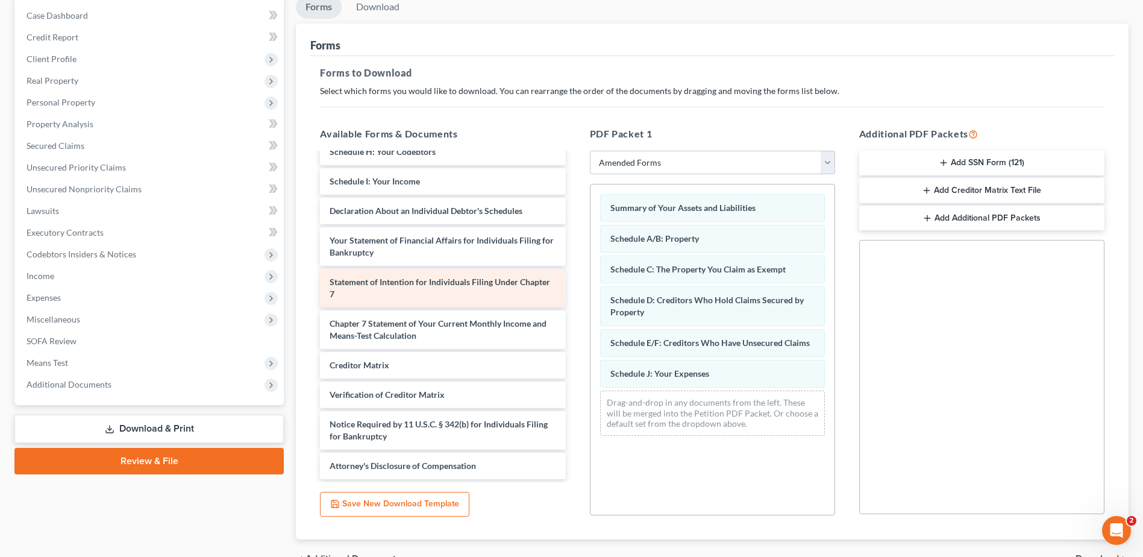
scroll to position [181, 0]
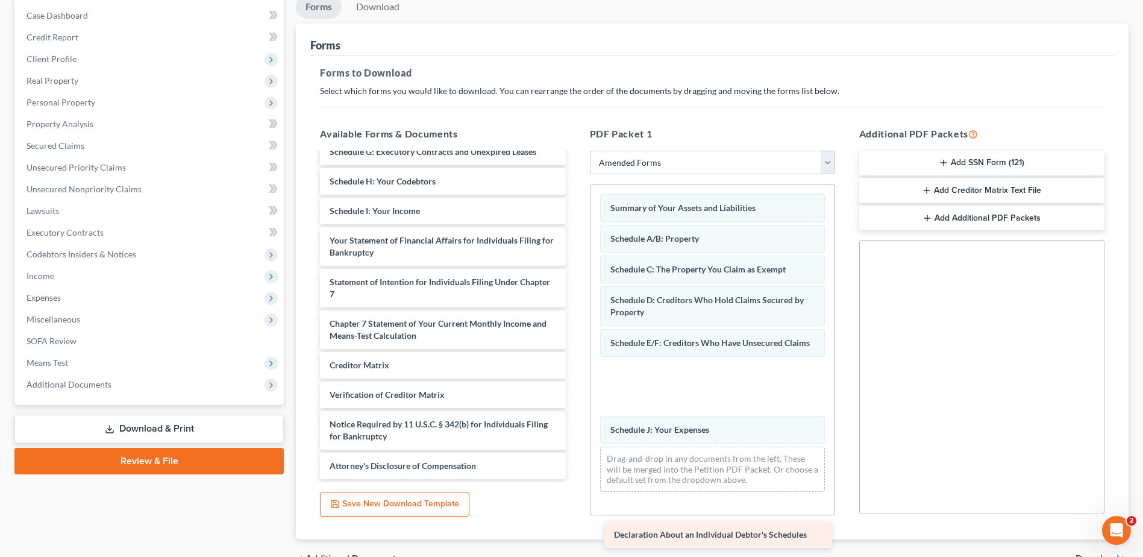
drag, startPoint x: 442, startPoint y: 294, endPoint x: 714, endPoint y: 555, distance: 377.0
click at [575, 479] on div "Declaration About an Individual Debtor's Schedules Voluntary Petition for Indiv…" at bounding box center [442, 294] width 264 height 370
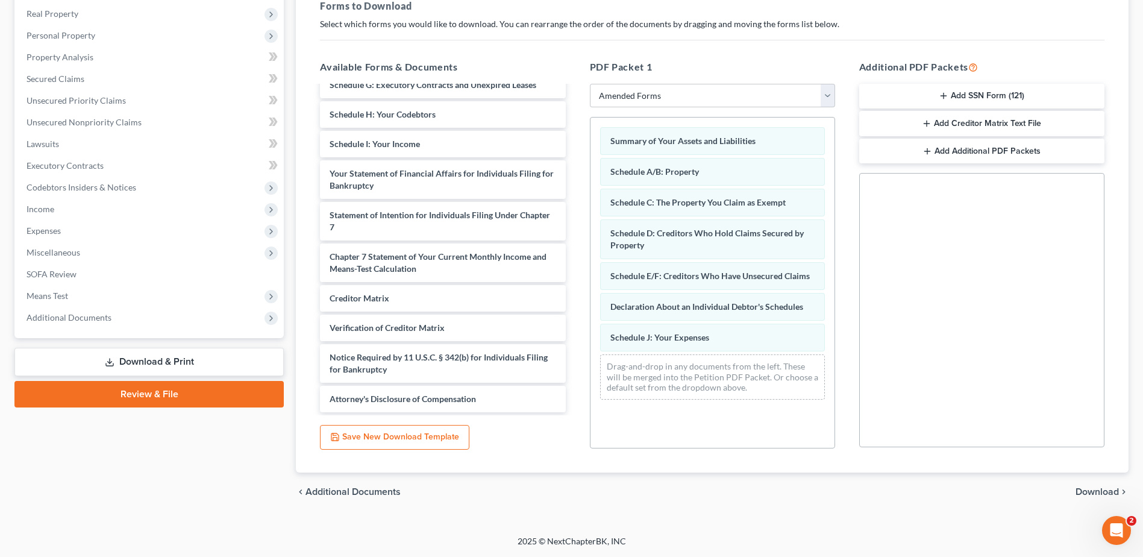
scroll to position [355, 0]
click at [1085, 487] on span "Download" at bounding box center [1096, 492] width 43 height 10
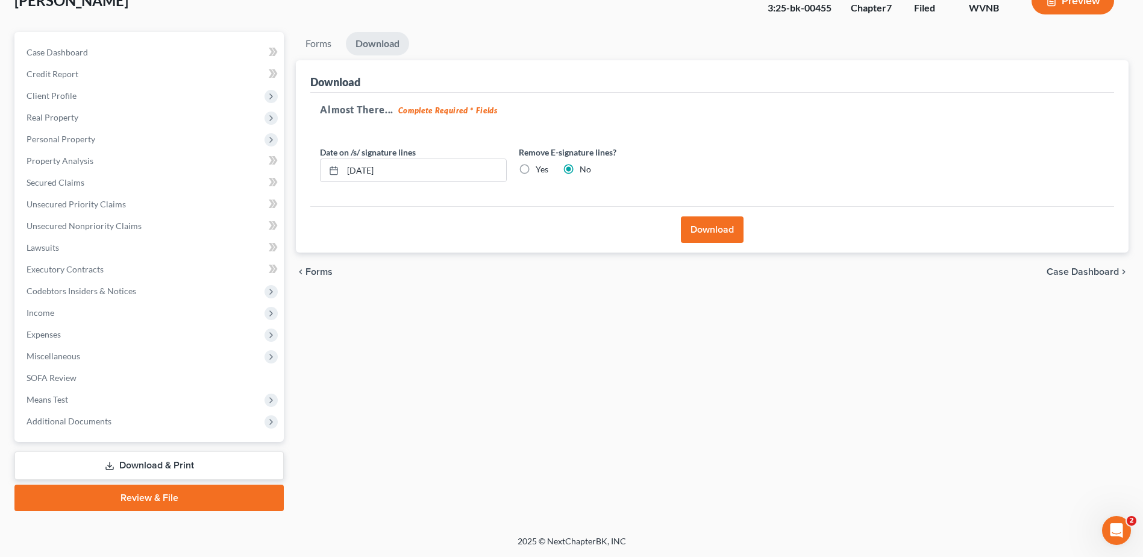
scroll to position [79, 0]
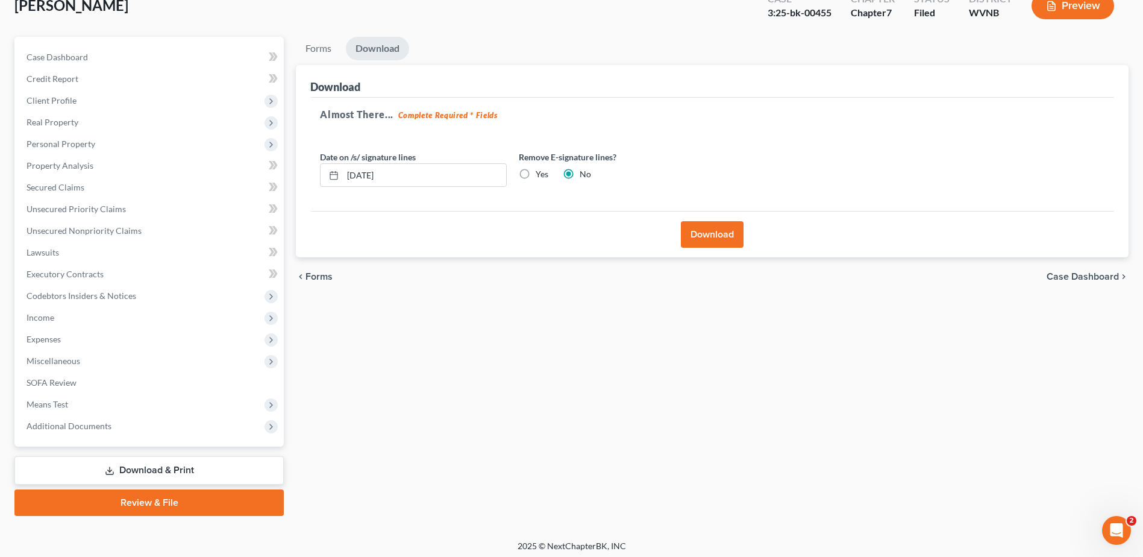
click at [702, 248] on button "Download" at bounding box center [712, 234] width 63 height 27
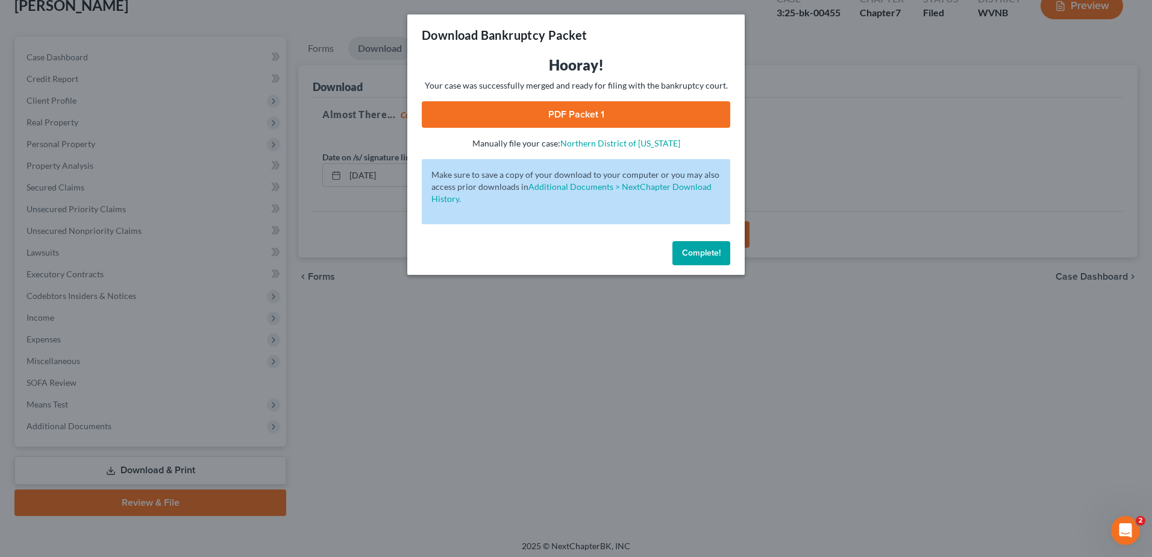
click at [571, 128] on link "PDF Packet 1" at bounding box center [576, 114] width 308 height 27
click at [720, 258] on span "Complete!" at bounding box center [701, 253] width 39 height 10
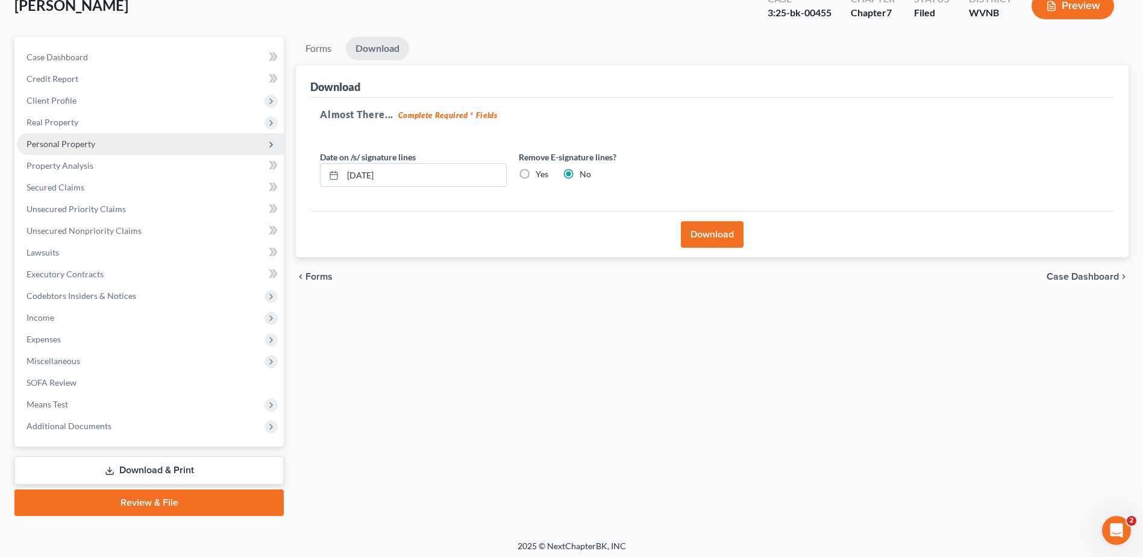
click at [95, 149] on span "Personal Property" at bounding box center [61, 144] width 69 height 10
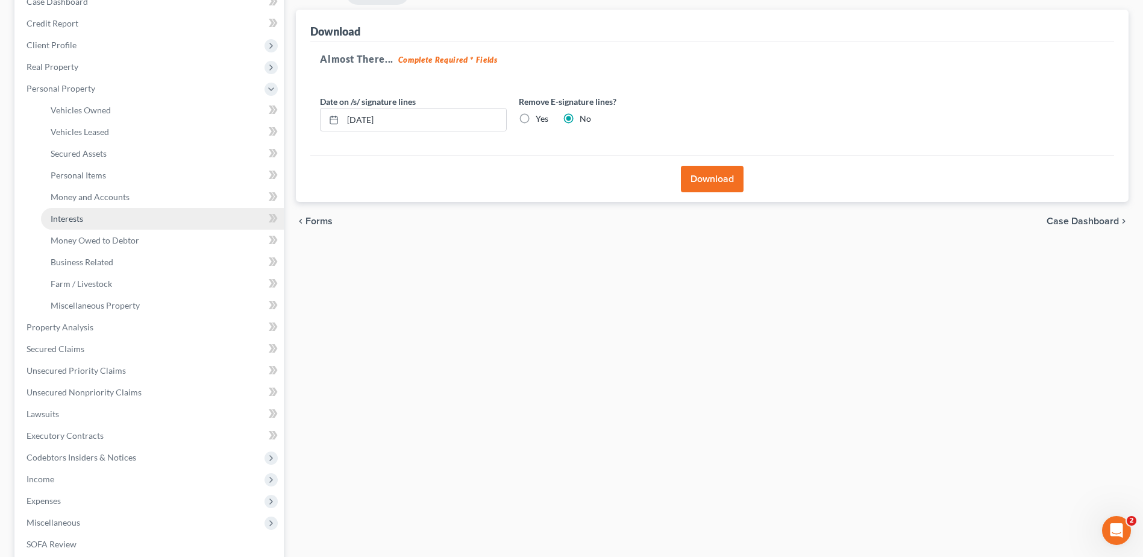
scroll to position [260, 0]
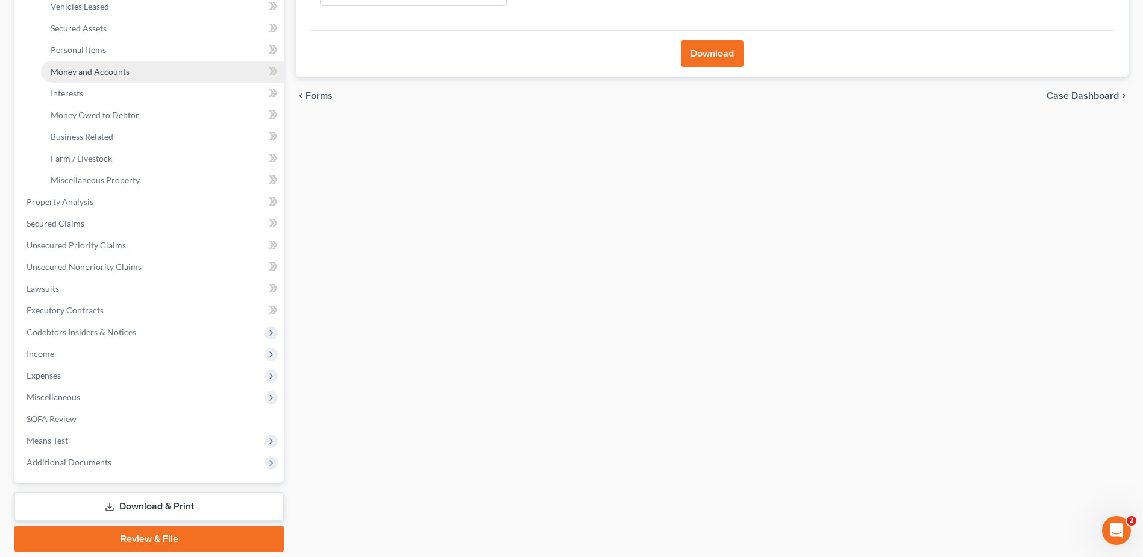
click at [121, 77] on span "Money and Accounts" at bounding box center [90, 71] width 79 height 10
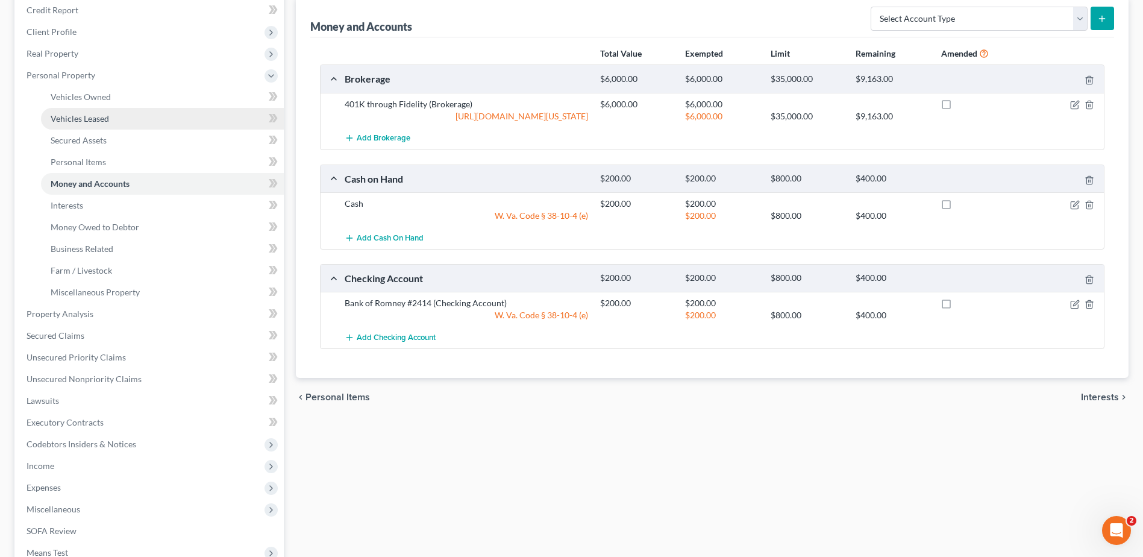
scroll to position [120, 0]
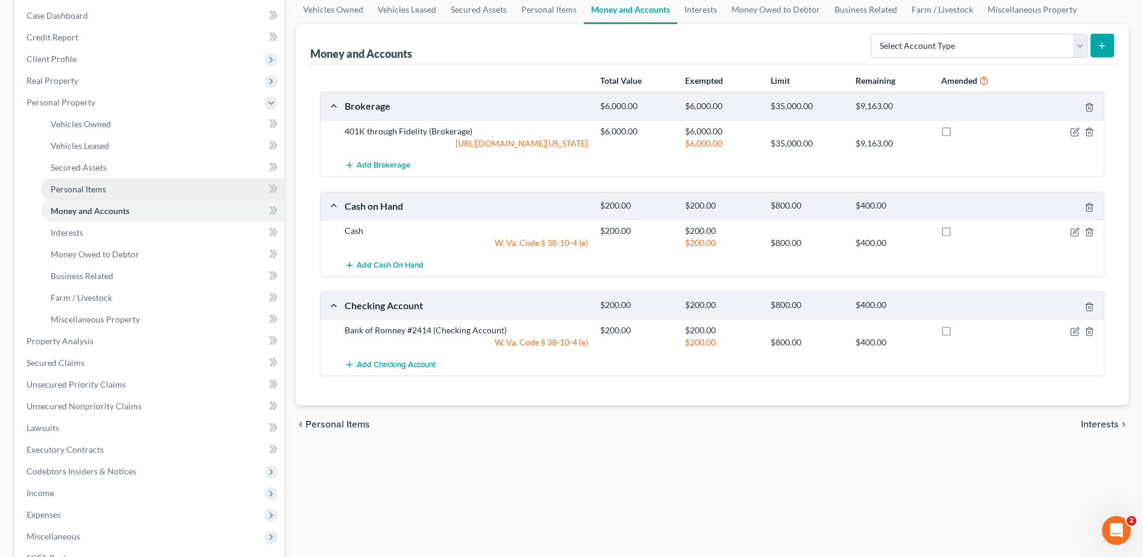
click at [106, 194] on span "Personal Items" at bounding box center [78, 189] width 55 height 10
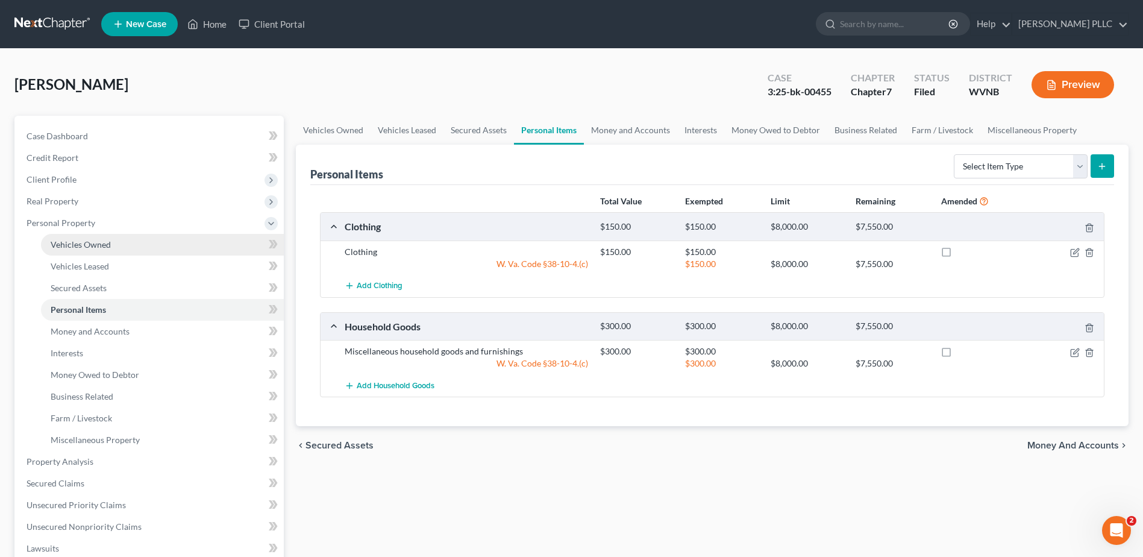
click at [111, 249] on span "Vehicles Owned" at bounding box center [81, 244] width 60 height 10
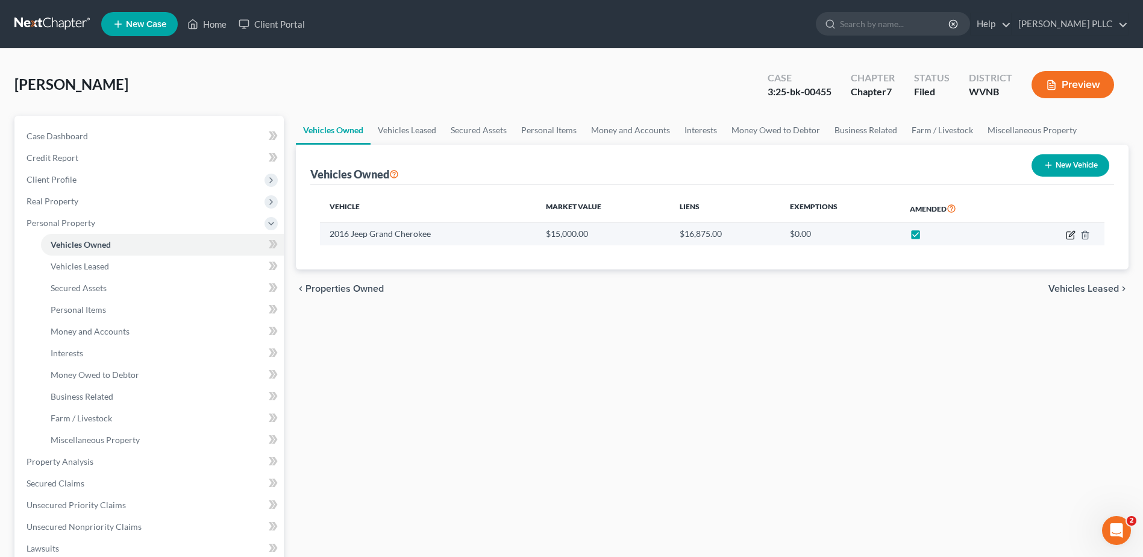
click at [1066, 240] on icon "button" at bounding box center [1071, 235] width 10 height 10
select select "0"
select select "10"
select select "0"
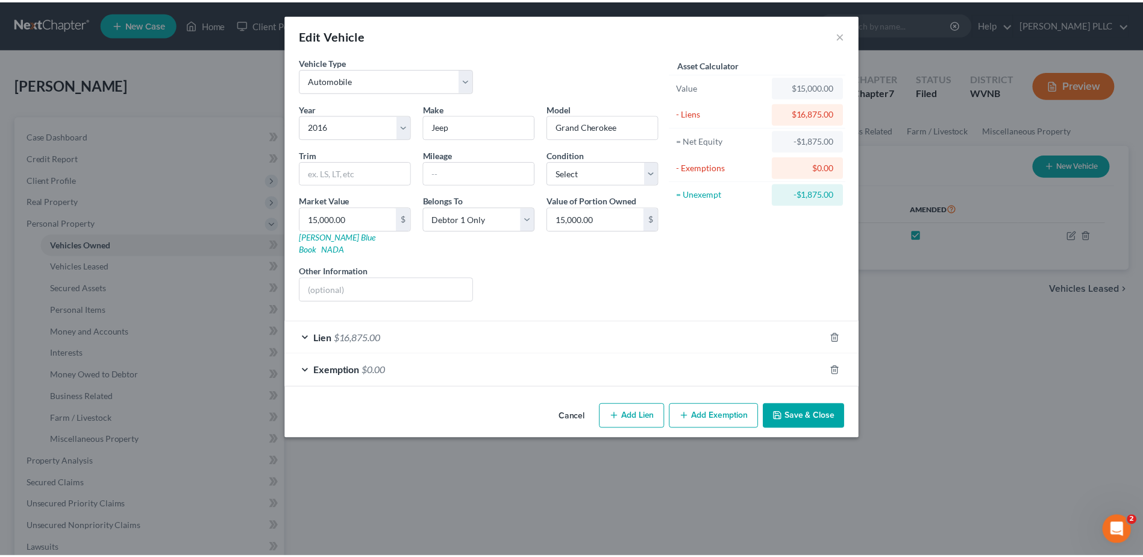
scroll to position [45, 0]
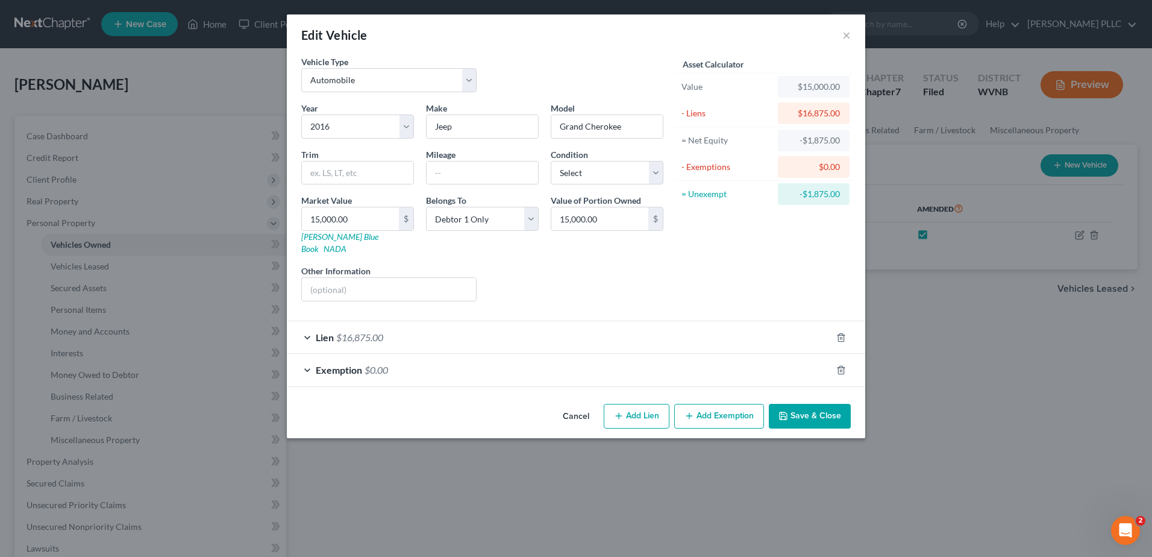
click at [582, 429] on button "Cancel" at bounding box center [576, 417] width 46 height 24
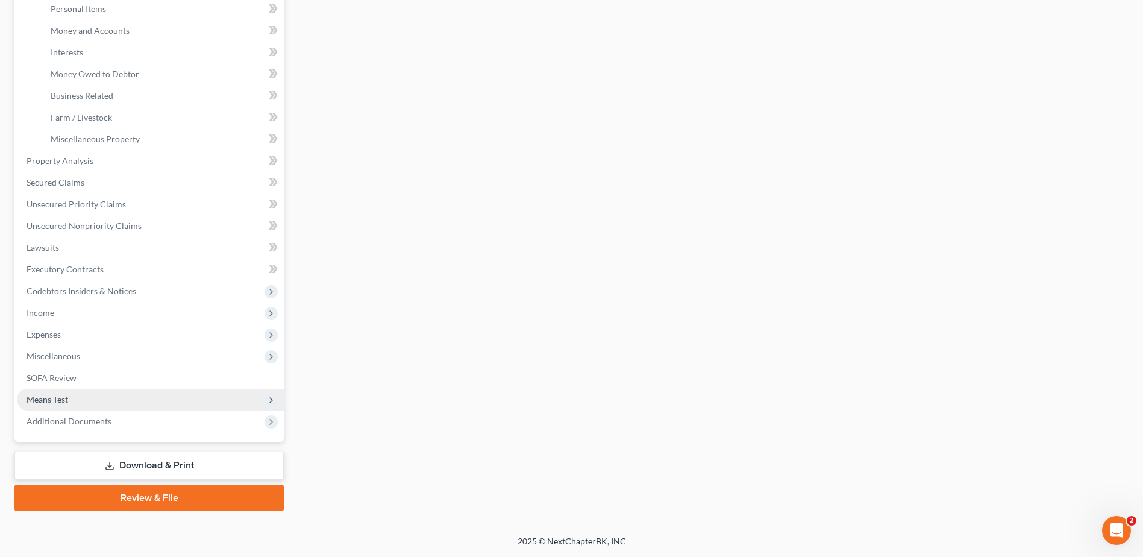
scroll to position [618, 0]
click at [187, 451] on link "Download & Print" at bounding box center [148, 465] width 269 height 28
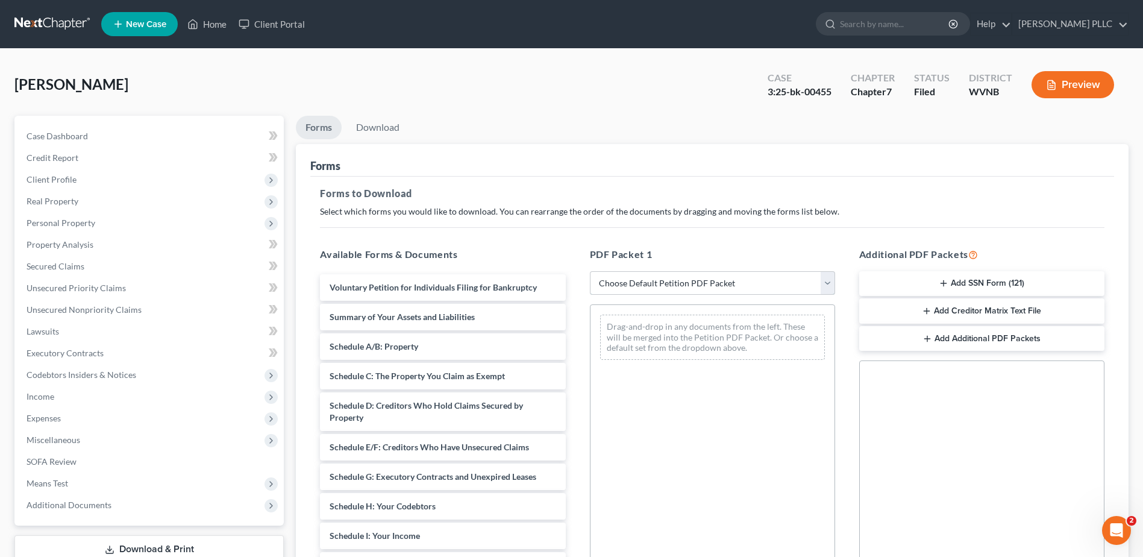
click at [805, 295] on select "Choose Default Petition PDF Packet Complete Bankruptcy Petition (all forms and …" at bounding box center [712, 283] width 245 height 24
select select "2"
click at [592, 295] on select "Choose Default Petition PDF Packet Complete Bankruptcy Petition (all forms and …" at bounding box center [712, 283] width 245 height 24
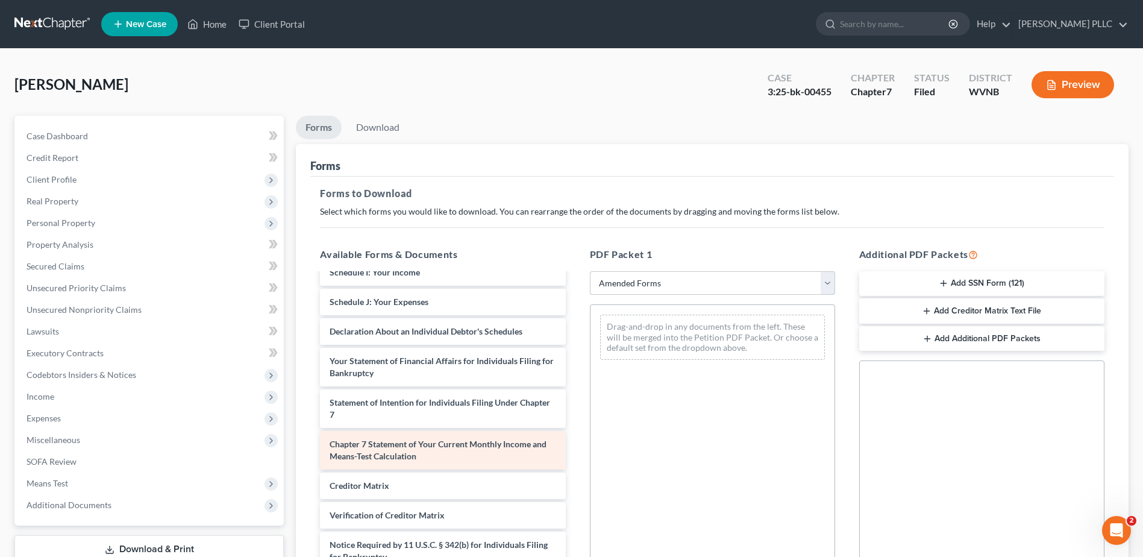
scroll to position [519, 0]
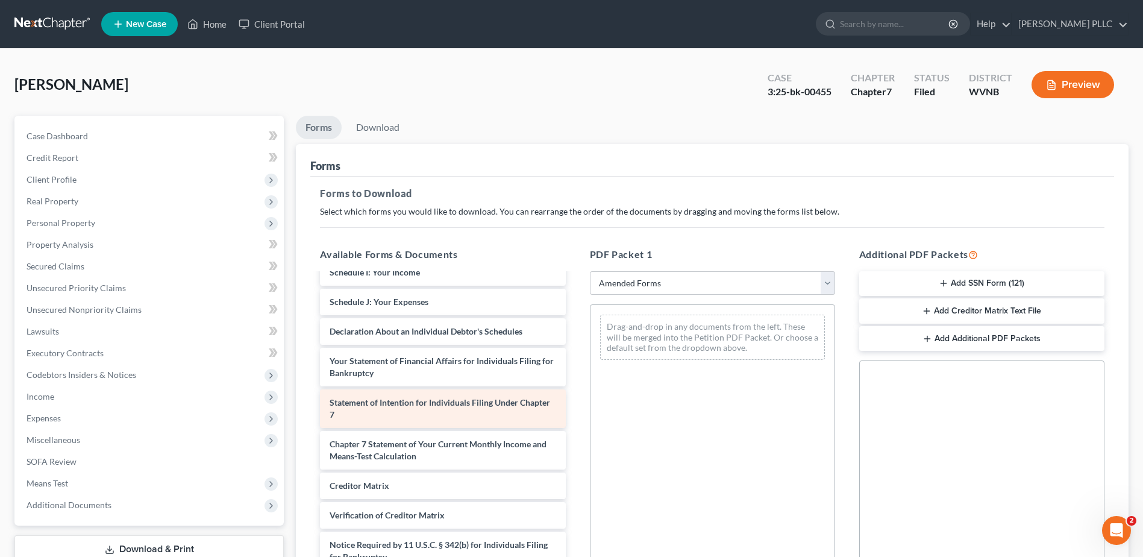
click at [496, 428] on div "Statement of Intention for Individuals Filing Under Chapter 7" at bounding box center [442, 408] width 245 height 39
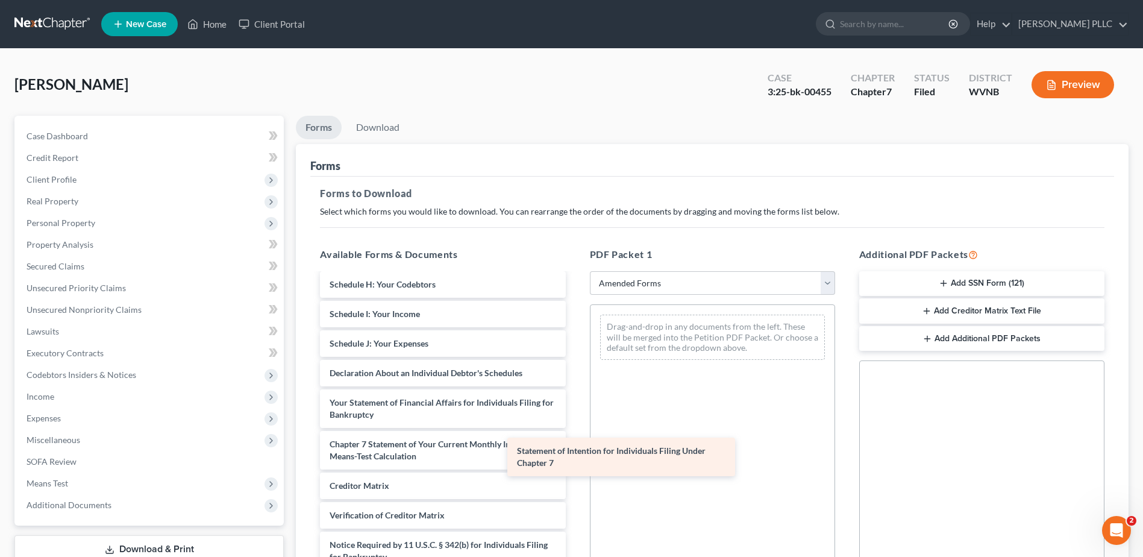
drag, startPoint x: 499, startPoint y: 467, endPoint x: 713, endPoint y: 458, distance: 214.1
click at [575, 460] on div "Statement of Intention for Individuals Filing Under Chapter 7 Voluntary Petitio…" at bounding box center [442, 325] width 264 height 547
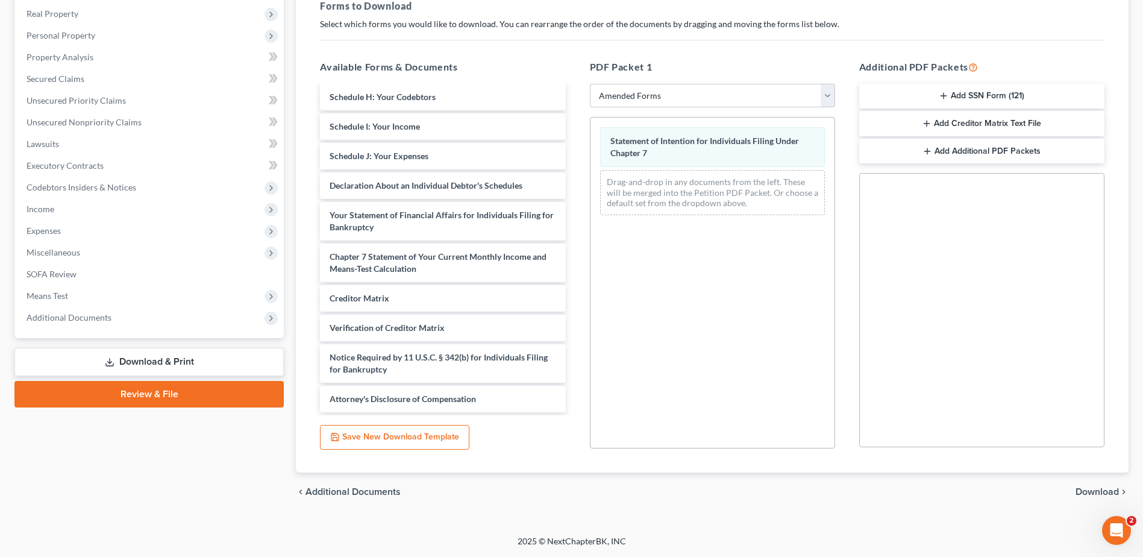
scroll to position [355, 0]
click at [1083, 487] on span "Download" at bounding box center [1096, 492] width 43 height 10
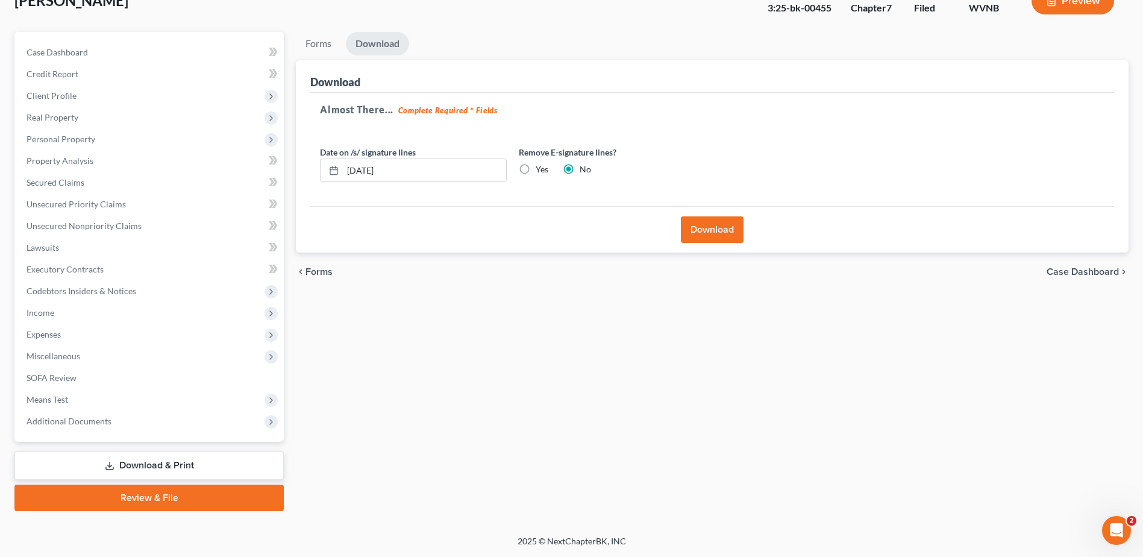
scroll to position [79, 0]
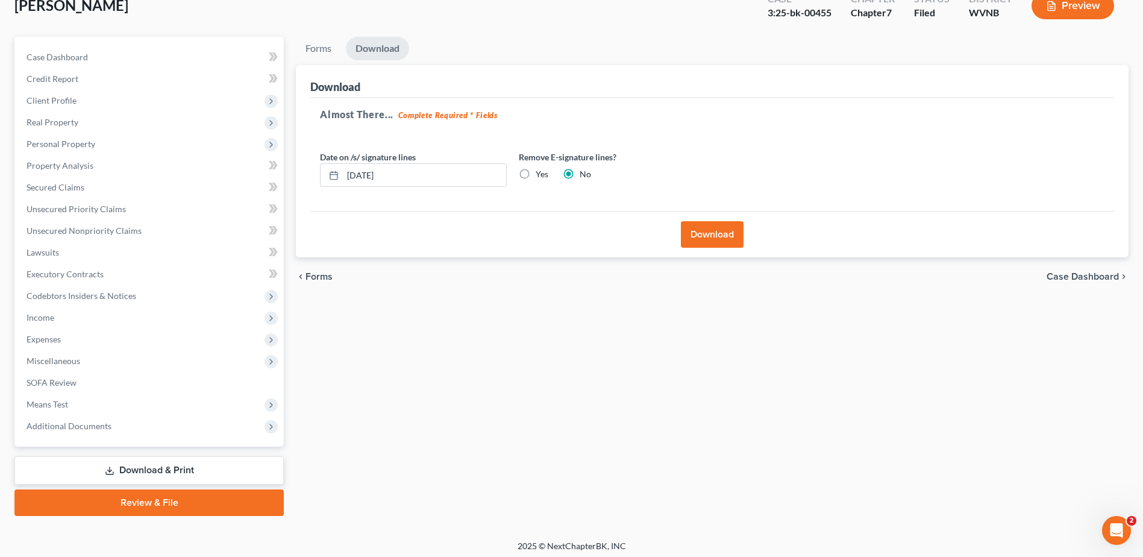
click at [700, 248] on button "Download" at bounding box center [712, 234] width 63 height 27
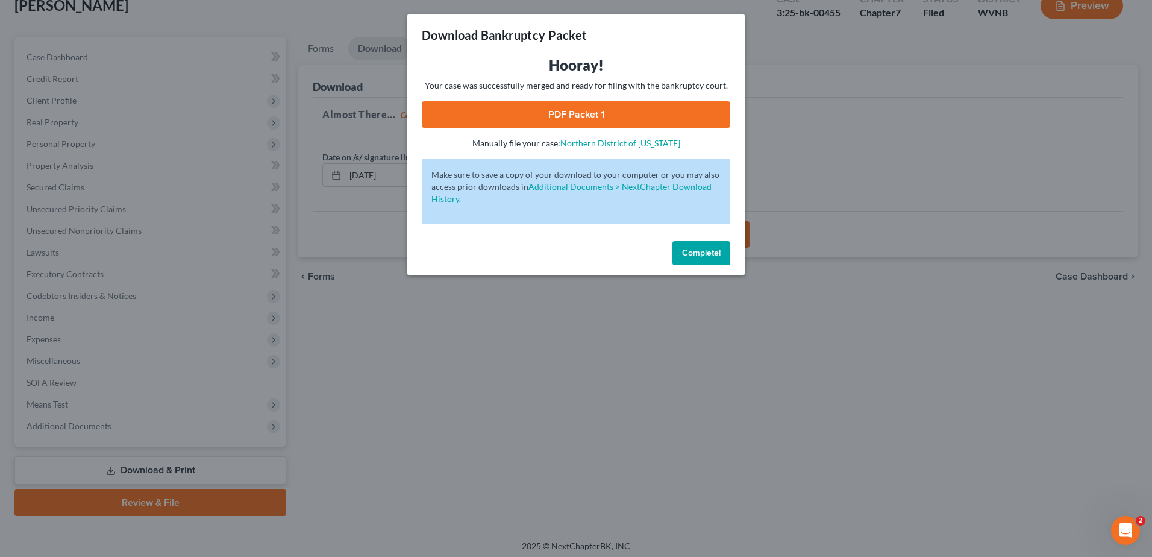
click at [616, 128] on link "PDF Packet 1" at bounding box center [576, 114] width 308 height 27
click at [730, 265] on button "Complete!" at bounding box center [701, 253] width 58 height 24
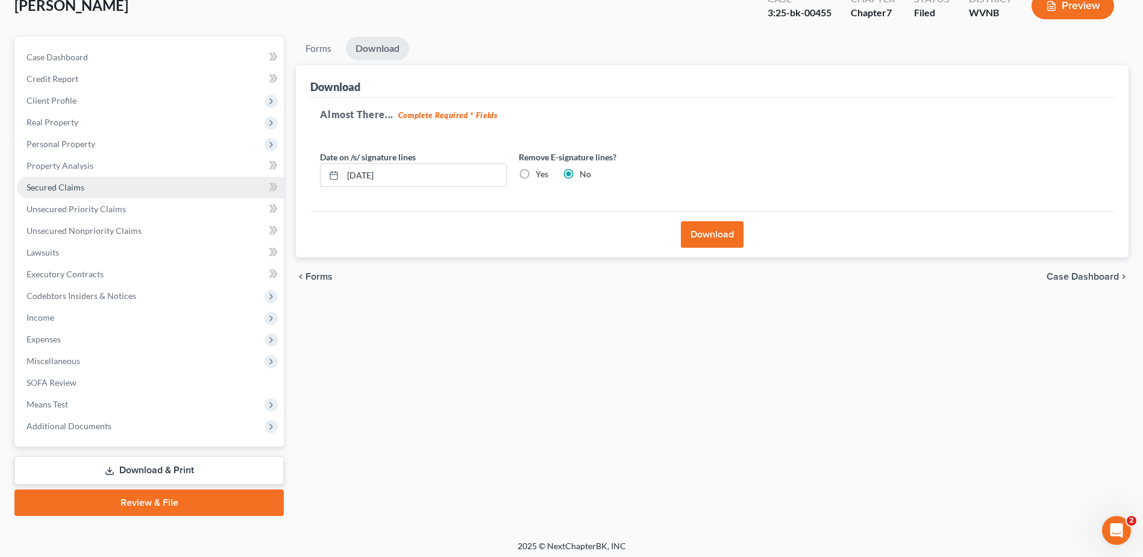
click at [58, 198] on link "Secured Claims" at bounding box center [150, 187] width 267 height 22
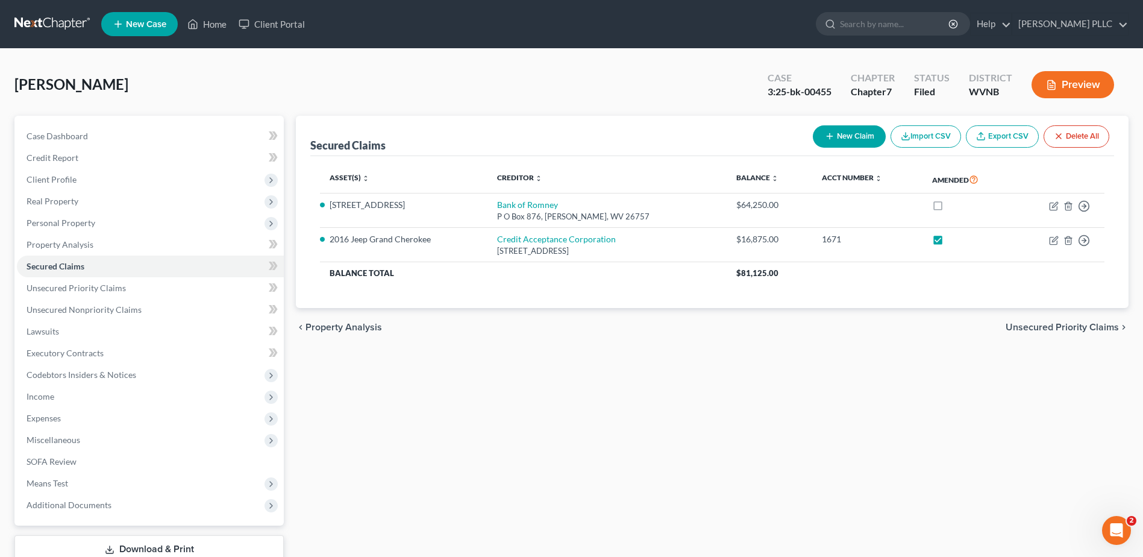
click at [77, 30] on link at bounding box center [52, 24] width 77 height 22
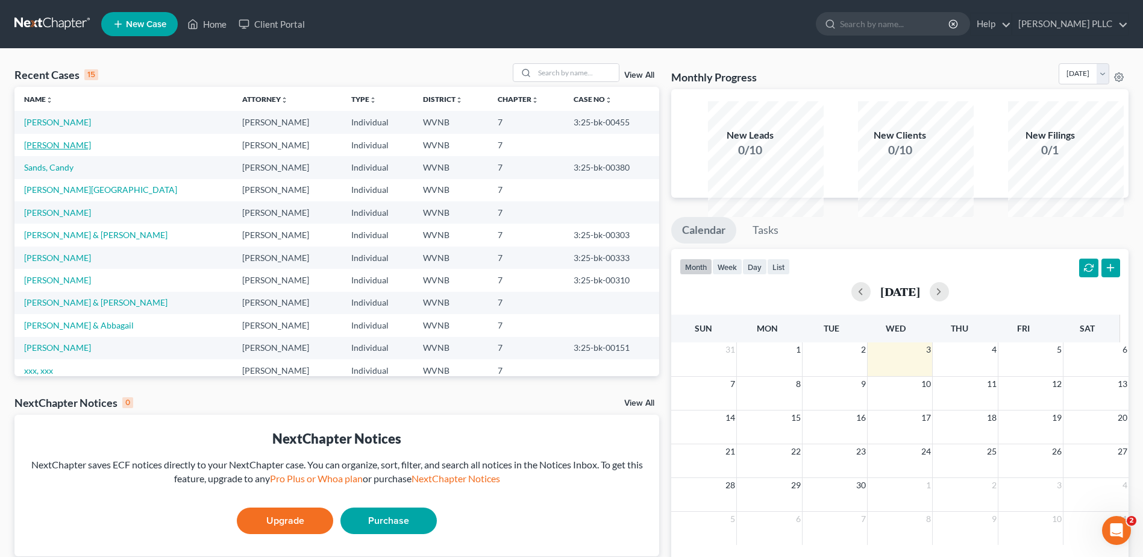
click at [75, 150] on link "[PERSON_NAME]" at bounding box center [57, 145] width 67 height 10
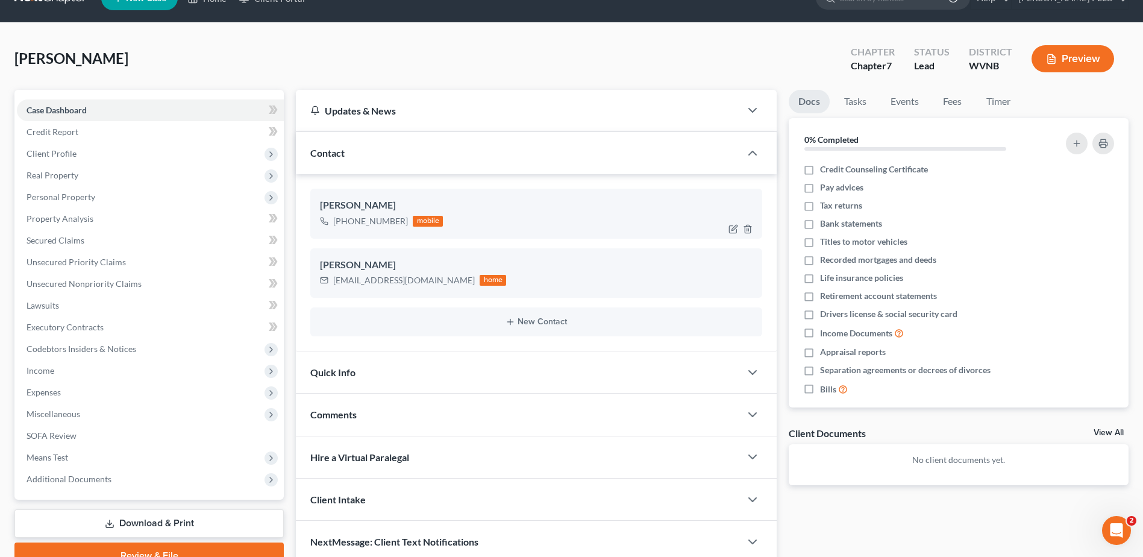
scroll to position [320, 0]
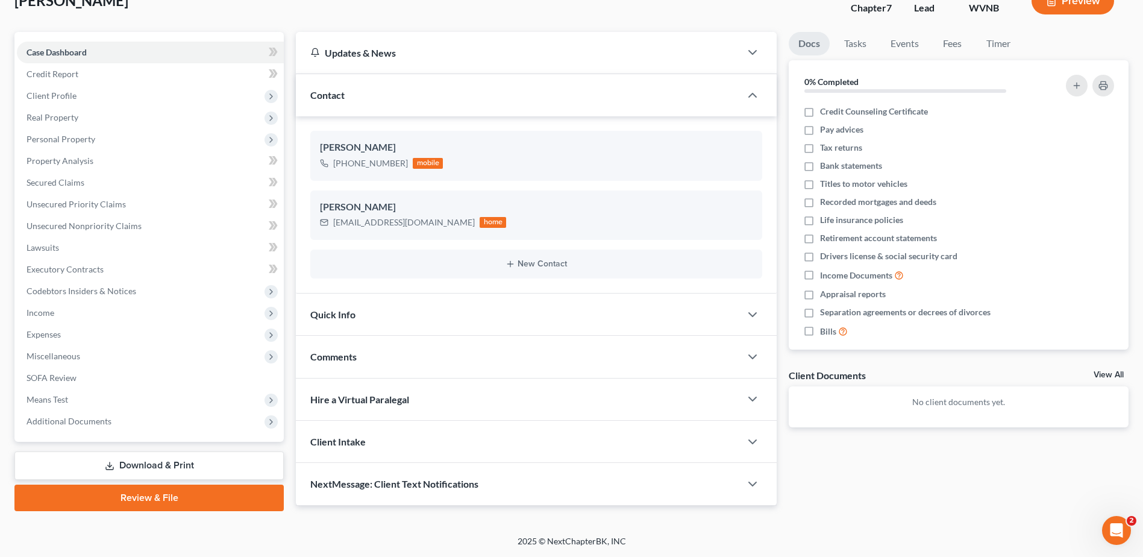
click at [149, 484] on link "Review & File" at bounding box center [148, 497] width 269 height 27
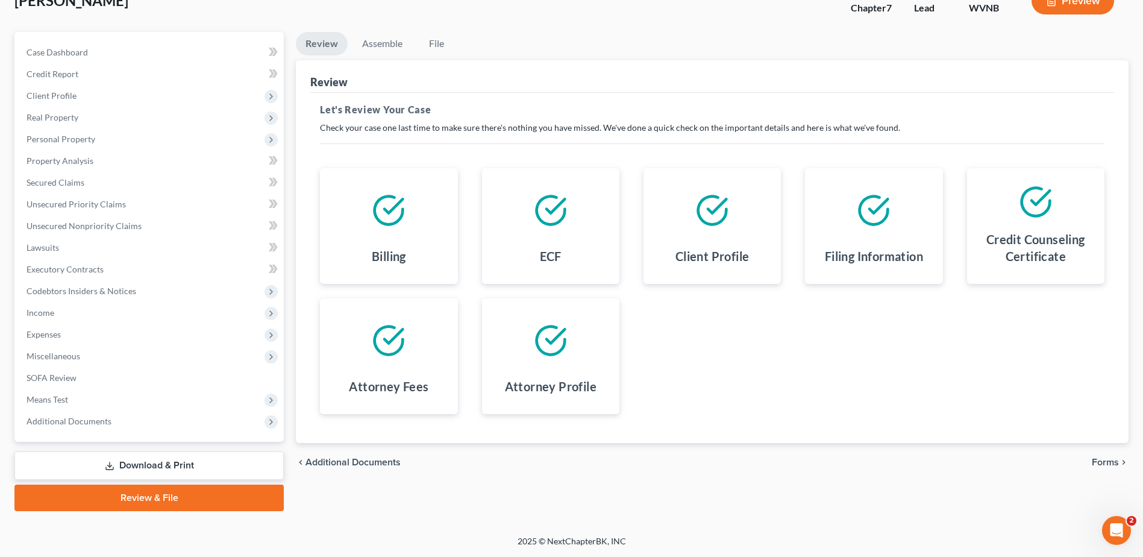
scroll to position [320, 0]
click at [1091, 457] on span "Forms" at bounding box center [1104, 462] width 27 height 10
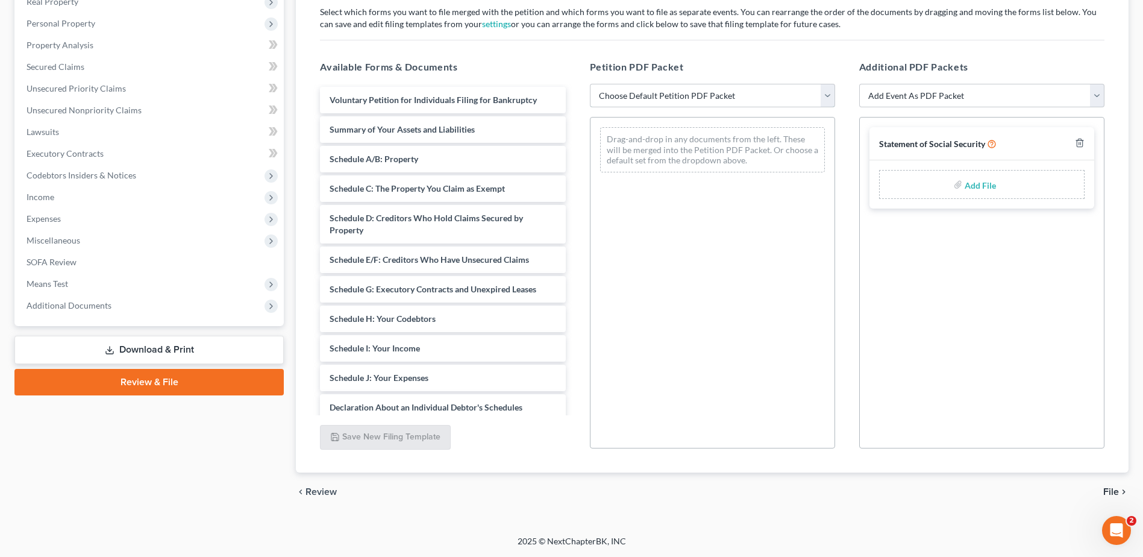
click at [817, 91] on select "Choose Default Petition PDF Packet Complete Bankruptcy Petition (all forms and …" at bounding box center [712, 96] width 245 height 24
select select "0"
click at [592, 84] on select "Choose Default Petition PDF Packet Complete Bankruptcy Petition (all forms and …" at bounding box center [712, 96] width 245 height 24
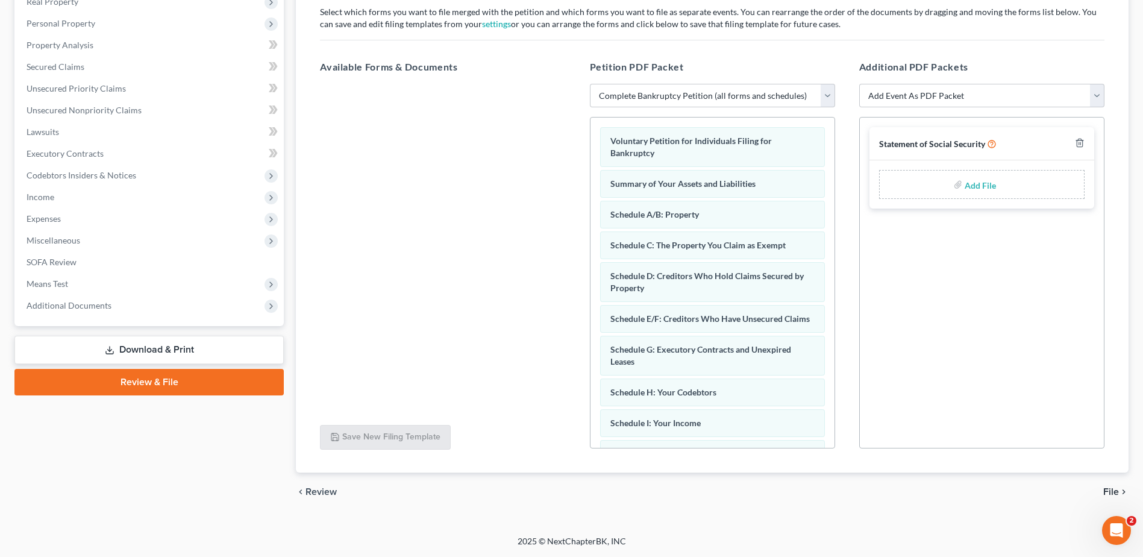
click at [1103, 496] on span "File" at bounding box center [1111, 492] width 16 height 10
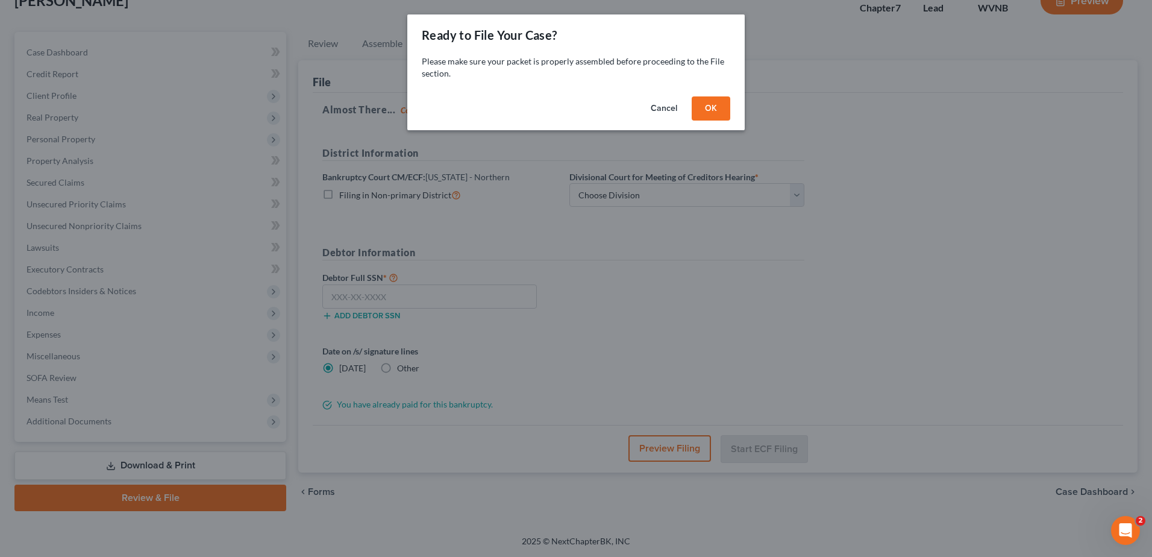
click at [730, 120] on button "OK" at bounding box center [711, 108] width 39 height 24
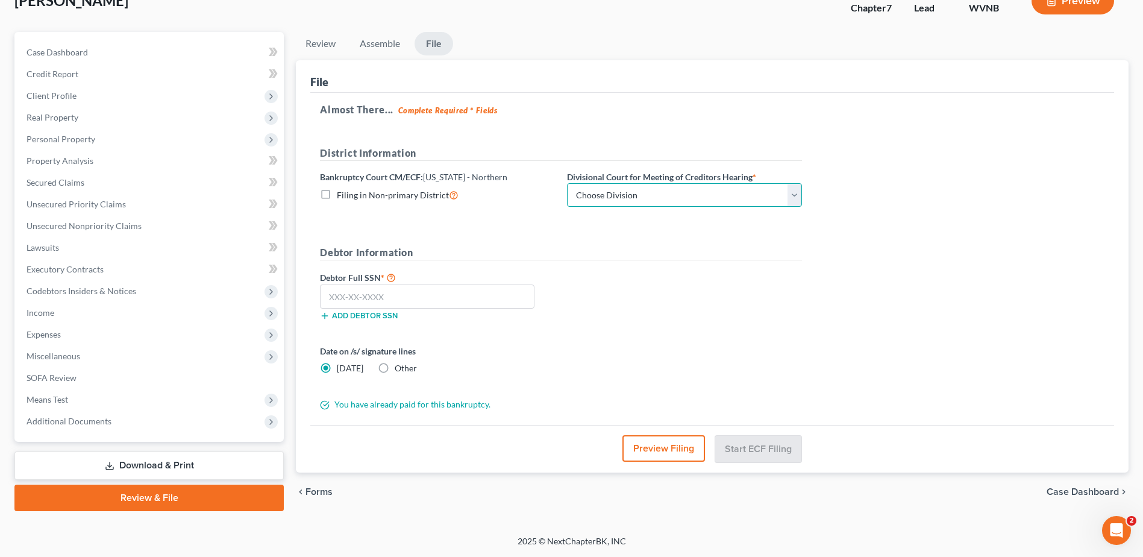
click at [746, 183] on select "Choose Division Clarksburg [PERSON_NAME] [GEOGRAPHIC_DATA] Wheeling" at bounding box center [684, 195] width 235 height 24
select select "2"
click at [669, 183] on select "Choose Division Clarksburg [PERSON_NAME] [GEOGRAPHIC_DATA] Wheeling" at bounding box center [684, 195] width 235 height 24
click at [493, 284] on input "text" at bounding box center [427, 296] width 214 height 24
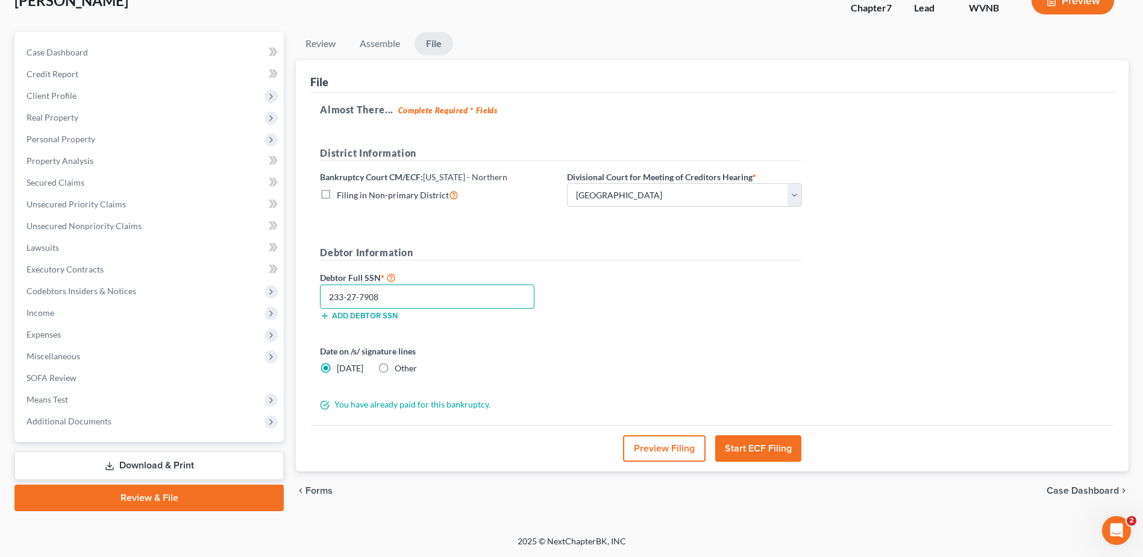
type input "233-27-7908"
click at [766, 435] on button "Start ECF Filing" at bounding box center [758, 448] width 86 height 27
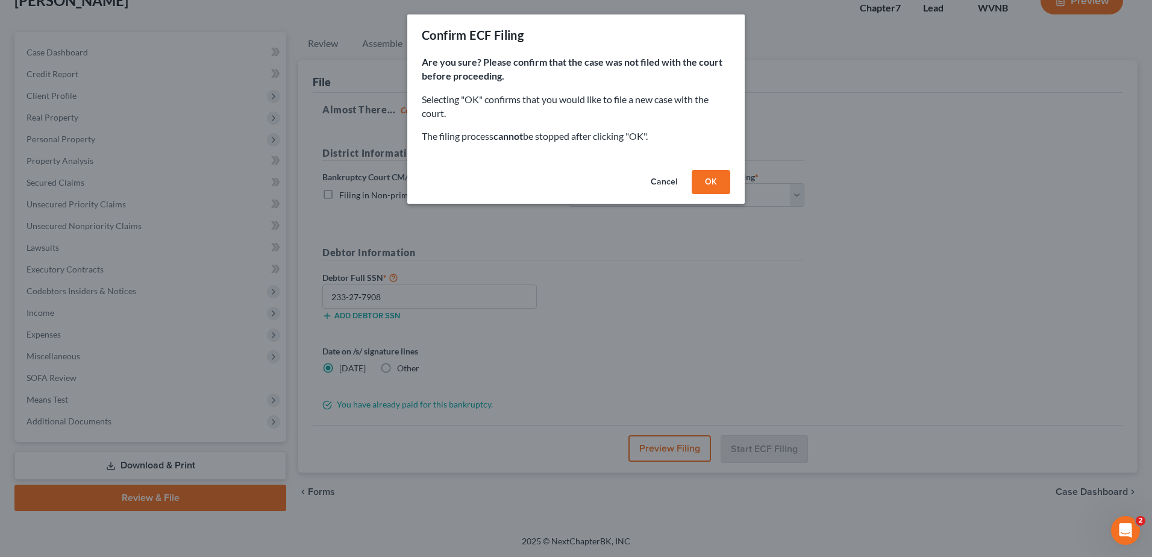
click at [730, 194] on button "OK" at bounding box center [711, 182] width 39 height 24
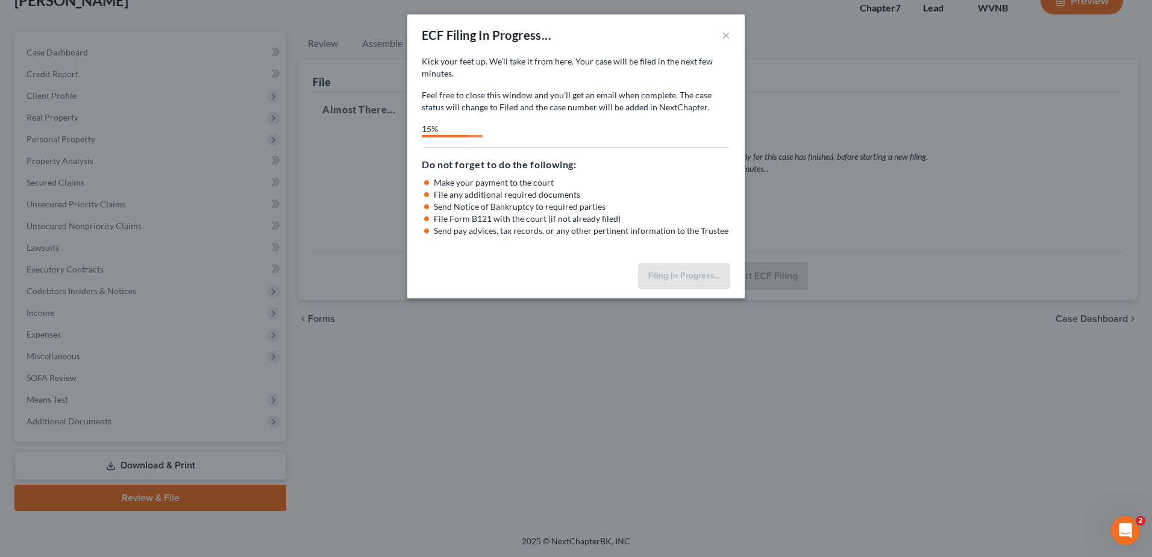
select select "2"
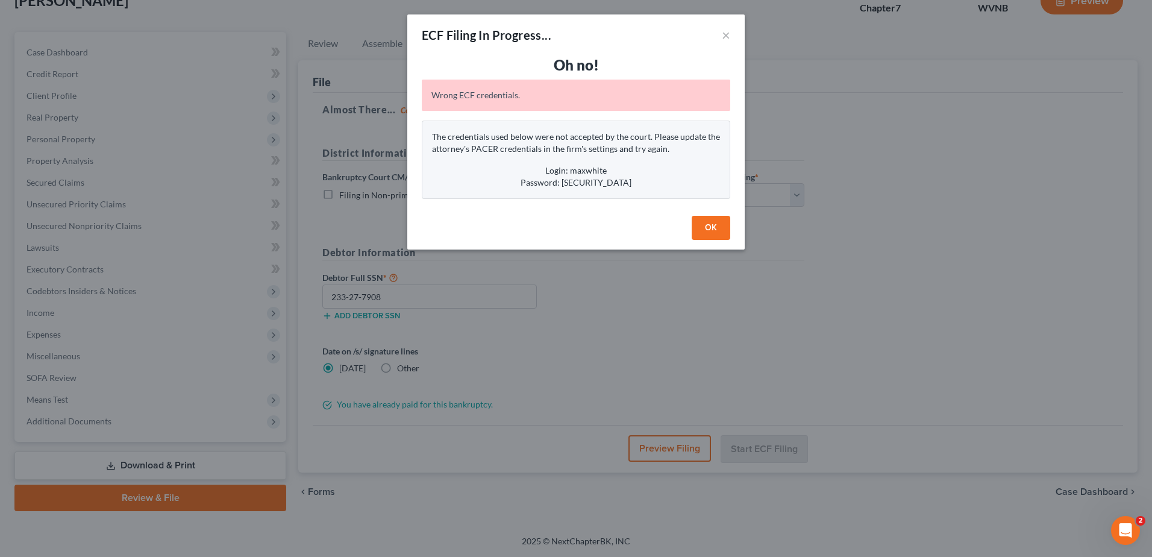
click at [730, 240] on button "OK" at bounding box center [711, 228] width 39 height 24
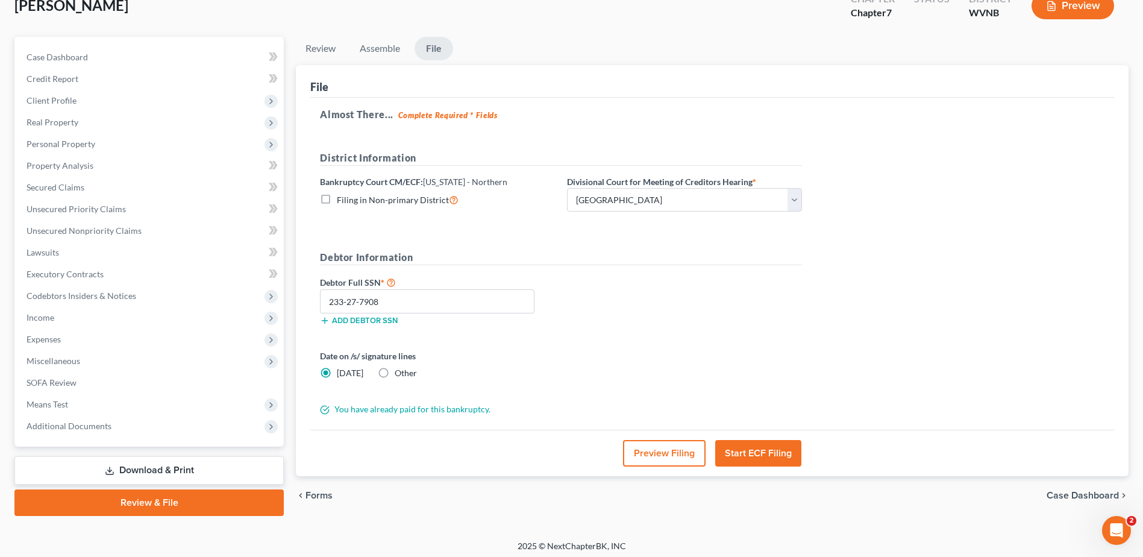
scroll to position [0, 0]
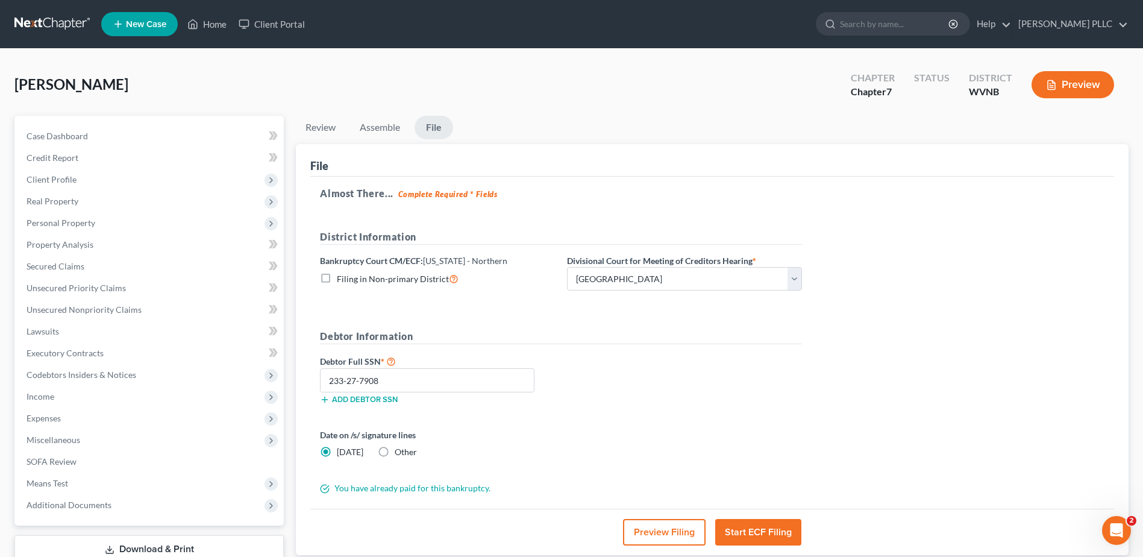
click at [87, 28] on link at bounding box center [52, 24] width 77 height 22
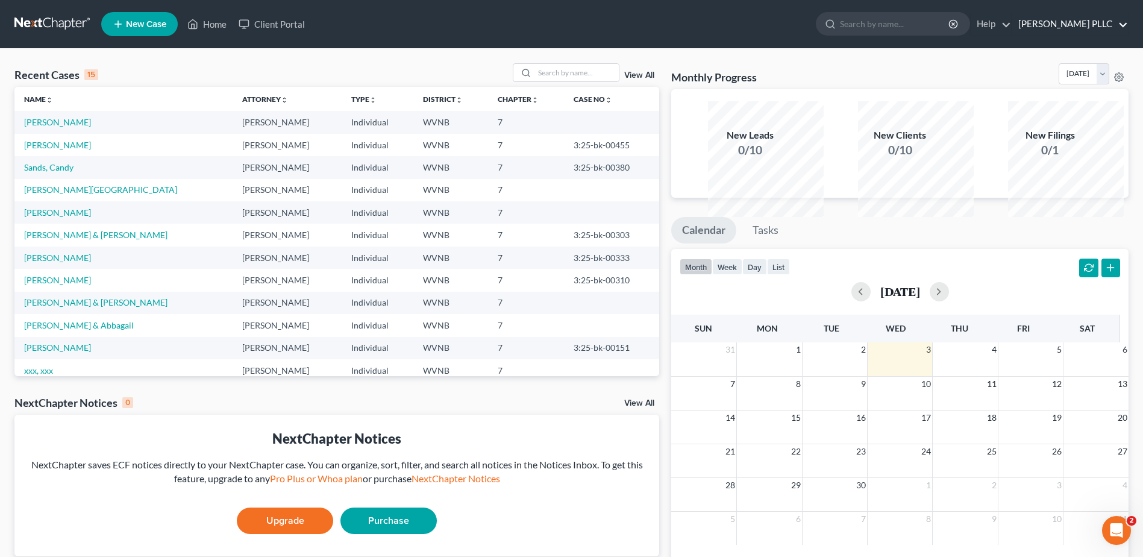
click at [1086, 31] on link "[PERSON_NAME] PLLC" at bounding box center [1070, 24] width 116 height 22
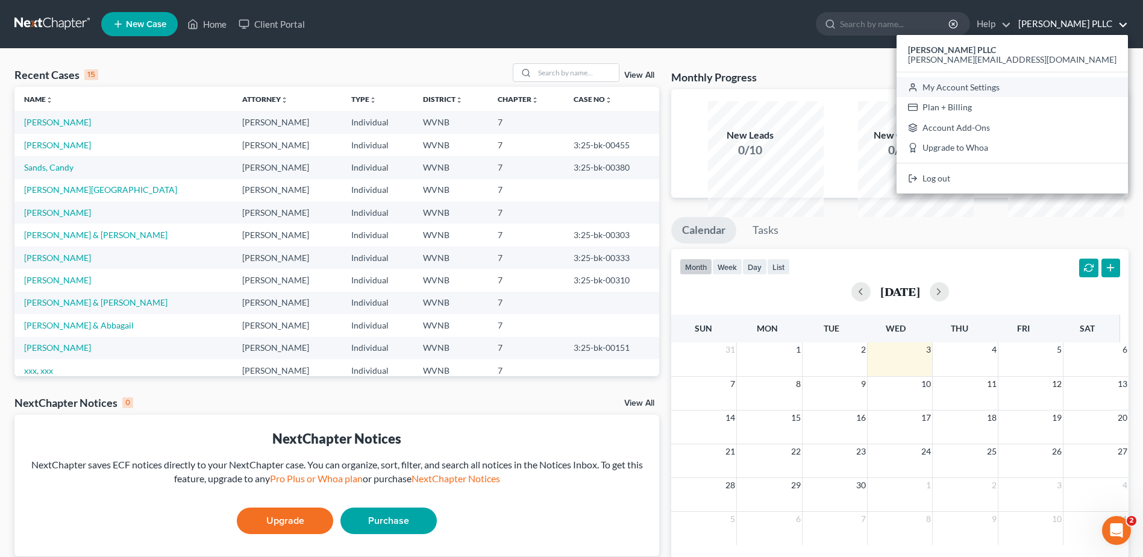
click at [1014, 98] on link "My Account Settings" at bounding box center [1011, 87] width 231 height 20
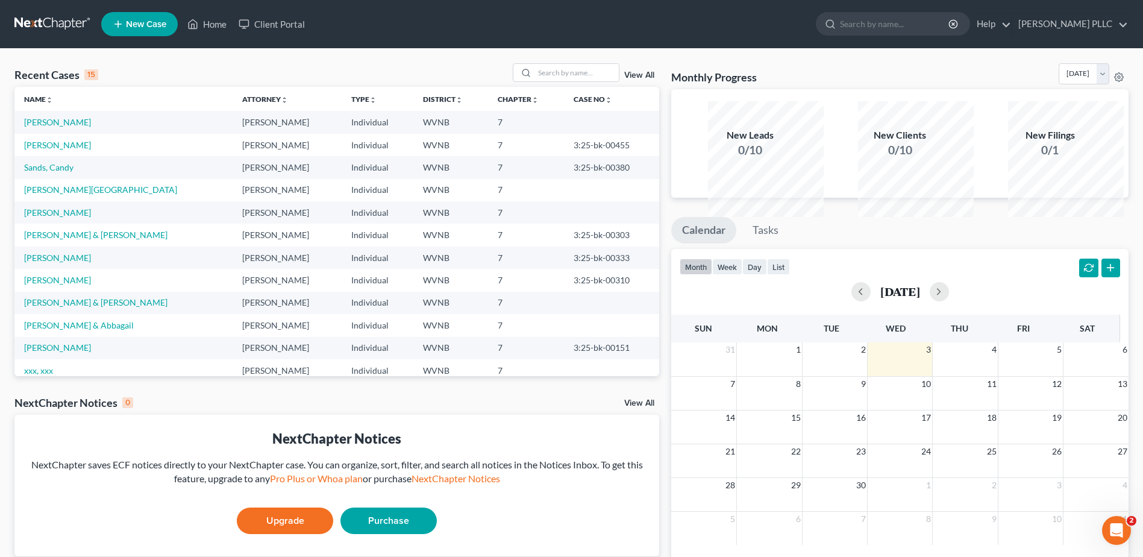
select select "24"
select select "51"
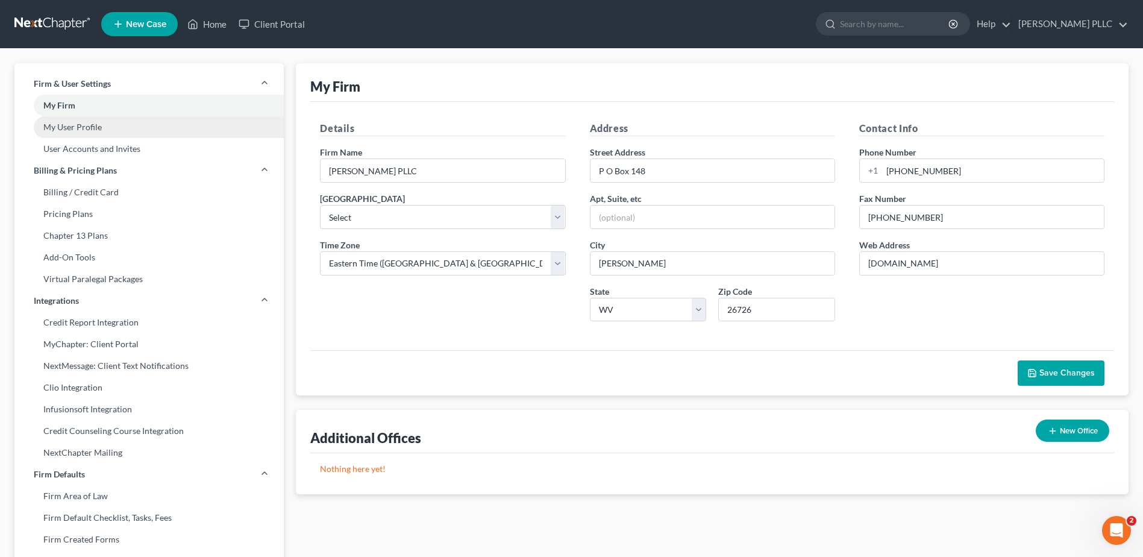
click at [110, 138] on link "My User Profile" at bounding box center [148, 127] width 269 height 22
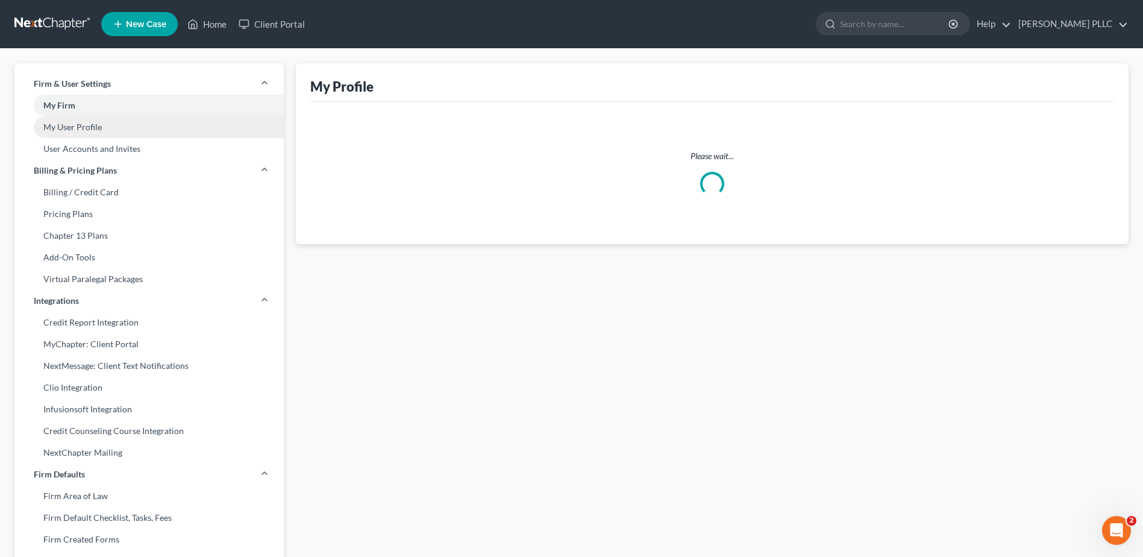
select select "51"
select select "88"
select select "attorney"
select select "1"
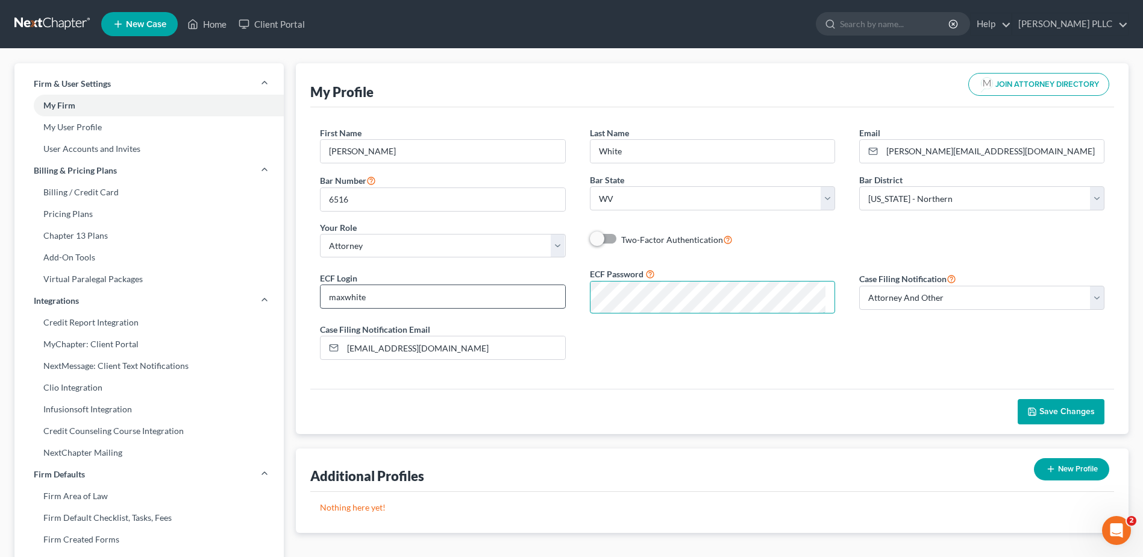
click at [430, 369] on div "ECF Login maxwhite ECF Password Case Filing Notification Select Attorney Only A…" at bounding box center [712, 318] width 808 height 102
drag, startPoint x: 257, startPoint y: 187, endPoint x: 235, endPoint y: 178, distance: 23.8
click at [237, 184] on div "Firm & User Settings My Firm My User Profile User Accounts and Invites Billing …" at bounding box center [571, 459] width 1126 height 793
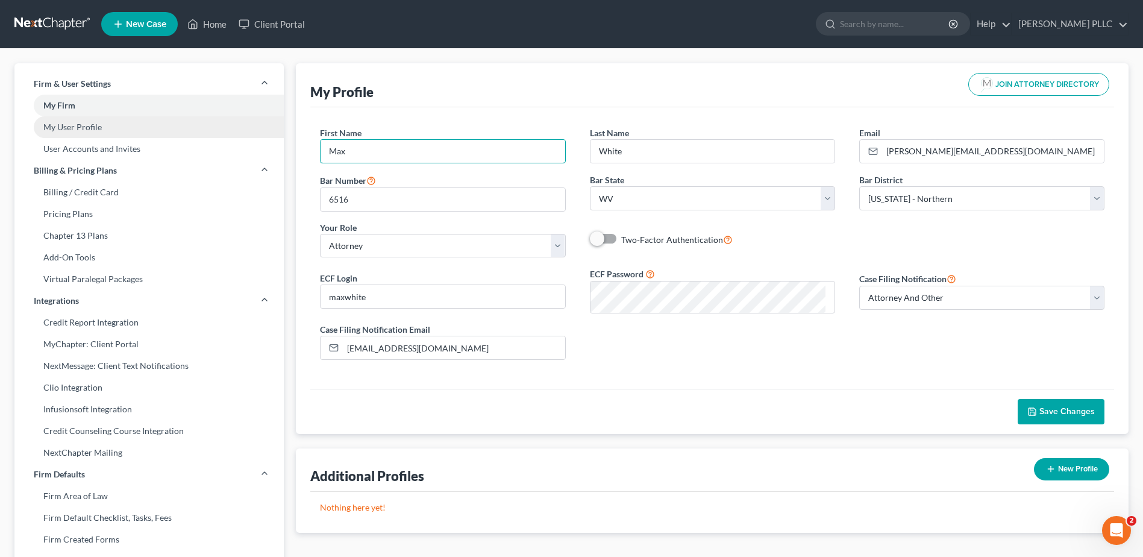
type input "Max"
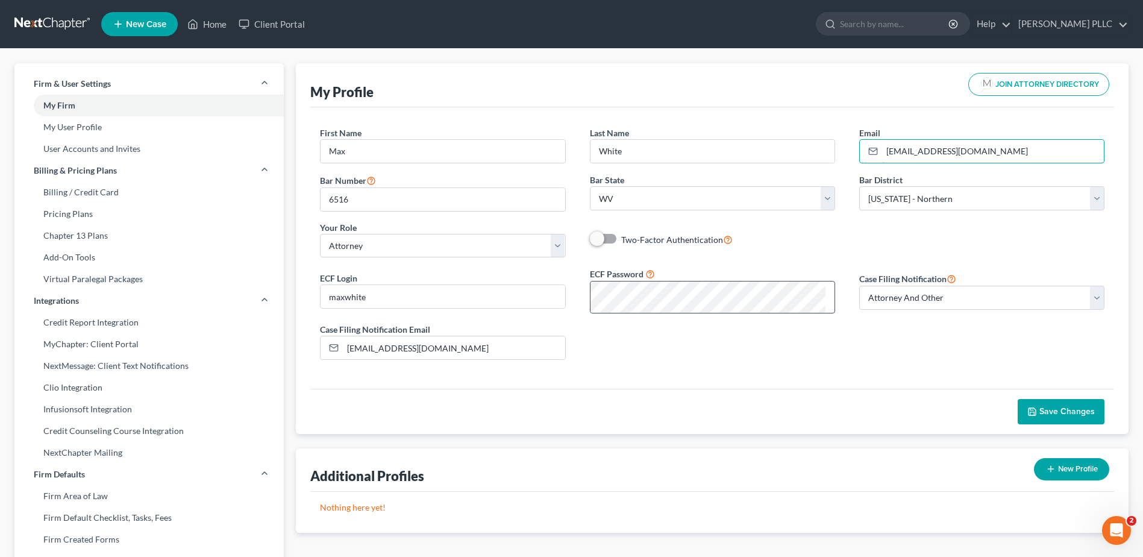
type input "[EMAIL_ADDRESS][DOMAIN_NAME]"
click at [418, 369] on div "ECF Login maxwhite ECF Password Case Filing Notification Select Attorney Only A…" at bounding box center [712, 318] width 808 height 102
click at [1039, 416] on span "Save Changes" at bounding box center [1066, 411] width 55 height 10
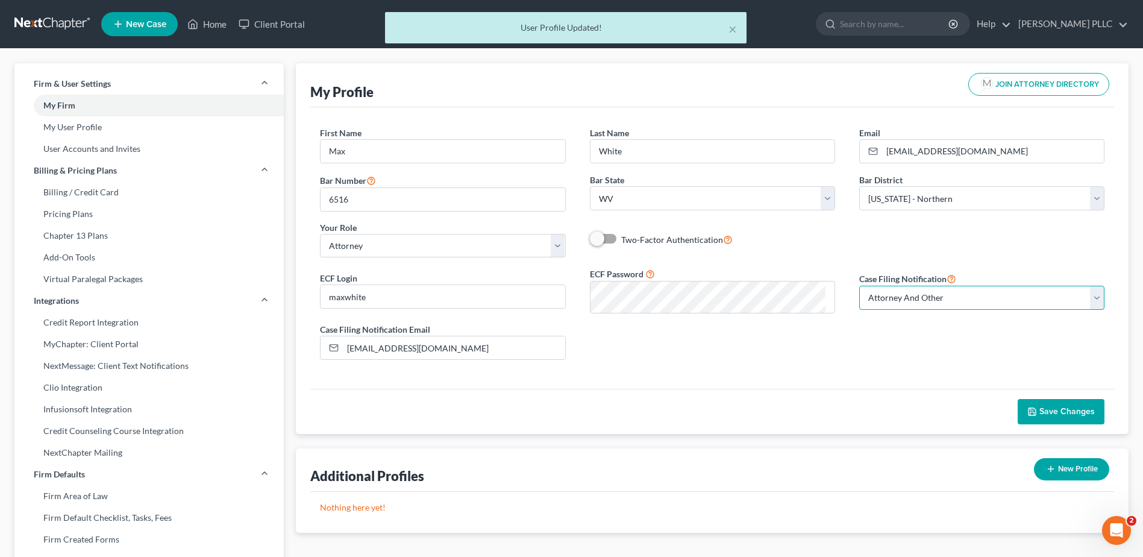
click at [1079, 310] on select "Select Attorney Only Attorney And Other Other Only" at bounding box center [981, 298] width 245 height 24
select select "0"
click at [859, 310] on select "Select Attorney Only Attorney And Other Other Only" at bounding box center [981, 298] width 245 height 24
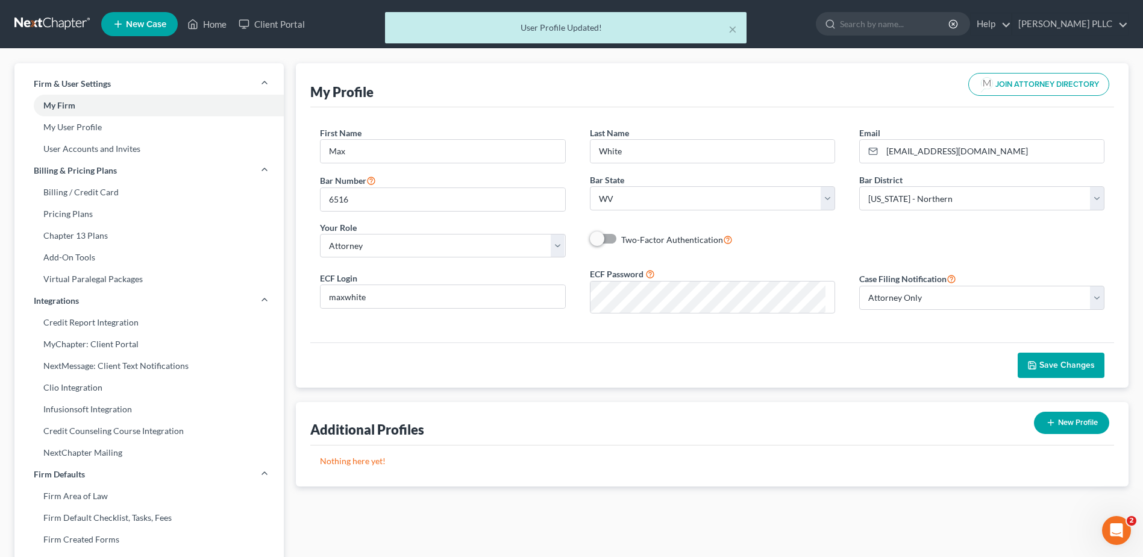
click at [1039, 370] on span "Save Changes" at bounding box center [1066, 365] width 55 height 10
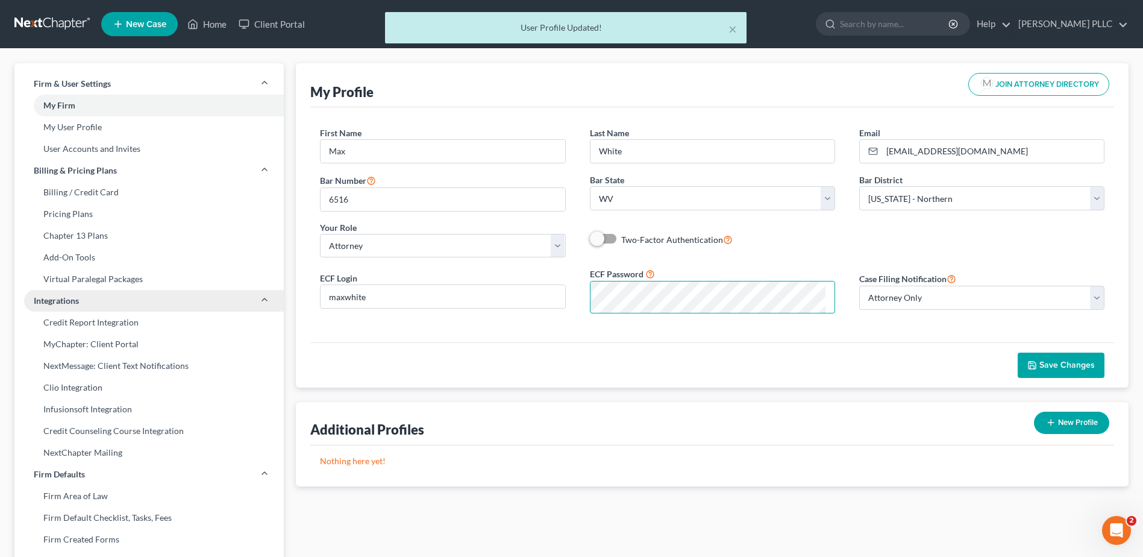
click at [220, 398] on div "Firm & User Settings My Firm My User Profile User Accounts and Invites Billing …" at bounding box center [571, 459] width 1126 height 793
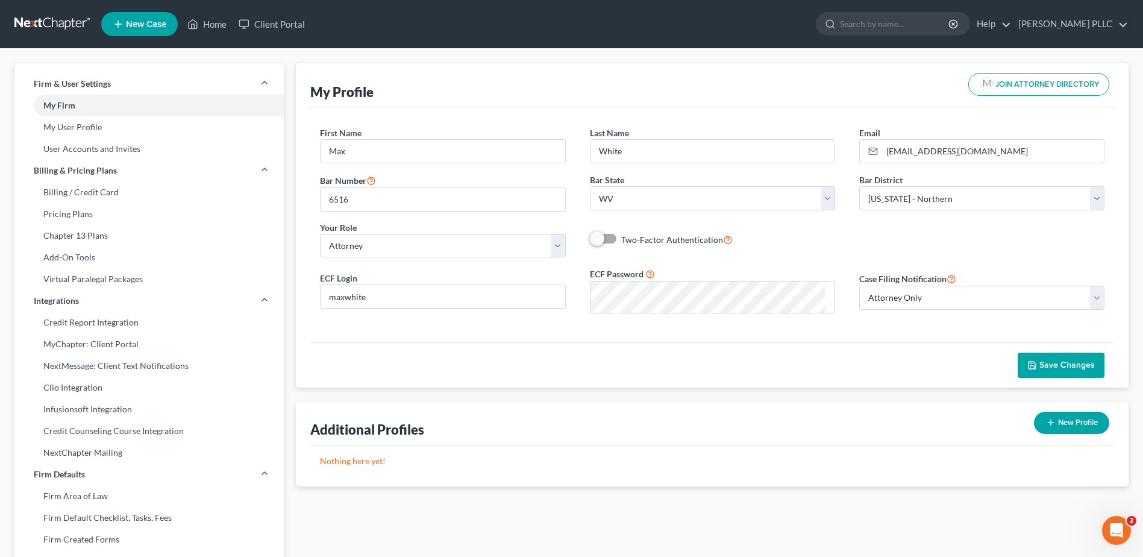
click at [1053, 370] on span "Save Changes" at bounding box center [1066, 365] width 55 height 10
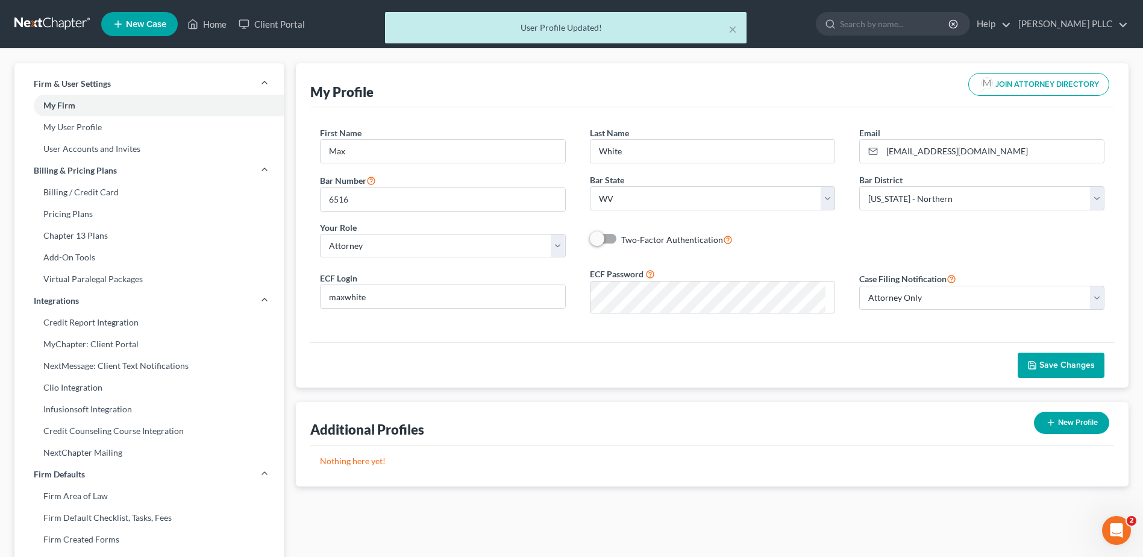
click at [79, 30] on div "× User Profile Updated!" at bounding box center [565, 30] width 1143 height 37
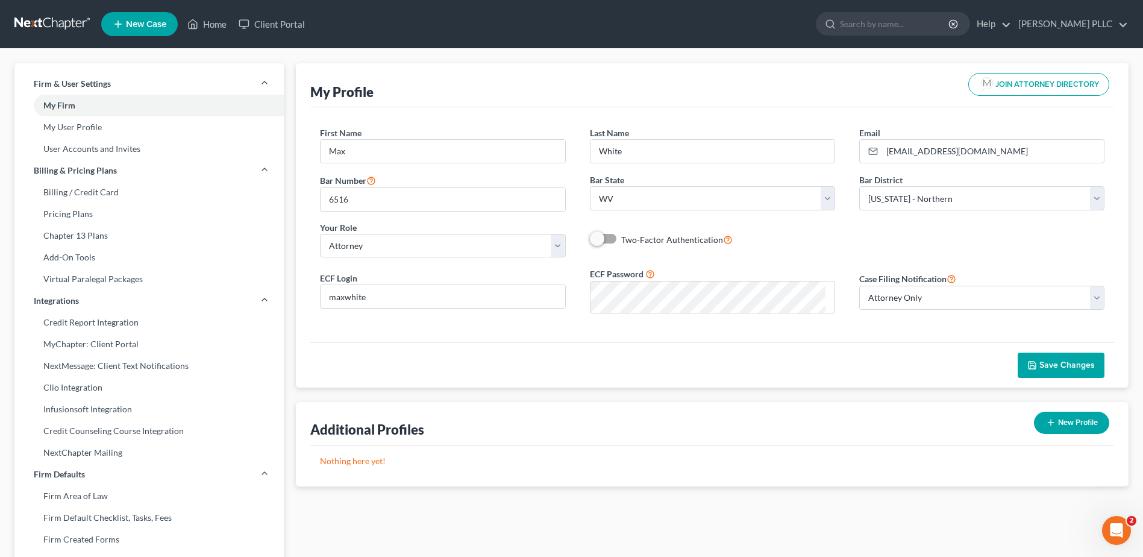
click at [92, 29] on link at bounding box center [52, 24] width 77 height 22
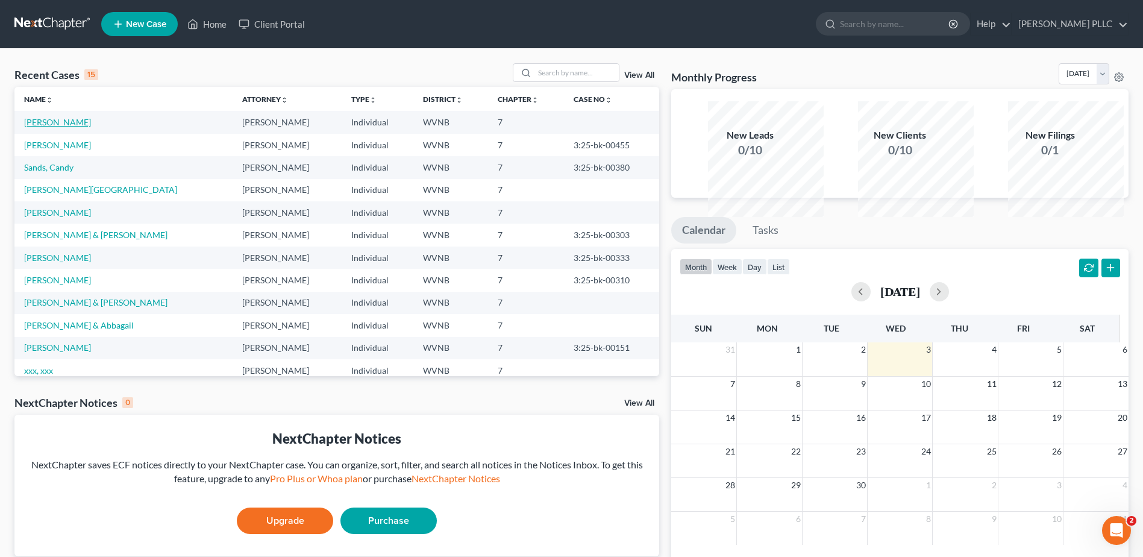
click at [89, 127] on link "[PERSON_NAME]" at bounding box center [57, 122] width 67 height 10
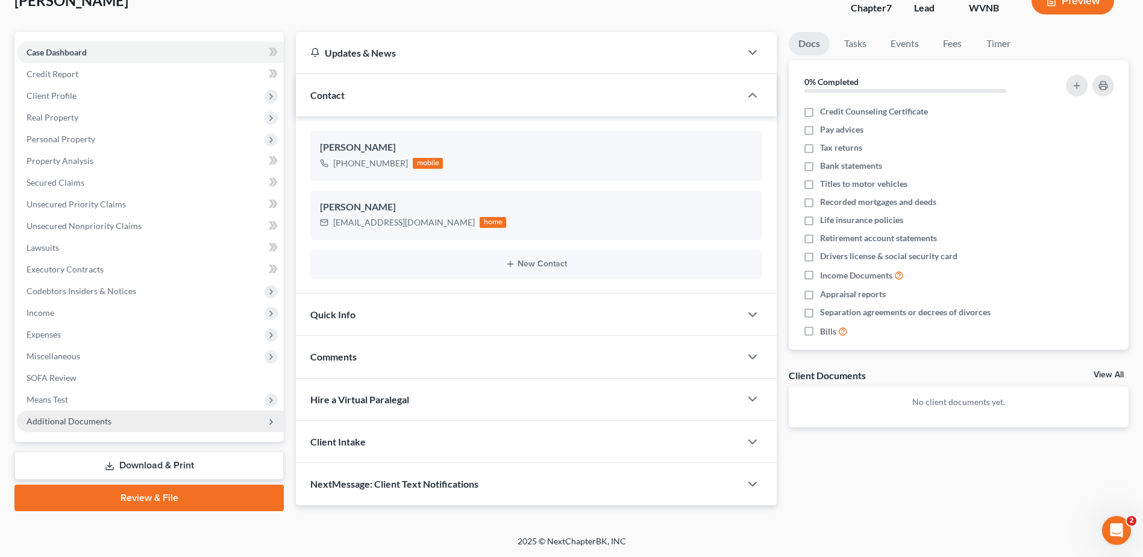
scroll to position [320, 0]
click at [132, 484] on link "Review & File" at bounding box center [148, 497] width 269 height 27
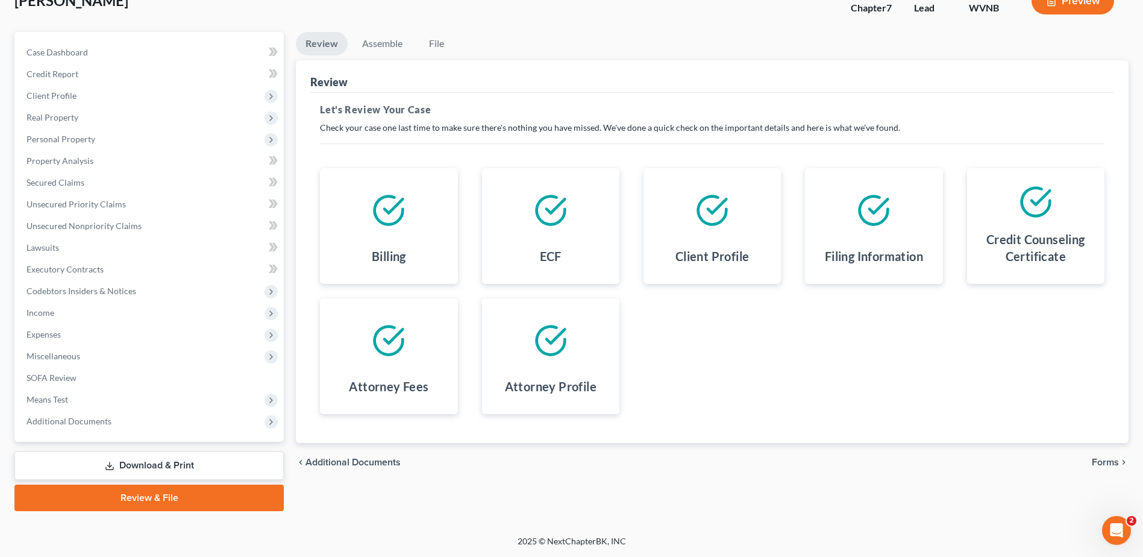
scroll to position [320, 0]
click at [1091, 457] on span "Forms" at bounding box center [1104, 462] width 27 height 10
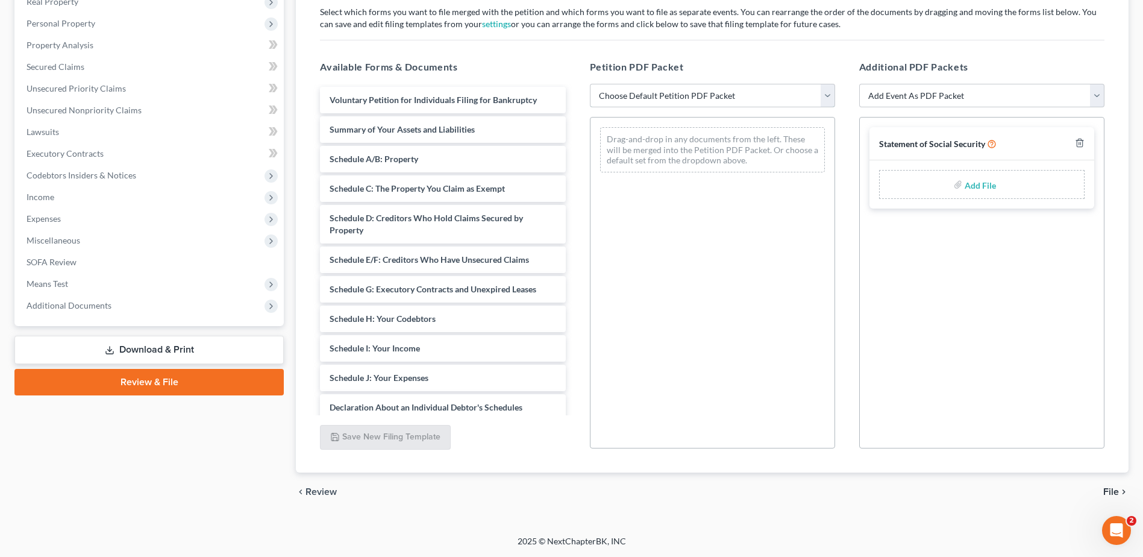
click at [752, 100] on select "Choose Default Petition PDF Packet Complete Bankruptcy Petition (all forms and …" at bounding box center [712, 96] width 245 height 24
select select "0"
click at [592, 84] on select "Choose Default Petition PDF Packet Complete Bankruptcy Petition (all forms and …" at bounding box center [712, 96] width 245 height 24
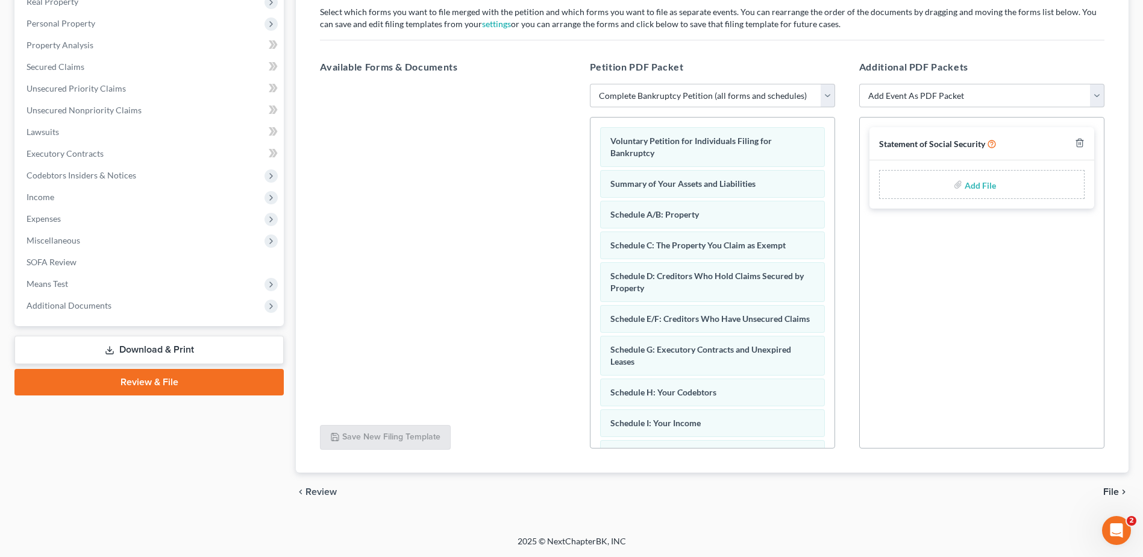
click at [1103, 496] on span "File" at bounding box center [1111, 492] width 16 height 10
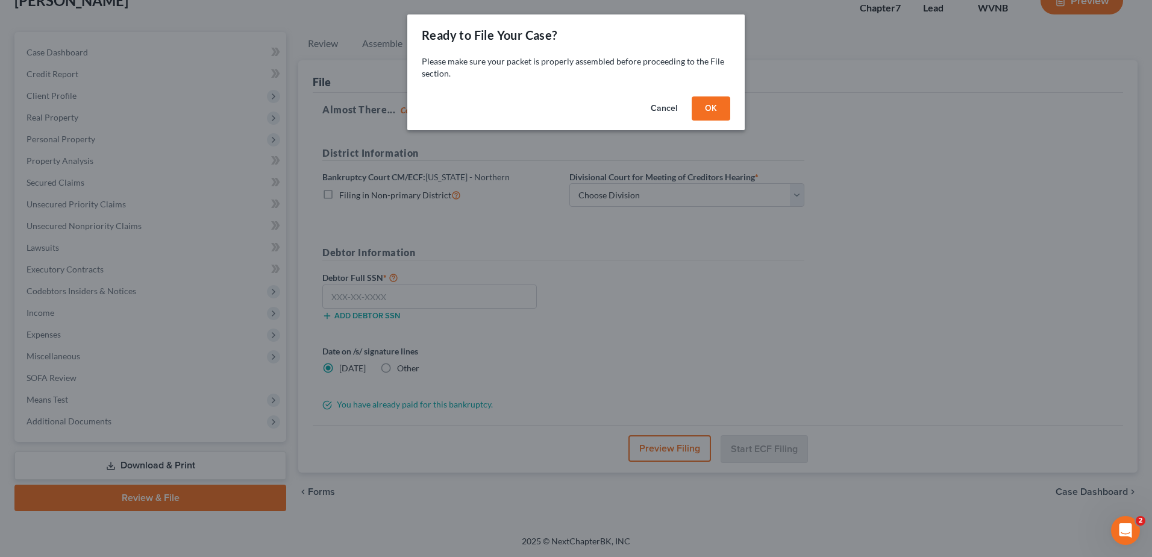
click at [730, 120] on button "OK" at bounding box center [711, 108] width 39 height 24
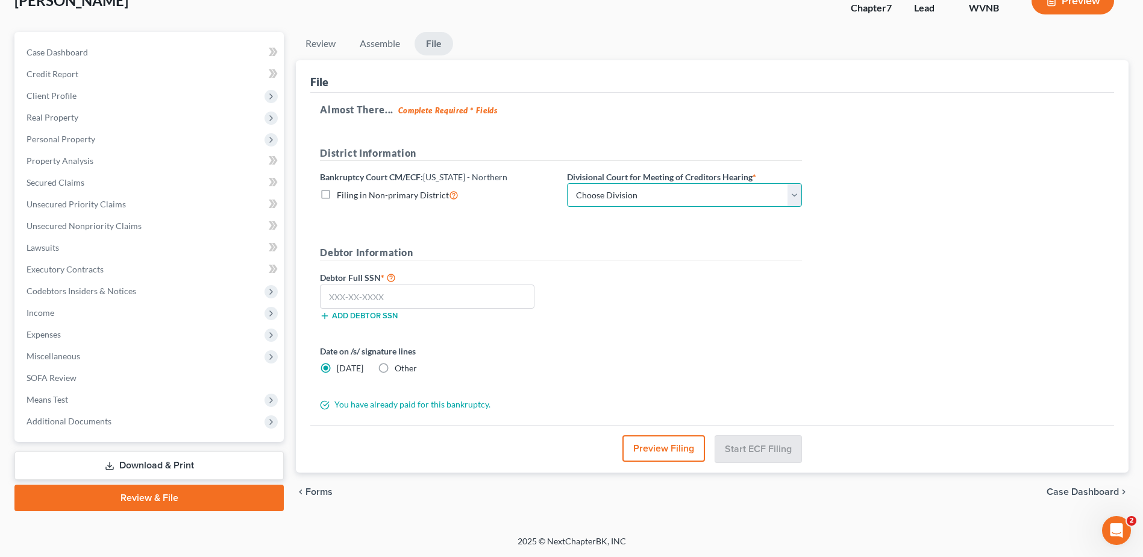
click at [708, 183] on select "Choose Division Clarksburg [PERSON_NAME] [GEOGRAPHIC_DATA] Wheeling" at bounding box center [684, 195] width 235 height 24
select select "2"
click at [669, 183] on select "Choose Division Clarksburg [PERSON_NAME] [GEOGRAPHIC_DATA] Wheeling" at bounding box center [684, 195] width 235 height 24
drag, startPoint x: 367, startPoint y: 198, endPoint x: 368, endPoint y: 185, distance: 13.3
click at [363, 284] on input "text" at bounding box center [427, 296] width 214 height 24
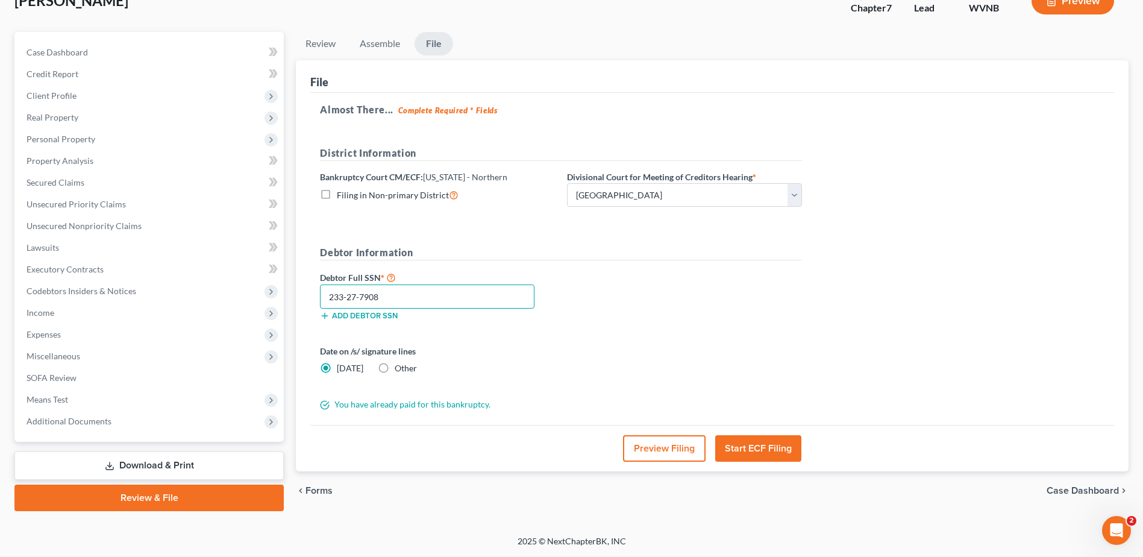
type input "233-27-7908"
click at [760, 435] on button "Start ECF Filing" at bounding box center [758, 448] width 86 height 27
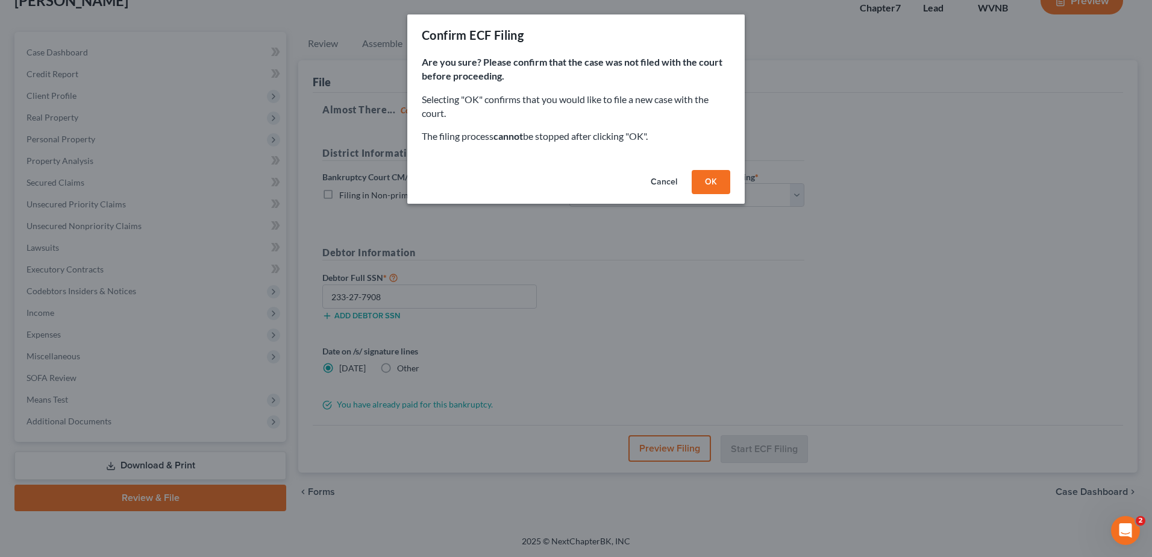
click at [730, 194] on button "OK" at bounding box center [711, 182] width 39 height 24
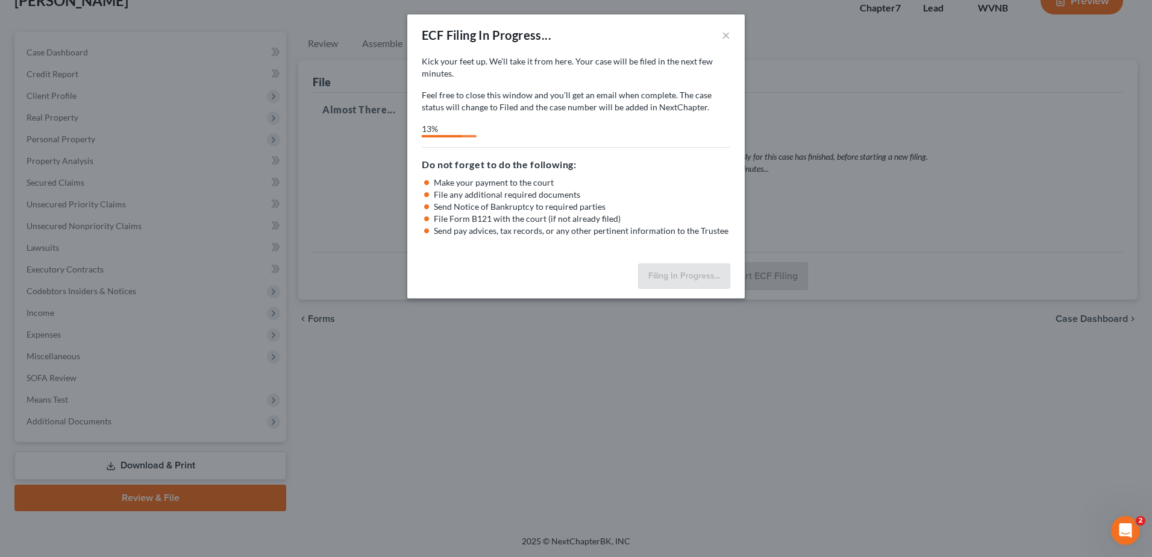
select select "2"
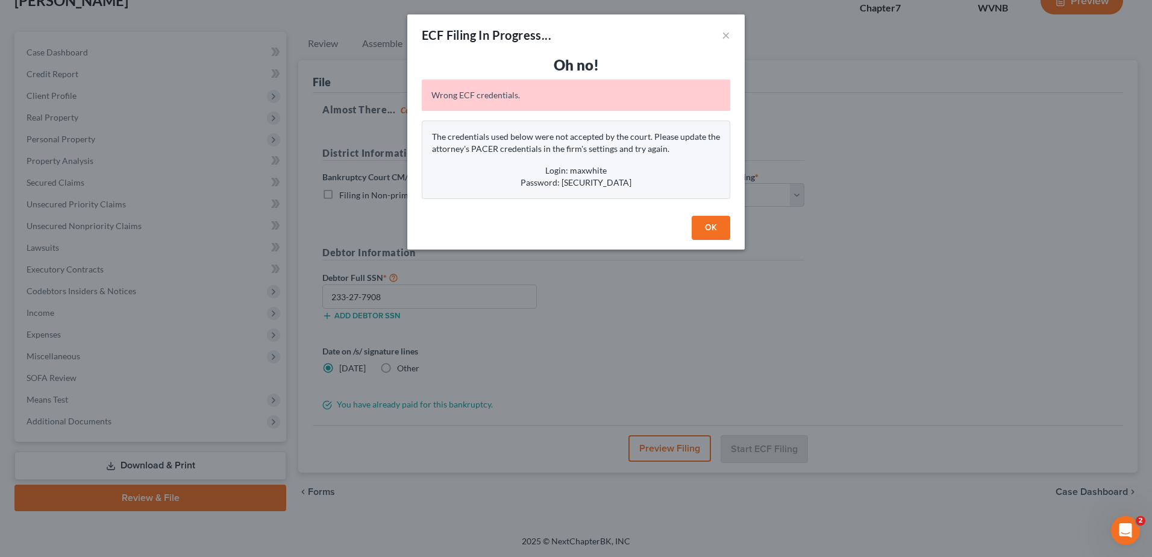
click at [730, 240] on button "OK" at bounding box center [711, 228] width 39 height 24
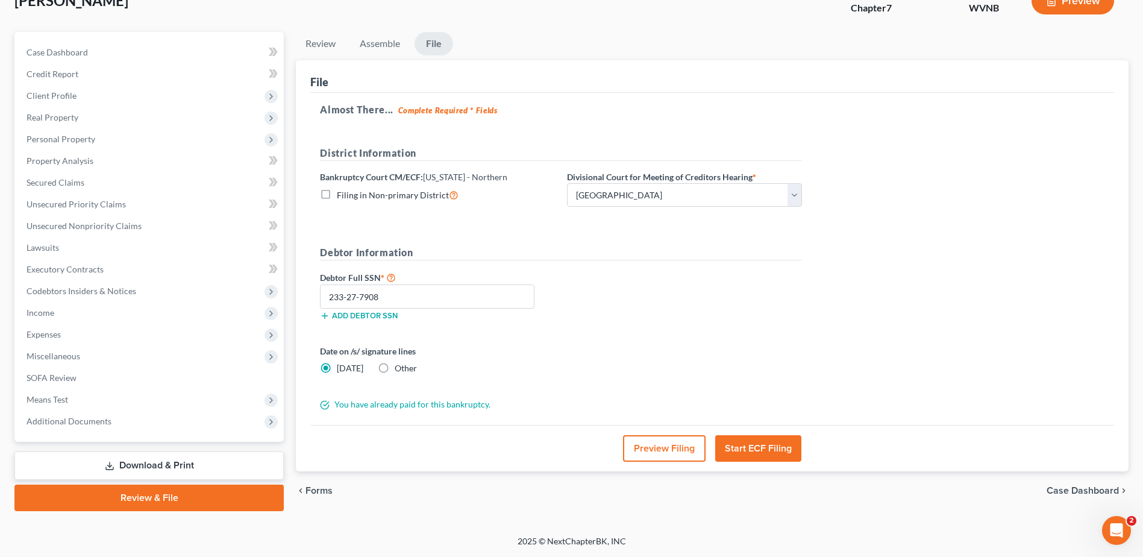
scroll to position [199, 0]
